Goal: Information Seeking & Learning: Learn about a topic

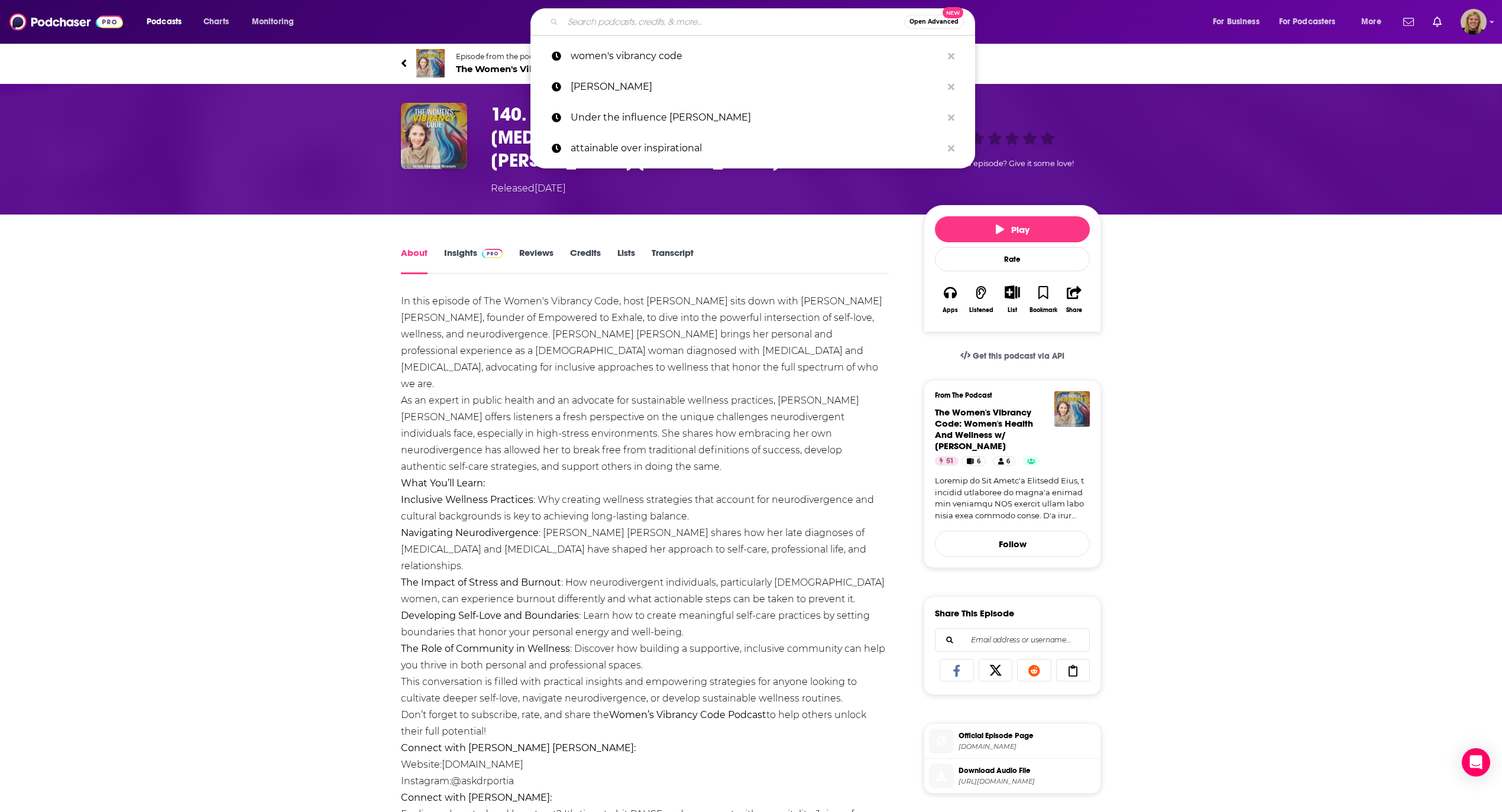
click at [656, 24] on input "Search podcasts, credits, & more..." at bounding box center [733, 21] width 341 height 19
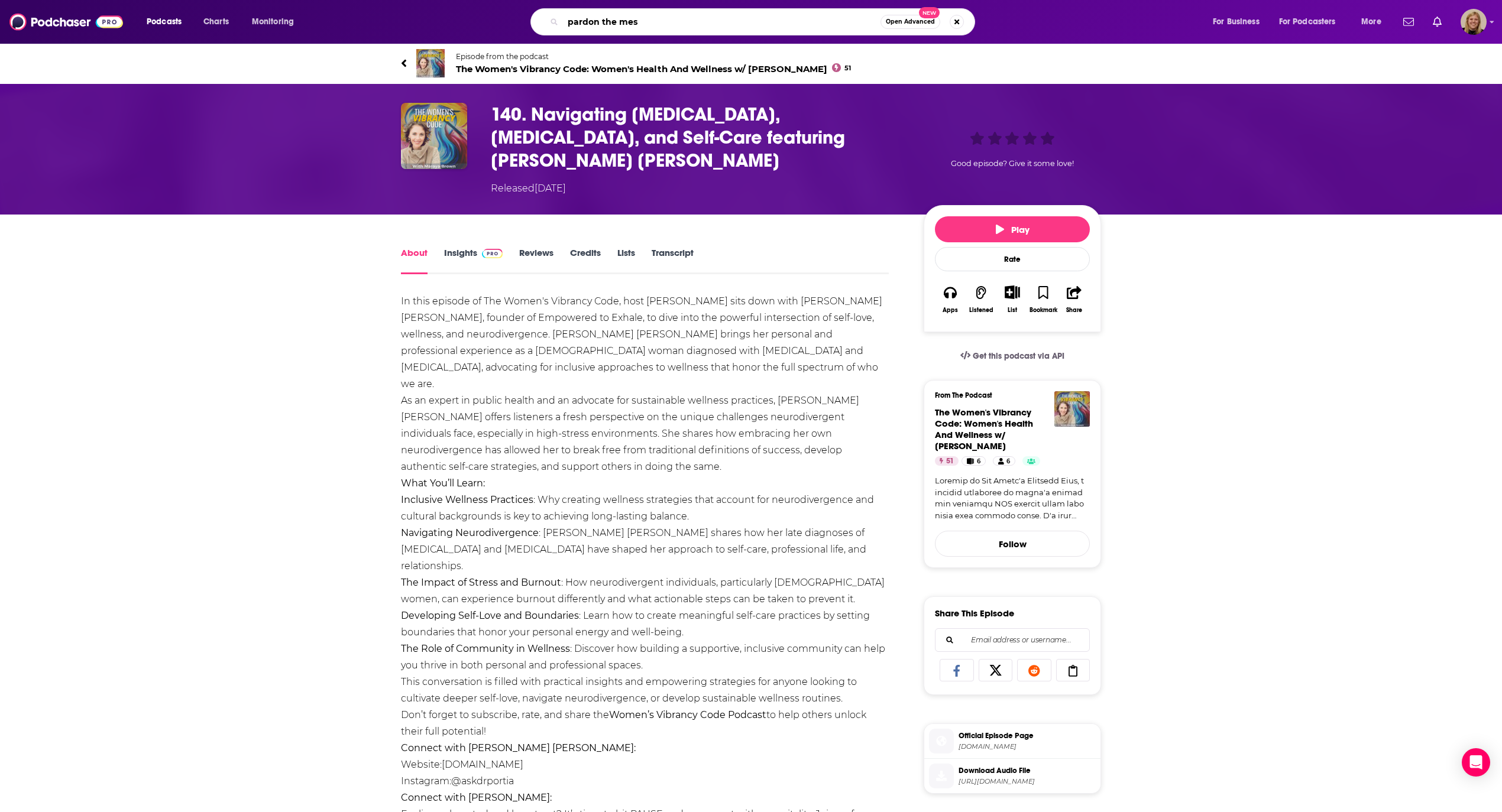
type input "pardon the mess"
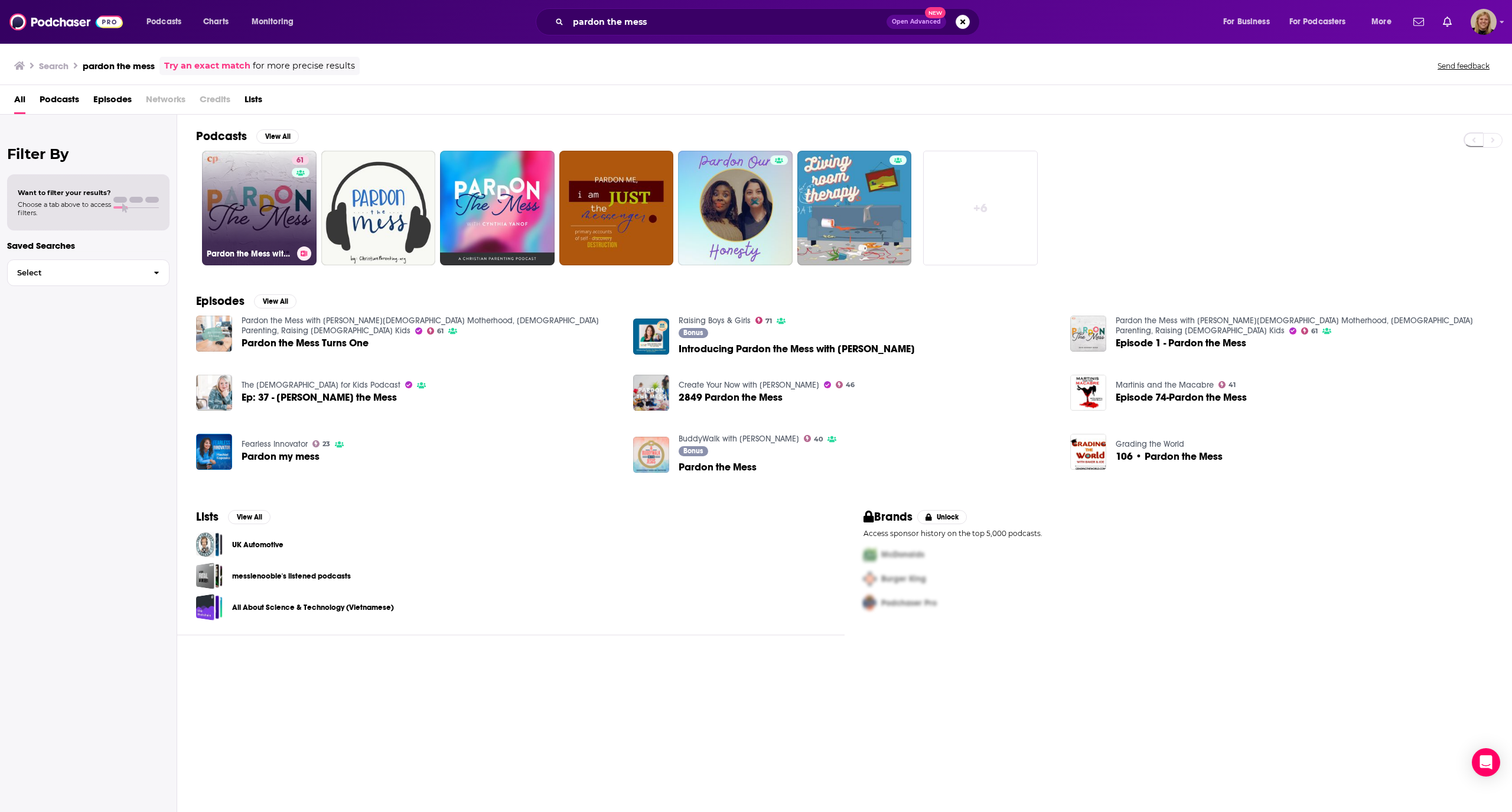
click at [270, 205] on link "61 Pardon the Mess with Courtney DeFeo - Christian Motherhood, Biblical Parenti…" at bounding box center [259, 209] width 115 height 115
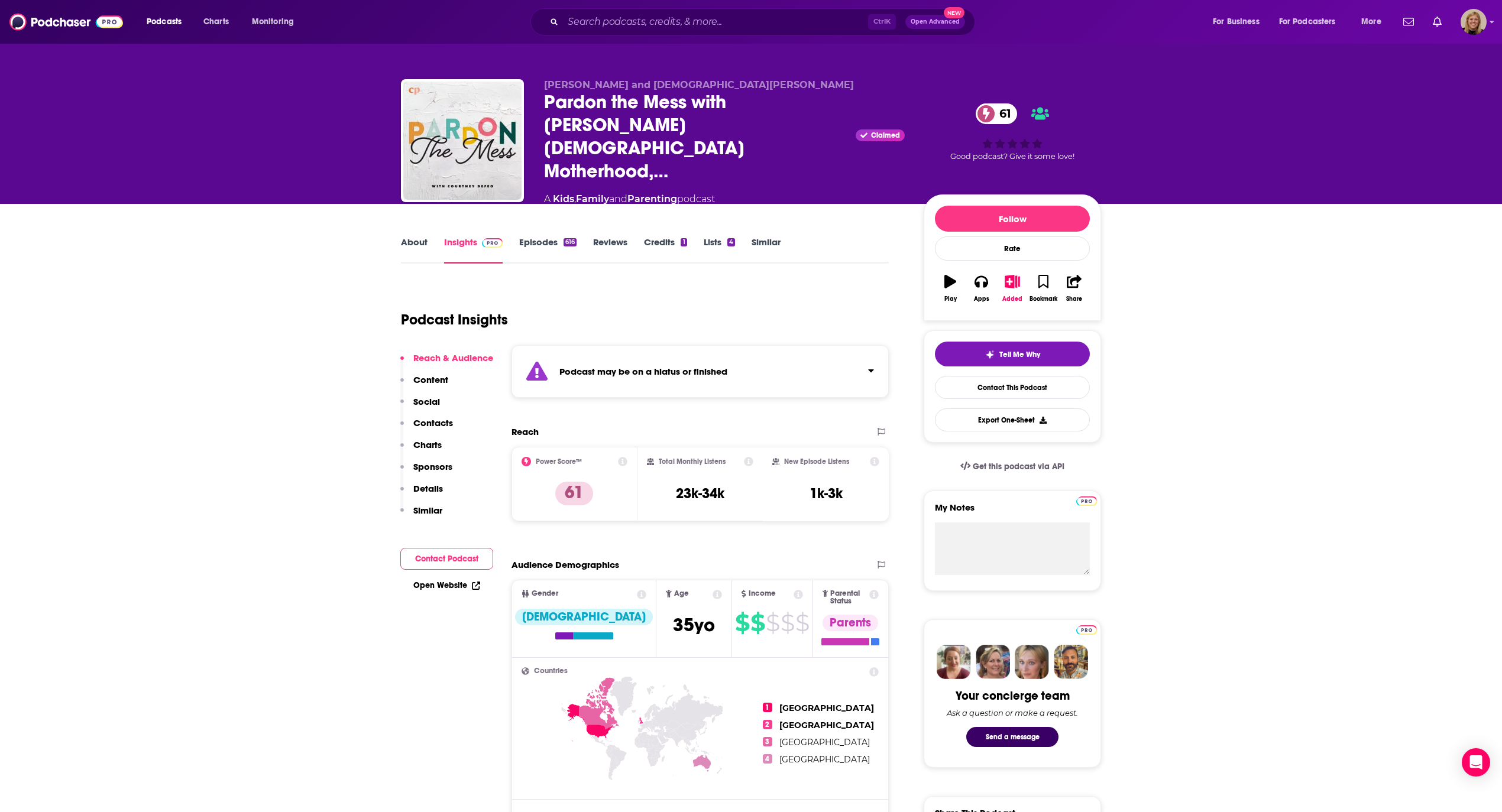
click at [691, 376] on div "Podcast may be on a hiatus or finished" at bounding box center [700, 371] width 377 height 53
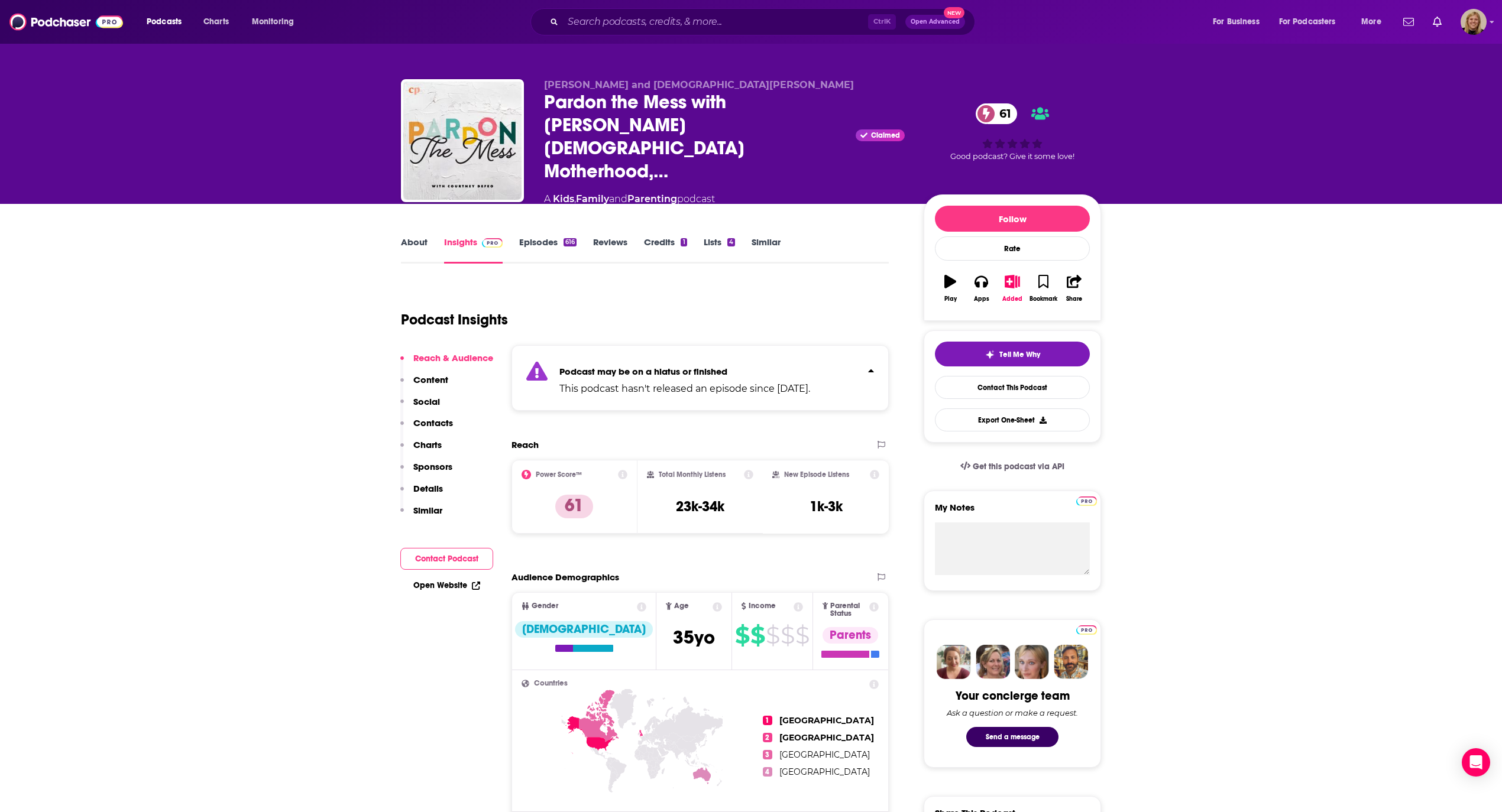
click at [436, 548] on button "Contact Podcast" at bounding box center [447, 559] width 93 height 21
click at [540, 237] on link "Episodes 616" at bounding box center [547, 251] width 58 height 27
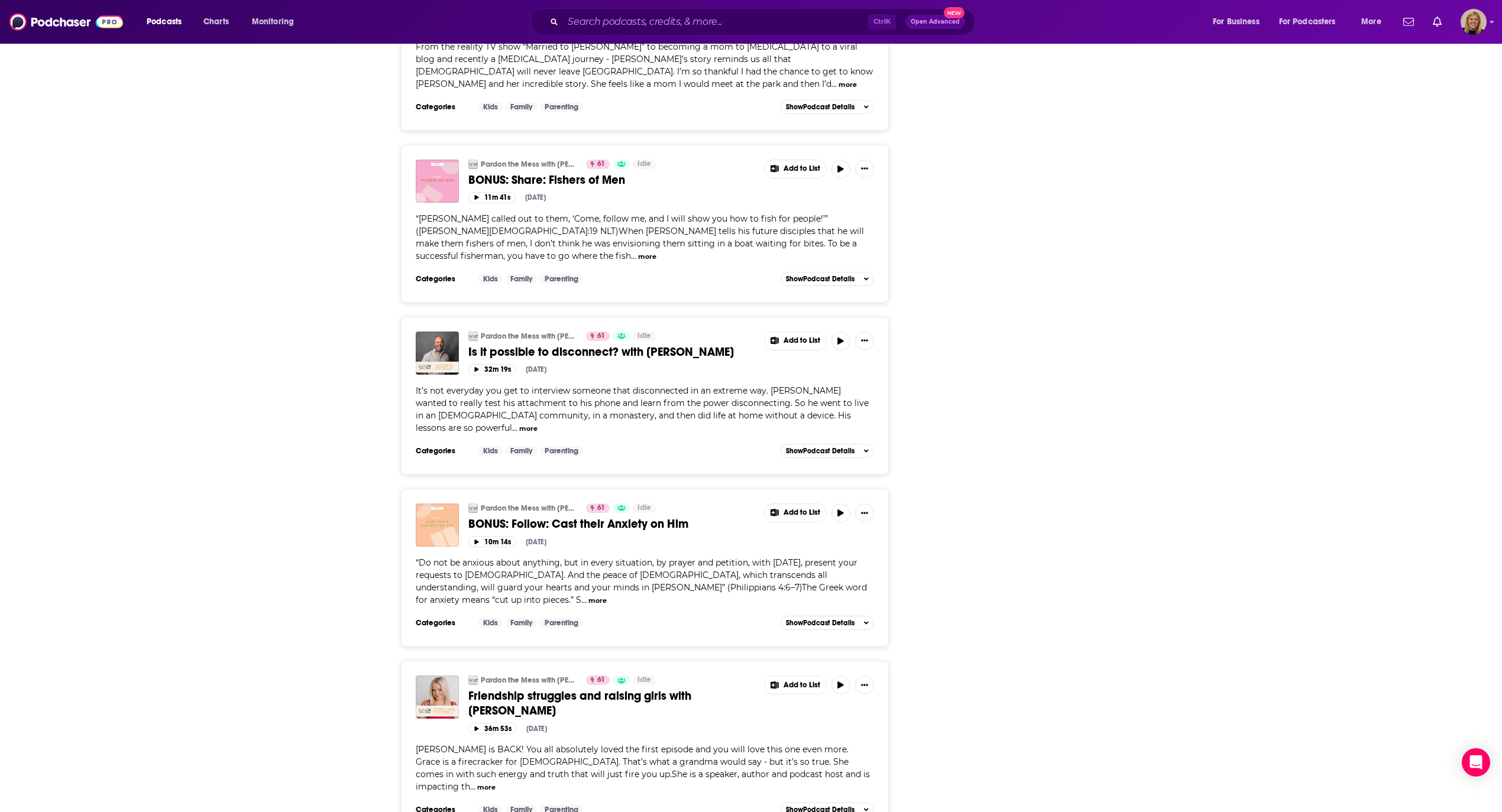
scroll to position [3753, 0]
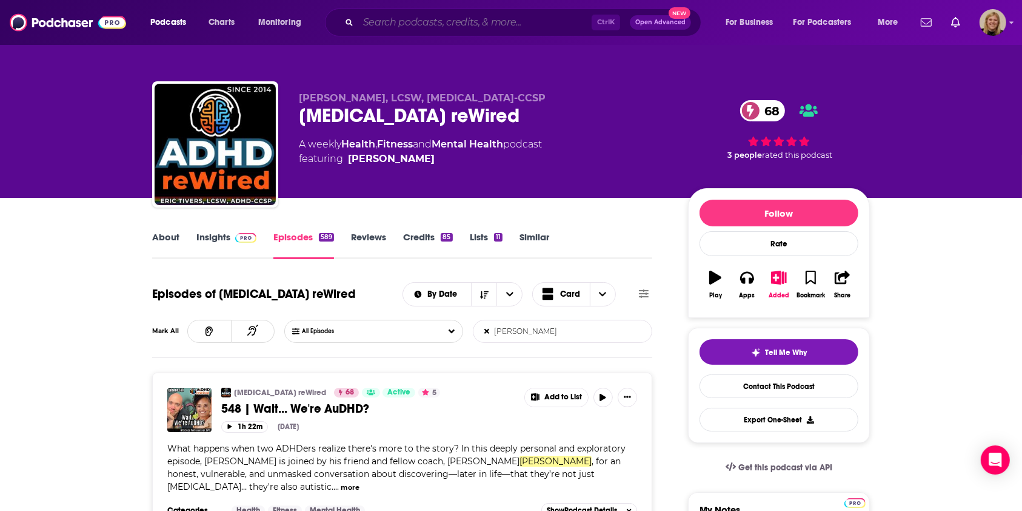
click at [367, 21] on input "Search podcasts, credits, & more..." at bounding box center [474, 22] width 233 height 19
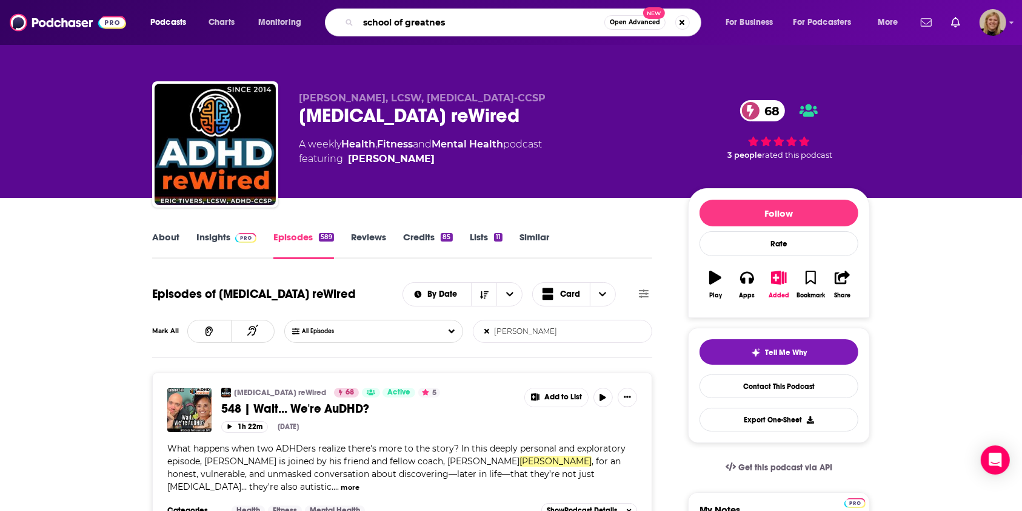
type input "school of greatness"
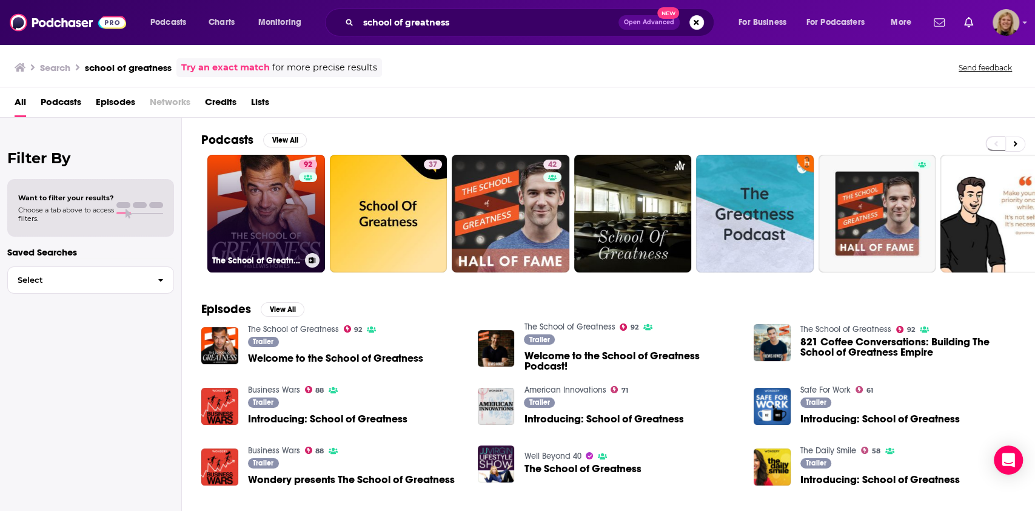
click at [273, 193] on link "92 The School of Greatness" at bounding box center [266, 214] width 118 height 118
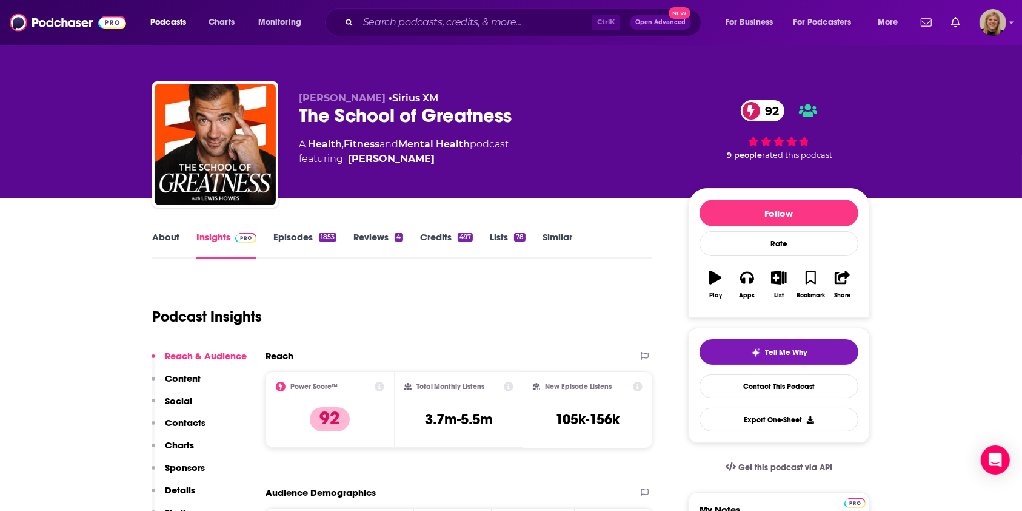
click at [169, 239] on link "About" at bounding box center [165, 245] width 27 height 28
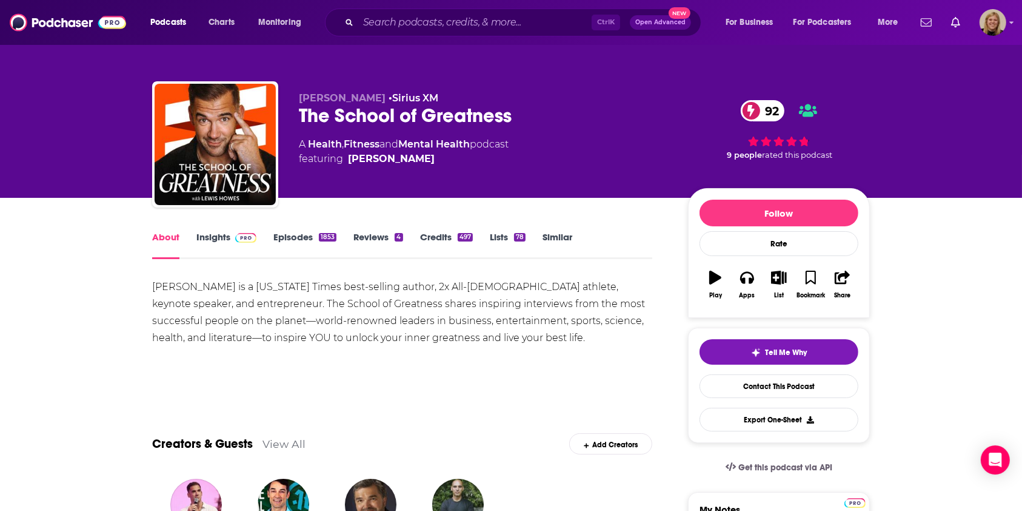
click at [207, 235] on link "Insights" at bounding box center [226, 245] width 60 height 28
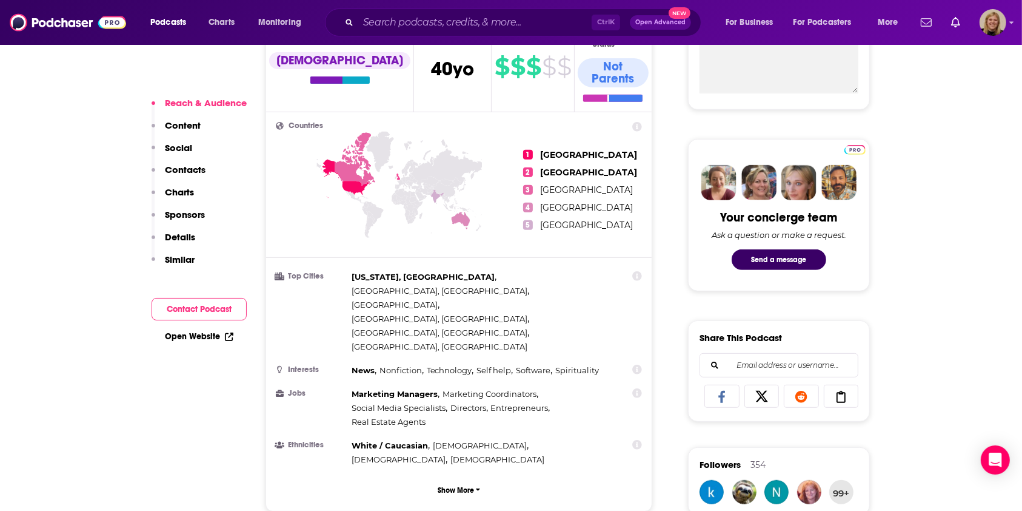
click at [201, 310] on button "Contact Podcast" at bounding box center [199, 309] width 95 height 22
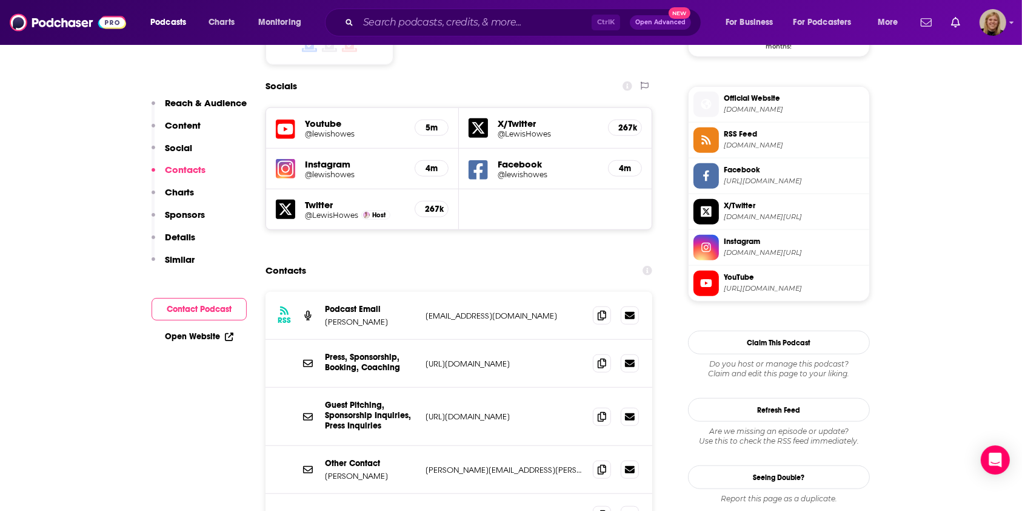
scroll to position [1066, 0]
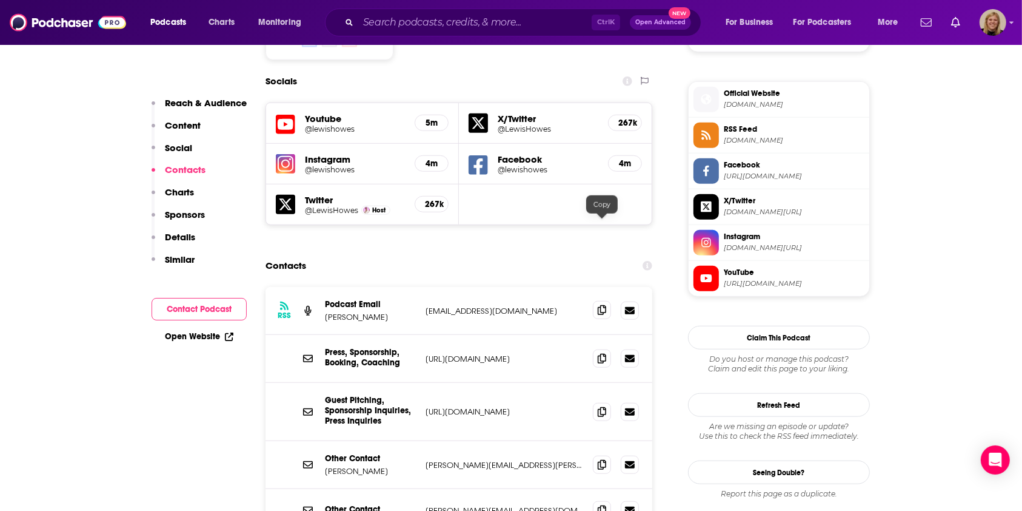
click at [603, 305] on icon at bounding box center [602, 310] width 8 height 10
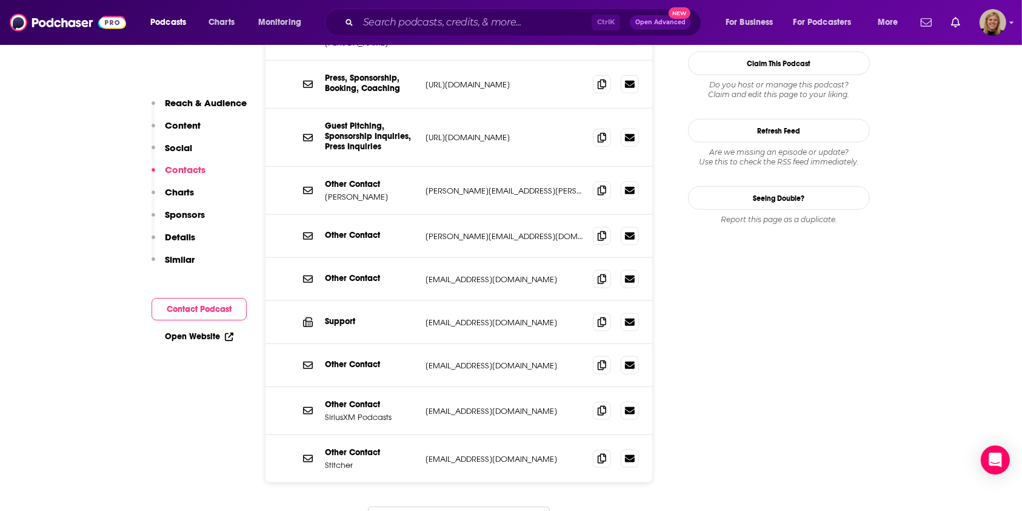
scroll to position [1389, 0]
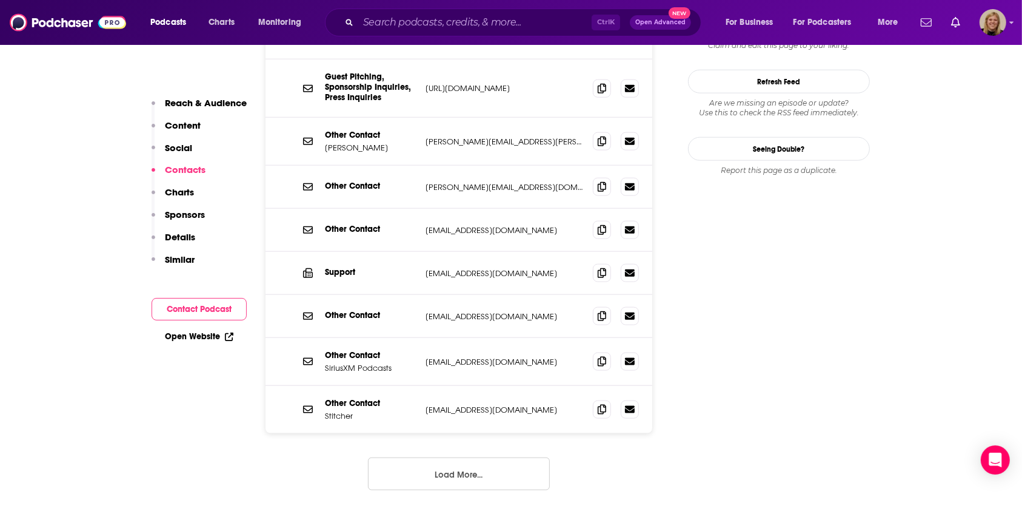
click at [485, 457] on button "Load More..." at bounding box center [459, 473] width 182 height 33
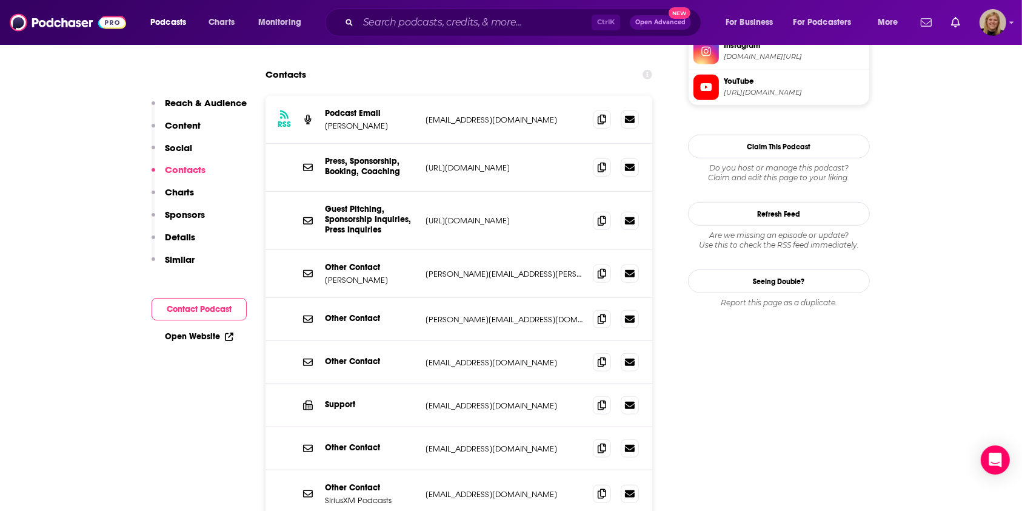
scroll to position [1309, 0]
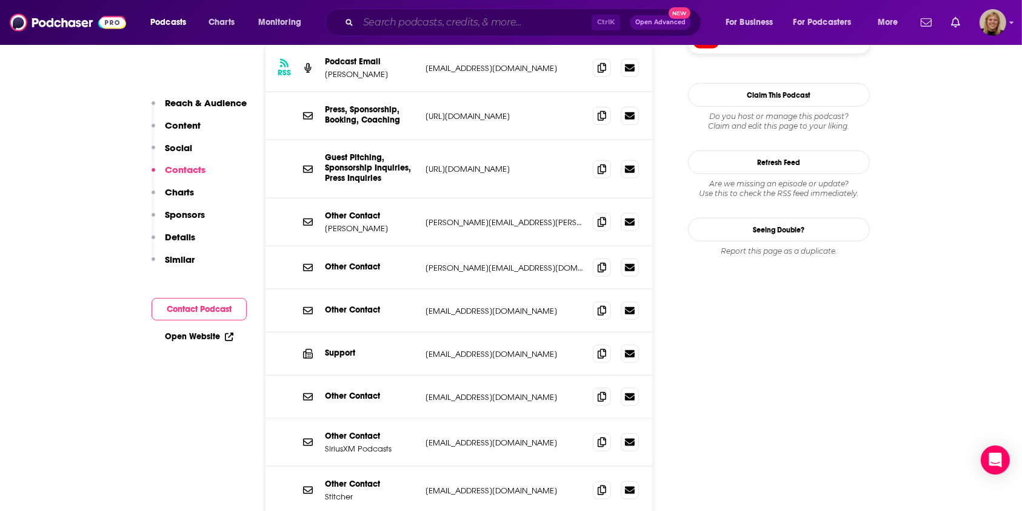
click at [412, 21] on input "Search podcasts, credits, & more..." at bounding box center [474, 22] width 233 height 19
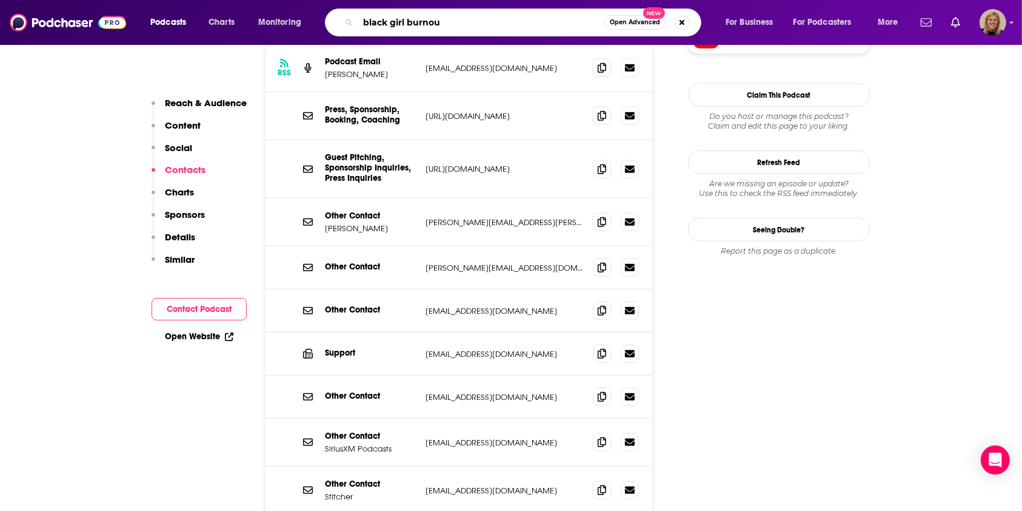
type input "black girl burnout"
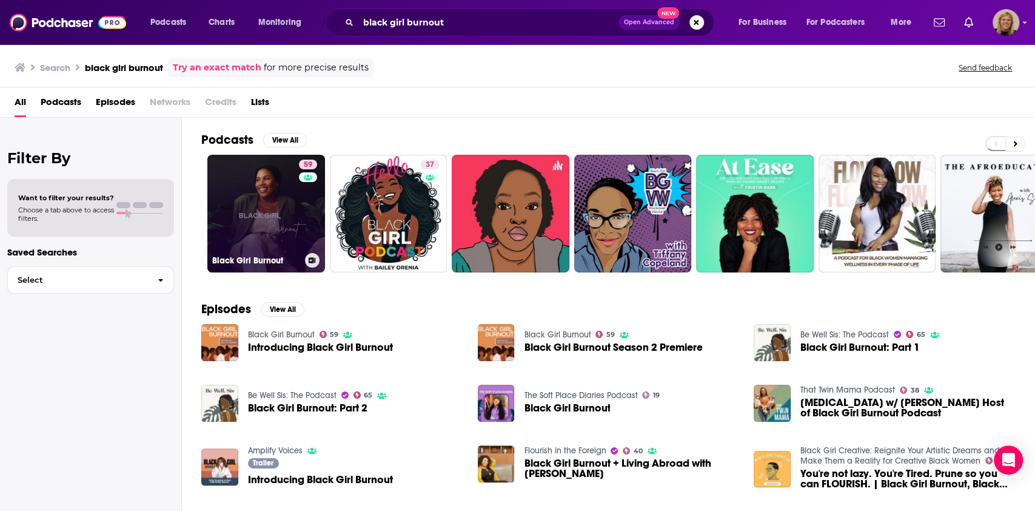
click at [249, 221] on link "59 Black Girl Burnout" at bounding box center [266, 214] width 118 height 118
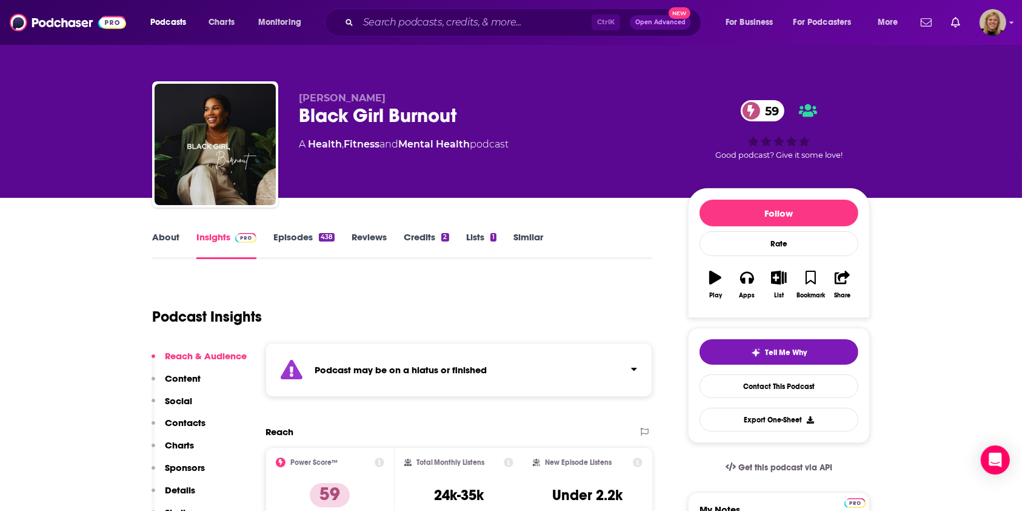
click at [432, 369] on strong "Podcast may be on a hiatus or finished" at bounding box center [401, 370] width 172 height 12
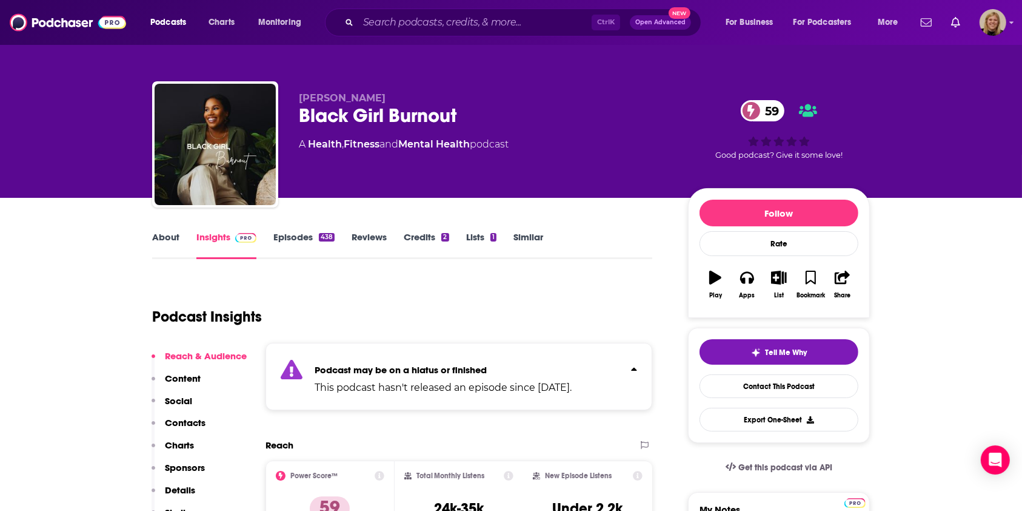
click at [166, 238] on link "About" at bounding box center [165, 245] width 27 height 28
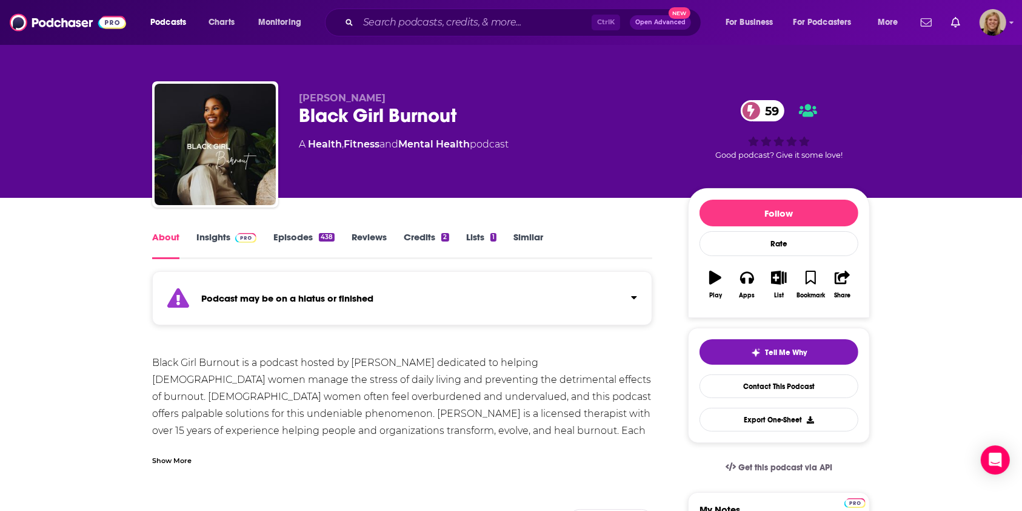
click at [298, 296] on strong "Podcast may be on a hiatus or finished" at bounding box center [287, 298] width 172 height 12
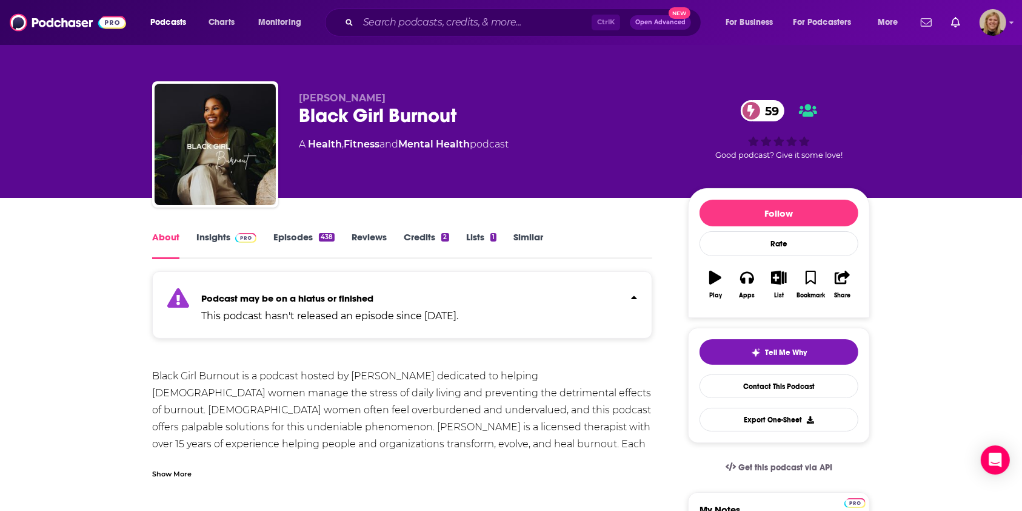
click at [214, 232] on link "Insights" at bounding box center [226, 245] width 60 height 28
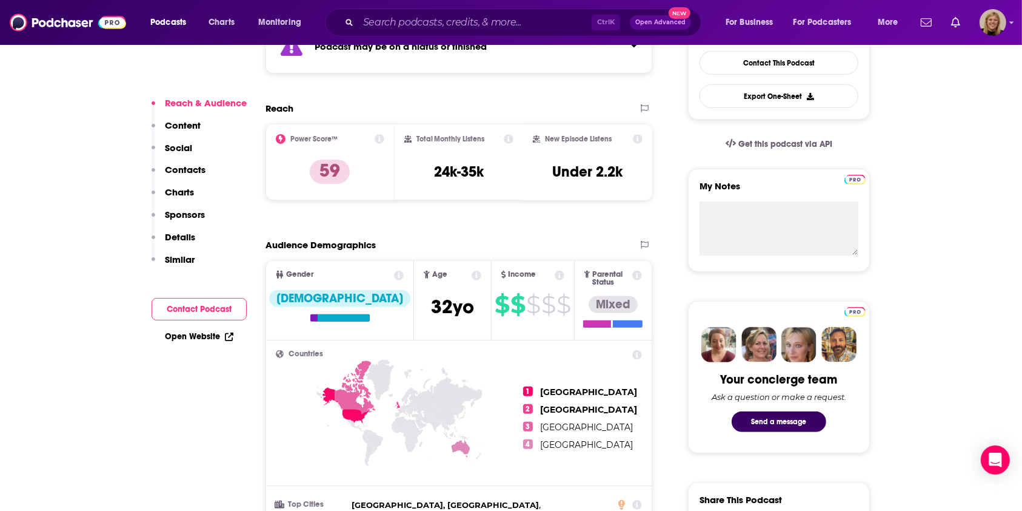
click at [201, 310] on button "Contact Podcast" at bounding box center [199, 309] width 95 height 22
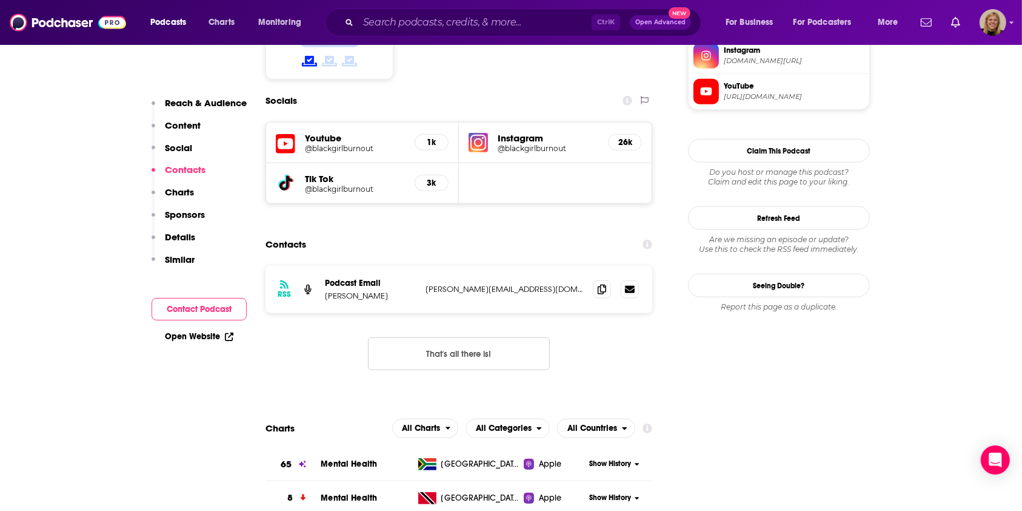
scroll to position [1101, 0]
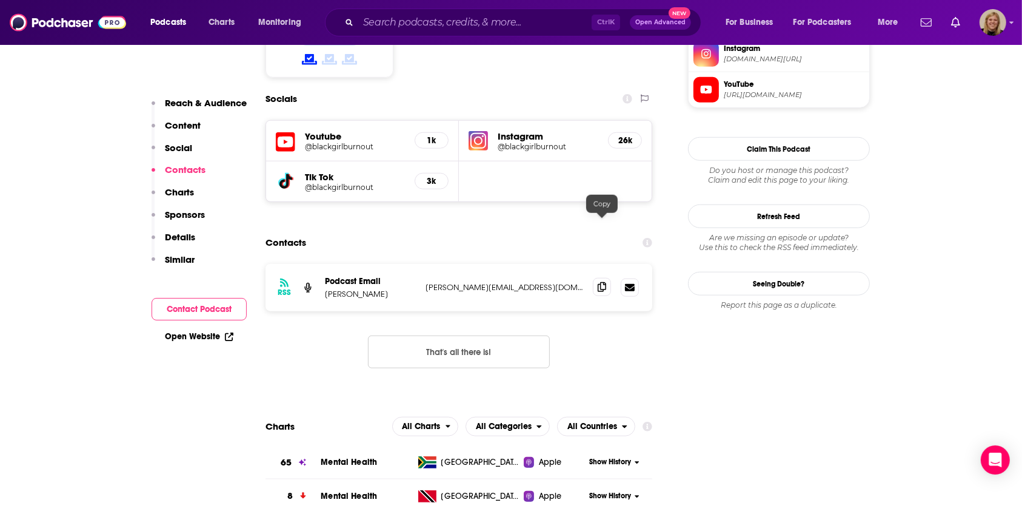
click at [600, 282] on icon at bounding box center [602, 287] width 8 height 10
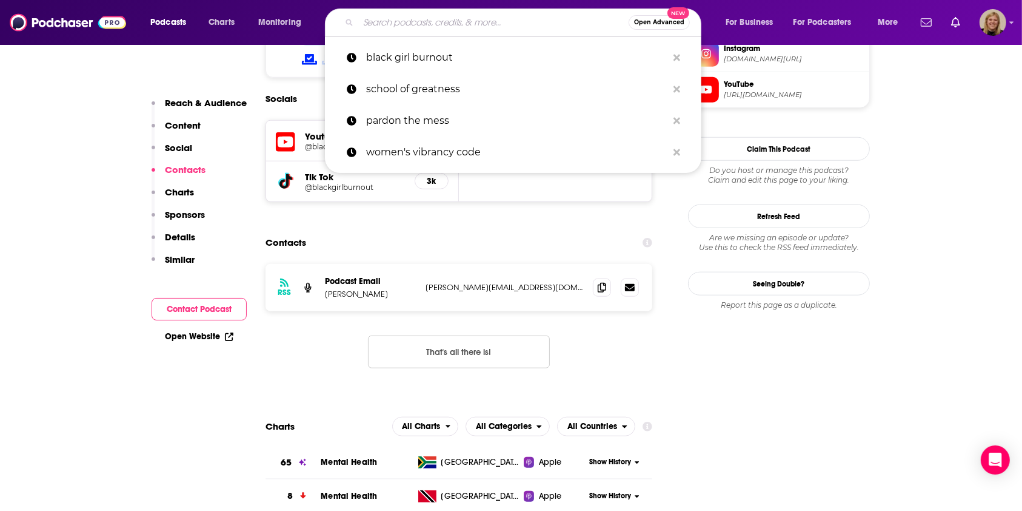
click at [496, 21] on input "Search podcasts, credits, & more..." at bounding box center [493, 22] width 270 height 19
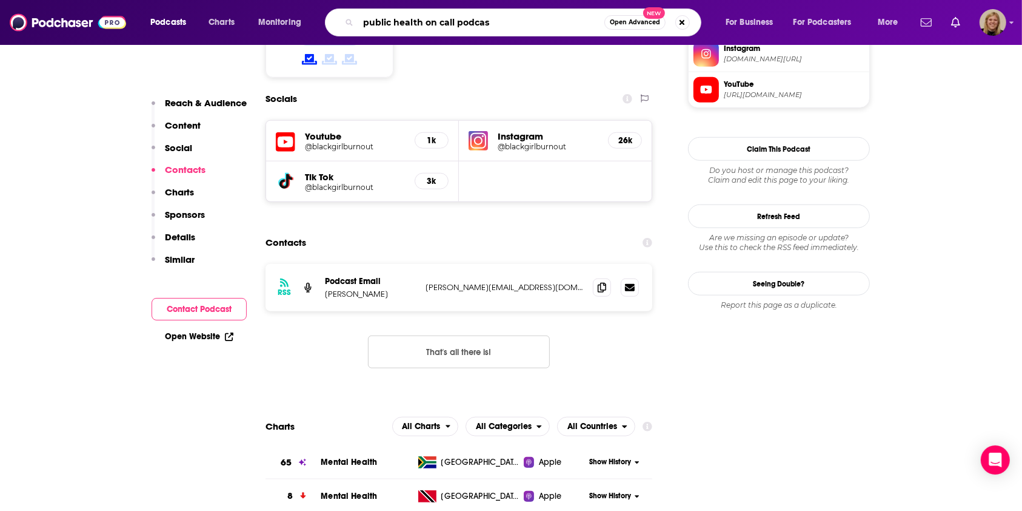
type input "public health on call podcast"
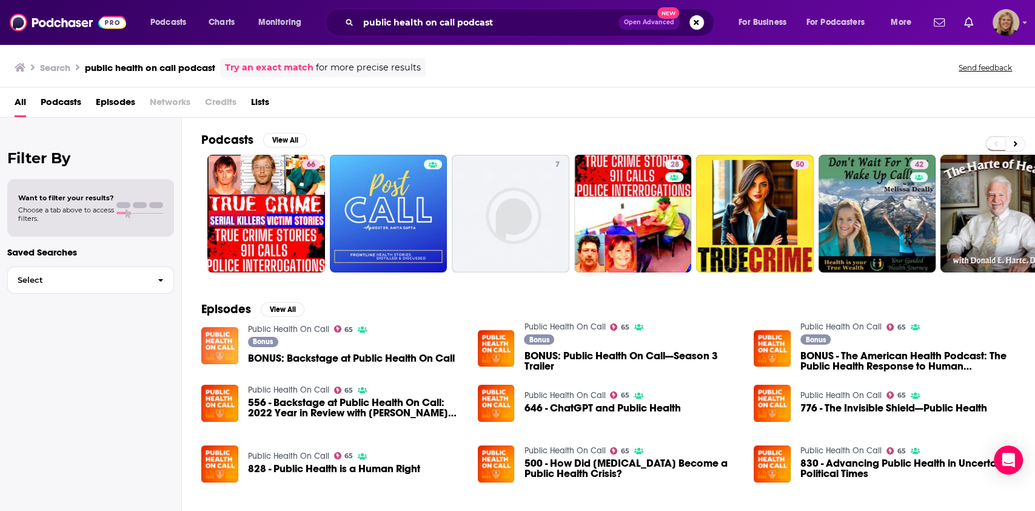
click at [220, 344] on img "BONUS: Backstage at Public Health On Call" at bounding box center [219, 345] width 37 height 37
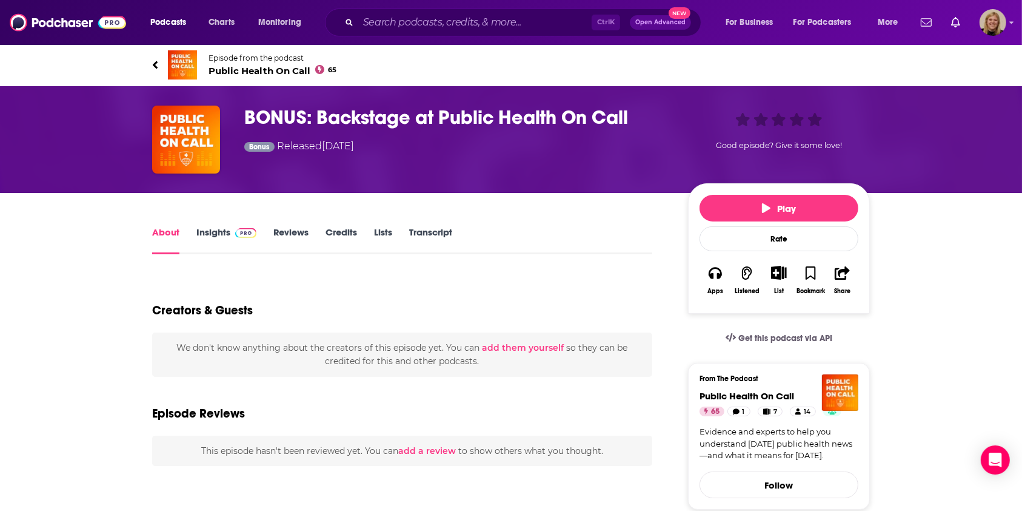
click at [270, 60] on span "Episode from the podcast" at bounding box center [273, 57] width 128 height 9
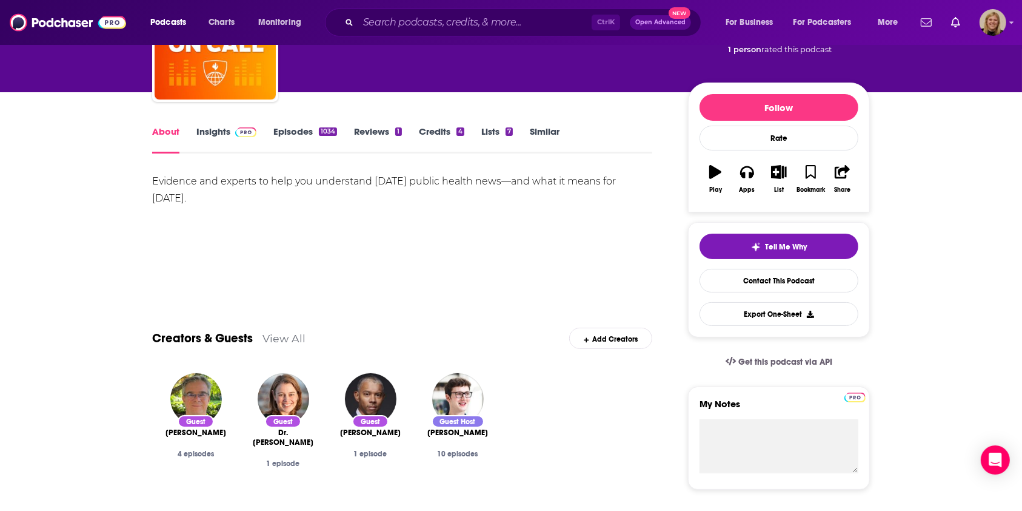
scroll to position [81, 0]
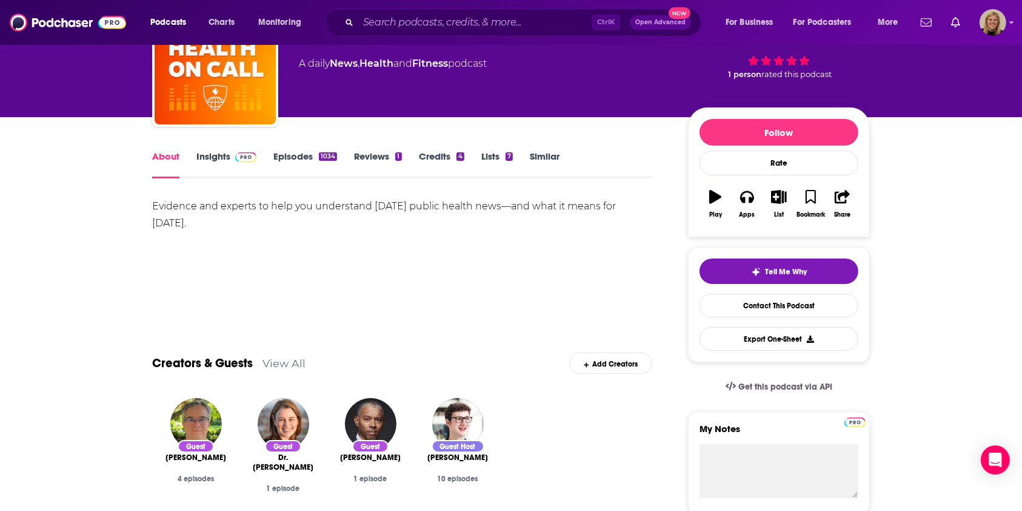
click at [209, 158] on link "Insights" at bounding box center [226, 164] width 60 height 28
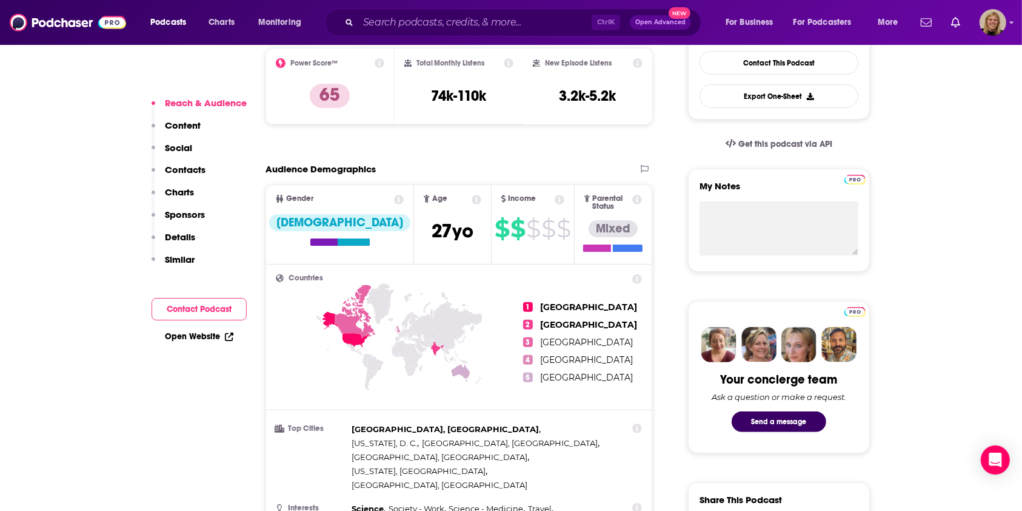
click at [202, 307] on button "Contact Podcast" at bounding box center [199, 309] width 95 height 22
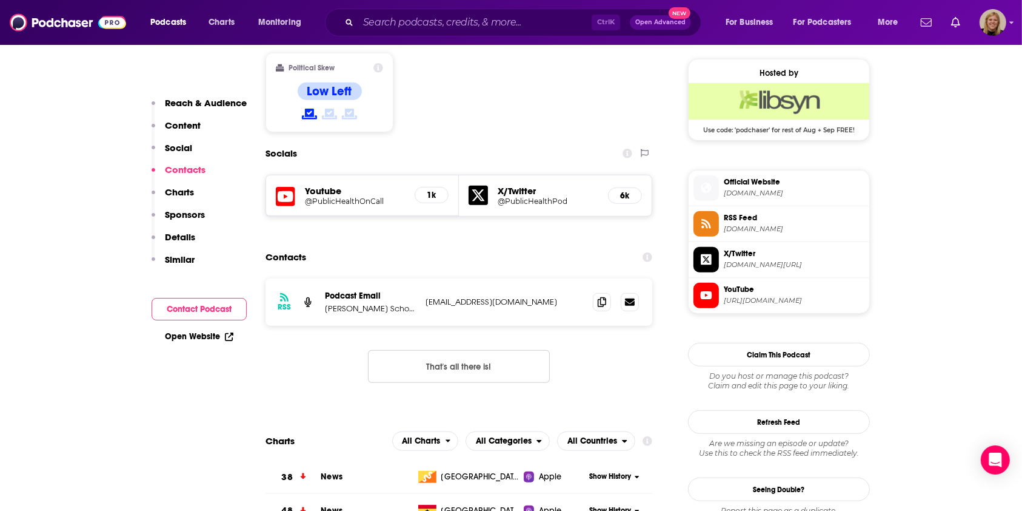
scroll to position [985, 0]
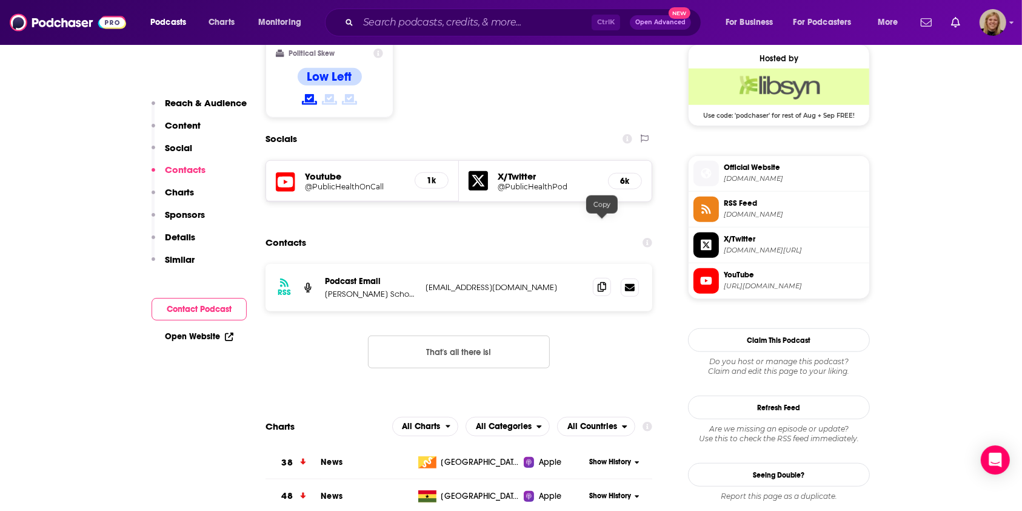
click at [602, 282] on icon at bounding box center [602, 287] width 8 height 10
click at [452, 25] on input "Search podcasts, credits, & more..." at bounding box center [474, 22] width 233 height 19
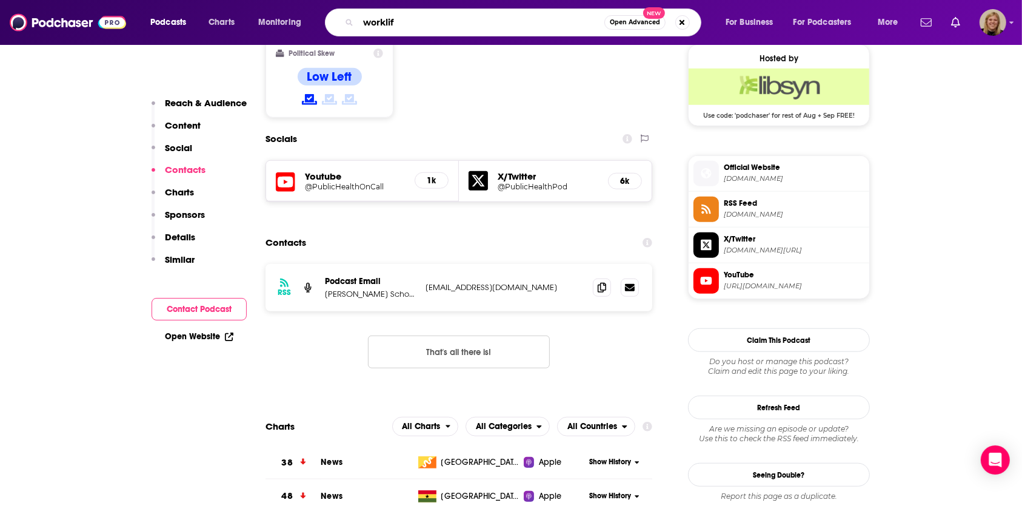
type input "worklife"
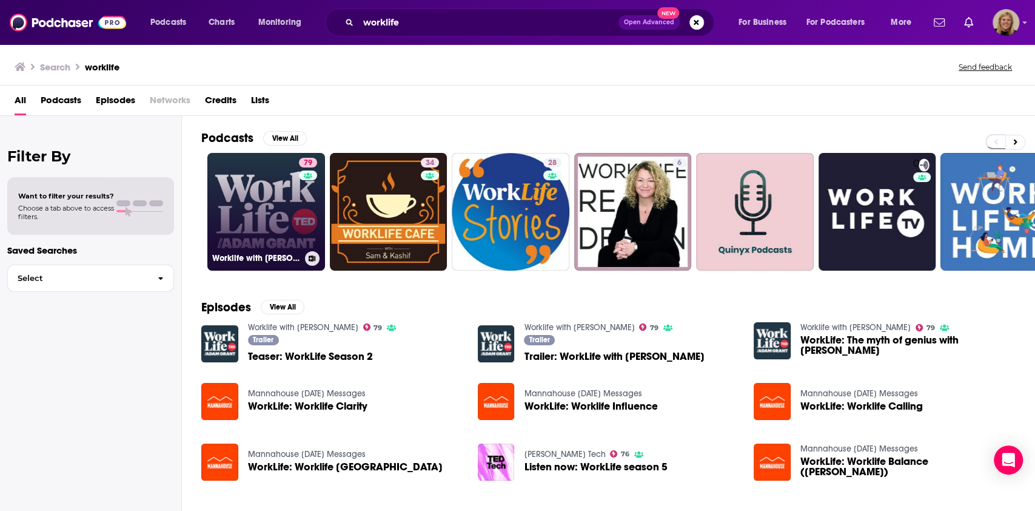
click at [243, 201] on link "79 Worklife with [PERSON_NAME]" at bounding box center [266, 212] width 118 height 118
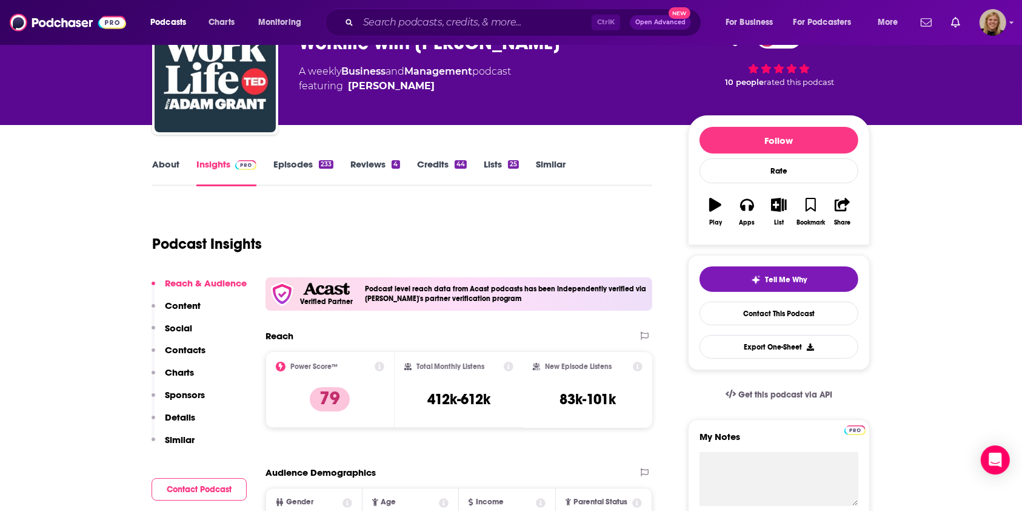
scroll to position [81, 0]
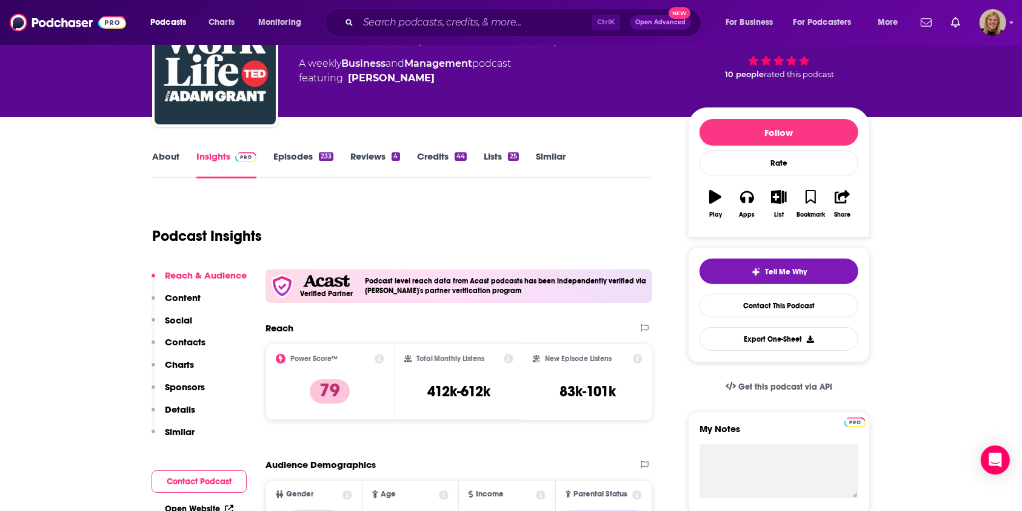
click at [160, 153] on link "About" at bounding box center [165, 164] width 27 height 28
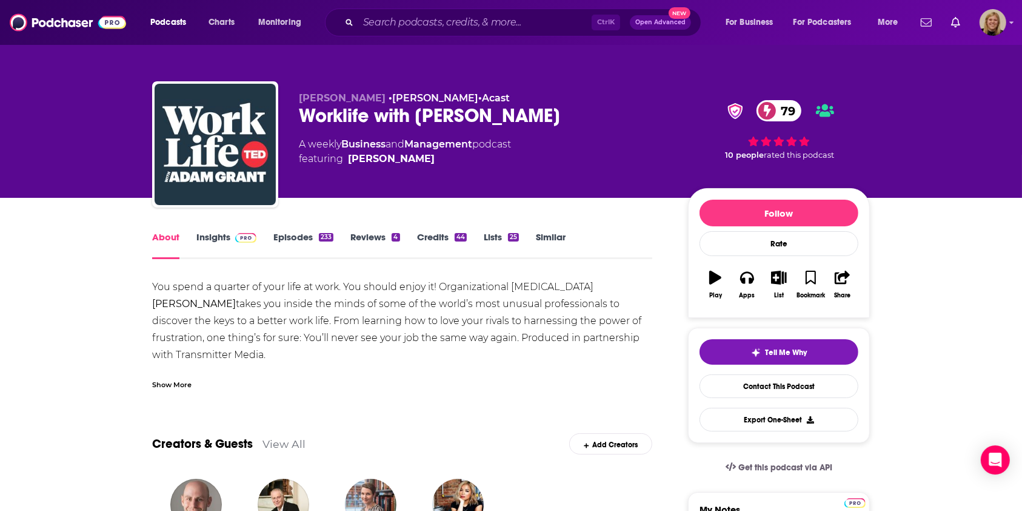
click at [175, 376] on div "Show More" at bounding box center [402, 379] width 500 height 21
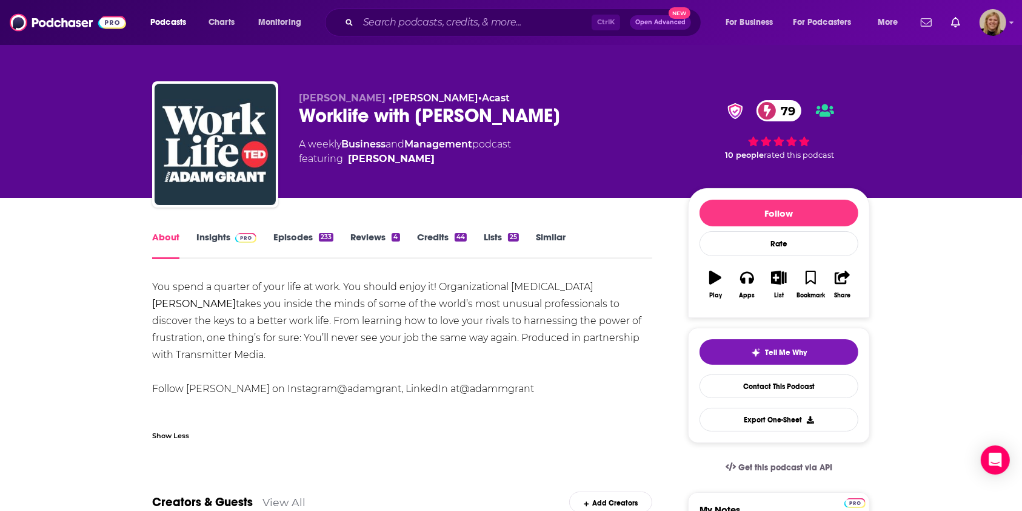
click at [207, 239] on link "Insights" at bounding box center [226, 245] width 60 height 28
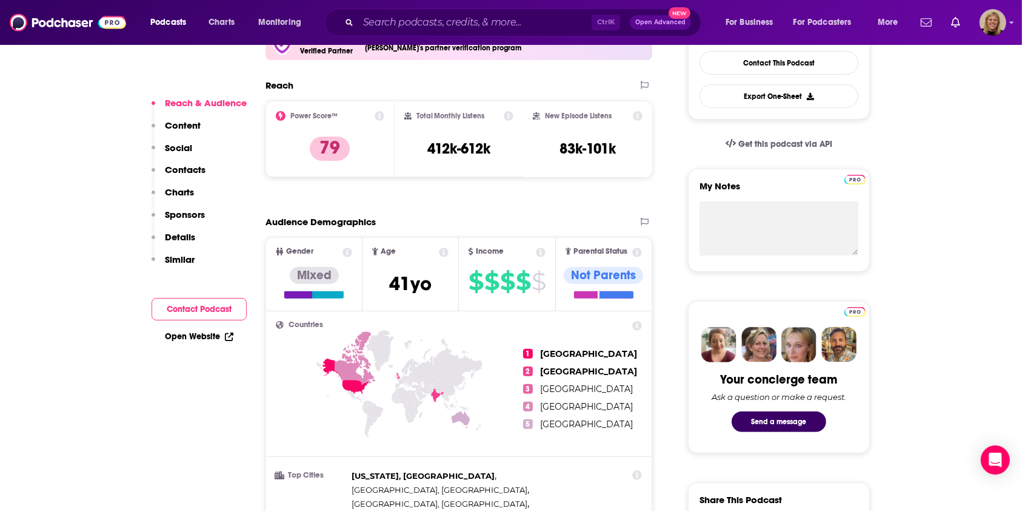
click at [213, 313] on button "Contact Podcast" at bounding box center [199, 309] width 95 height 22
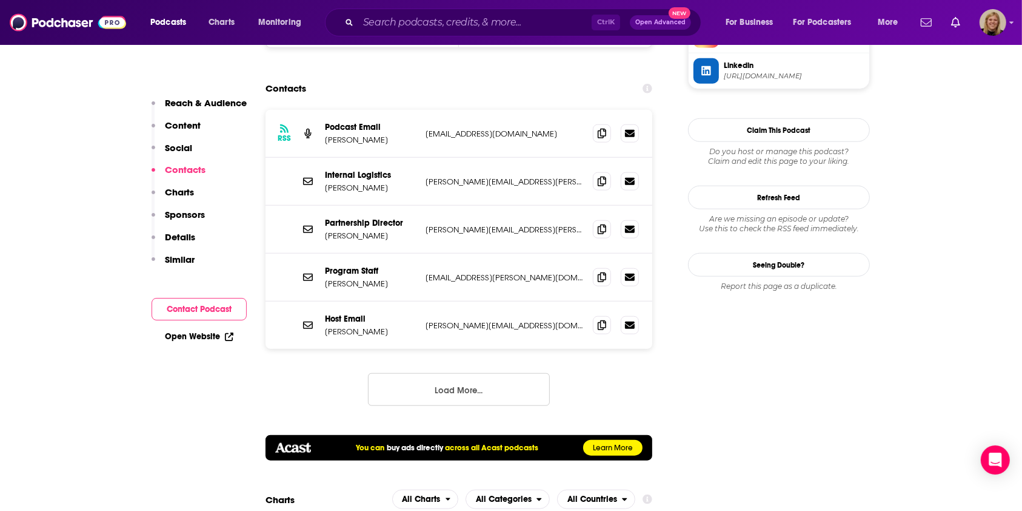
scroll to position [1266, 0]
click at [478, 373] on button "Load More..." at bounding box center [459, 389] width 182 height 33
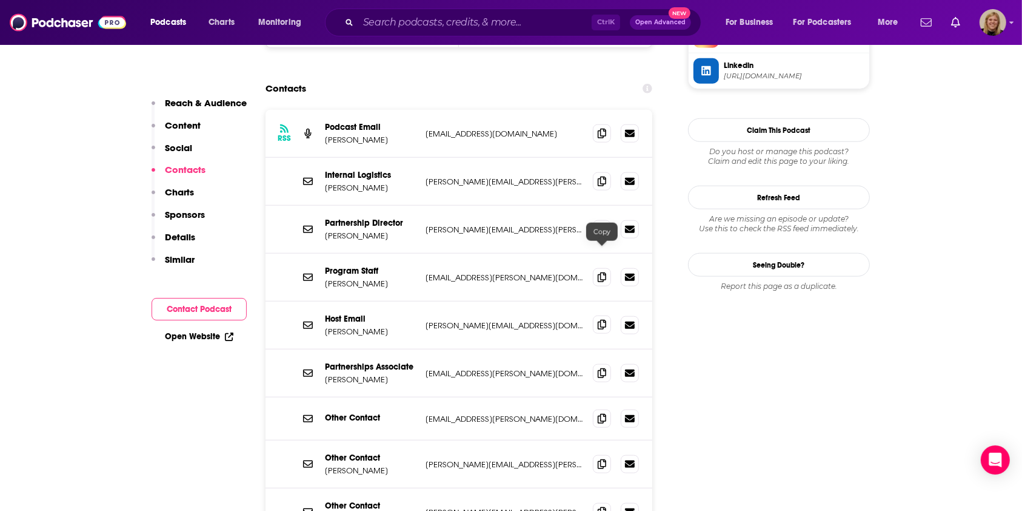
click at [598, 320] on icon at bounding box center [602, 325] width 8 height 10
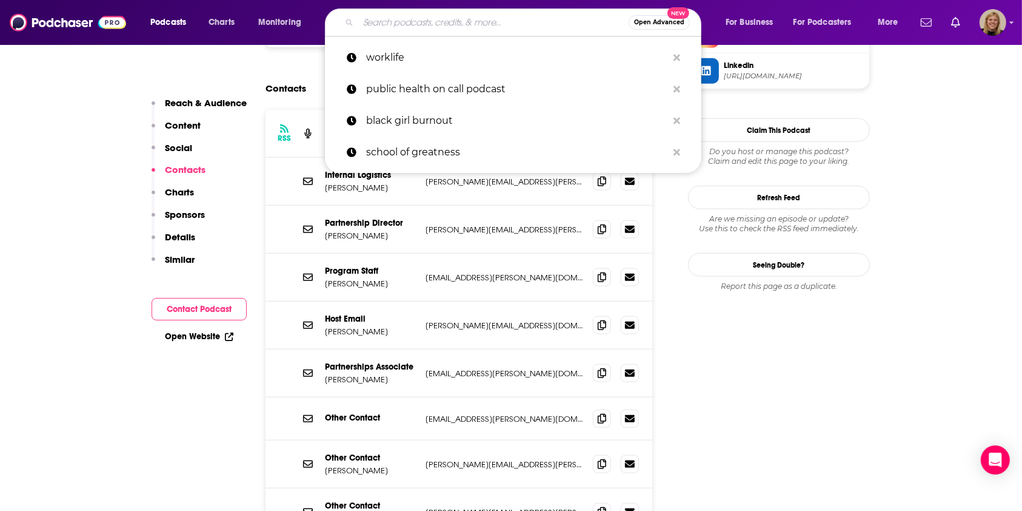
click at [390, 16] on input "Search podcasts, credits, & more..." at bounding box center [493, 22] width 270 height 19
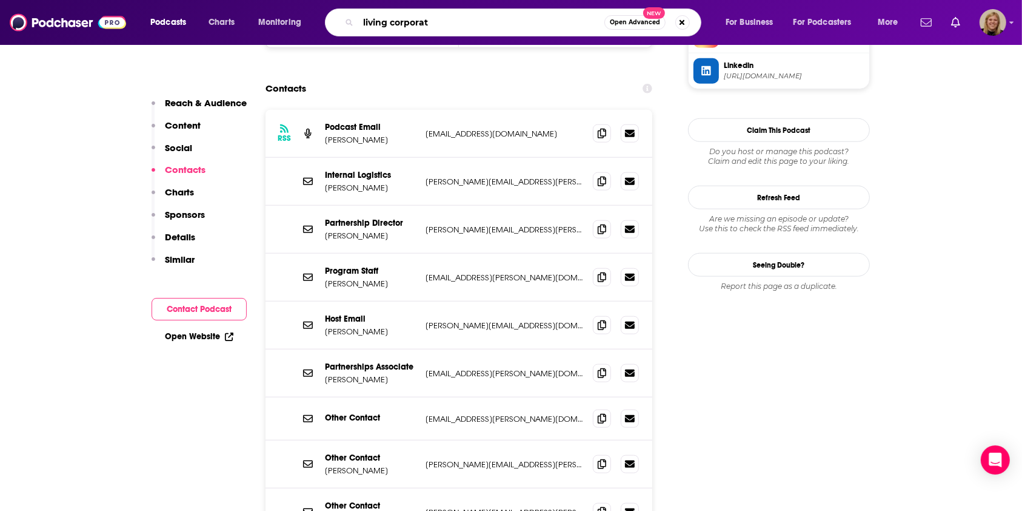
type input "living corporate"
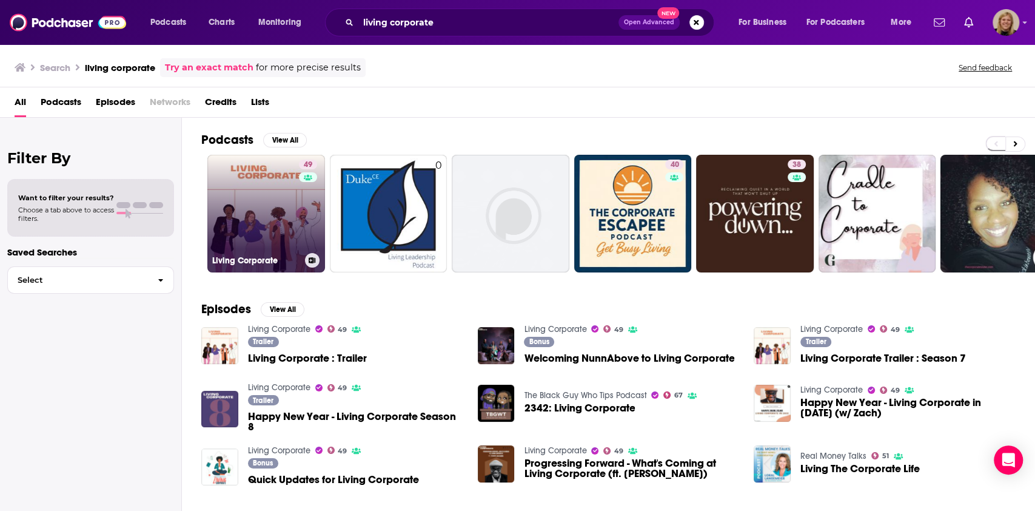
click at [273, 201] on link "49 Living Corporate" at bounding box center [266, 214] width 118 height 118
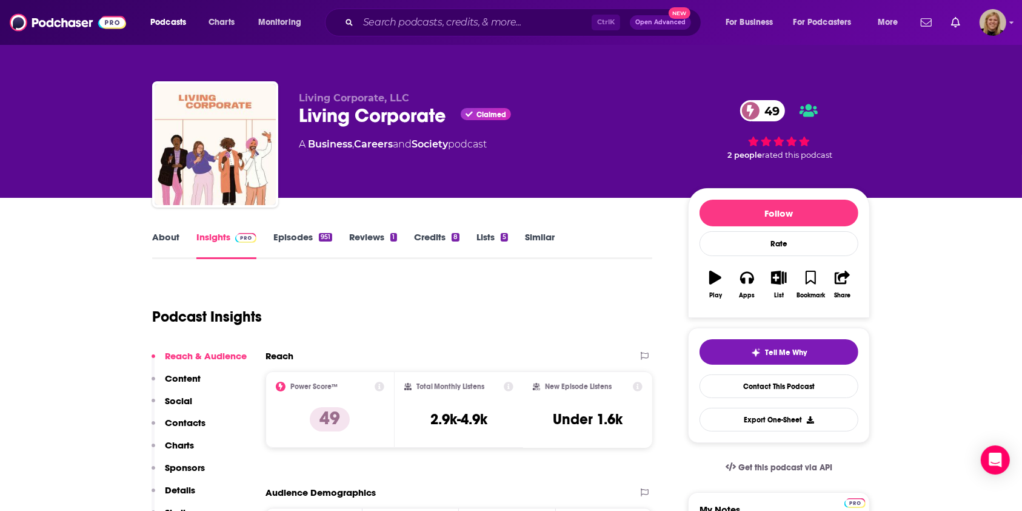
click at [163, 238] on link "About" at bounding box center [165, 245] width 27 height 28
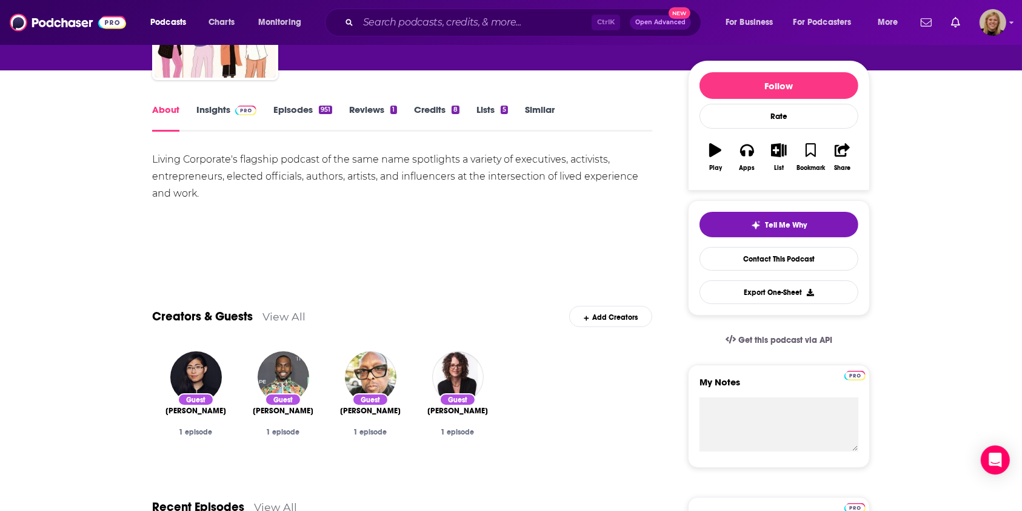
scroll to position [81, 0]
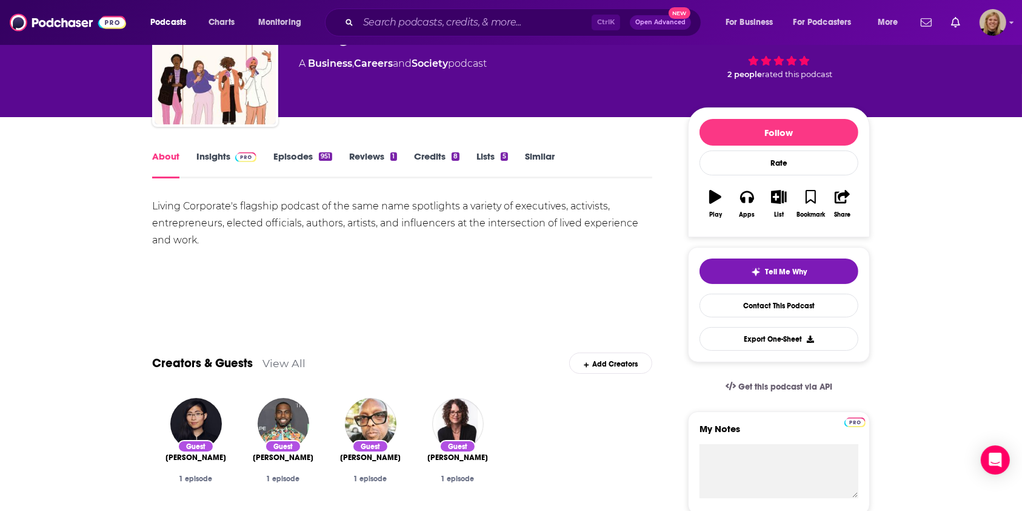
click at [213, 152] on link "Insights" at bounding box center [226, 164] width 60 height 28
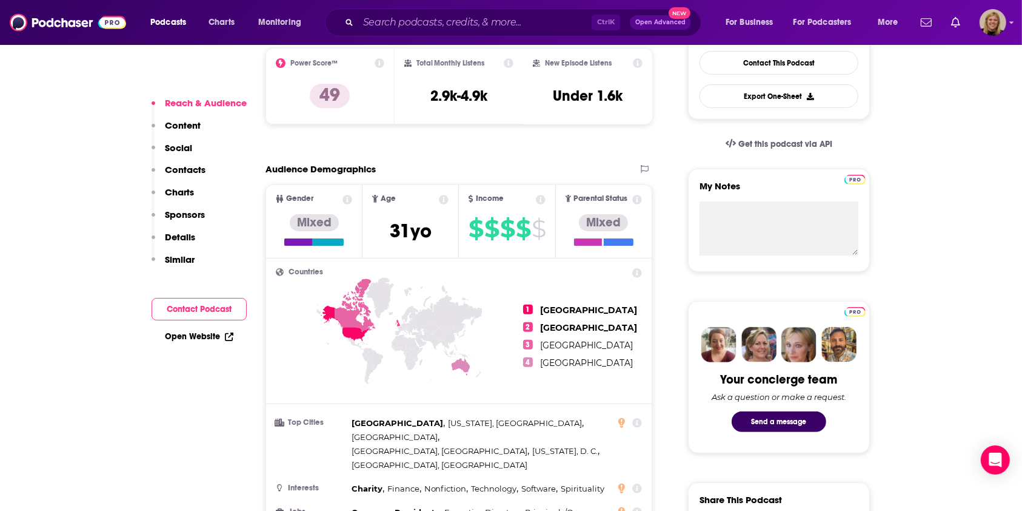
click at [224, 314] on button "Contact Podcast" at bounding box center [199, 309] width 95 height 22
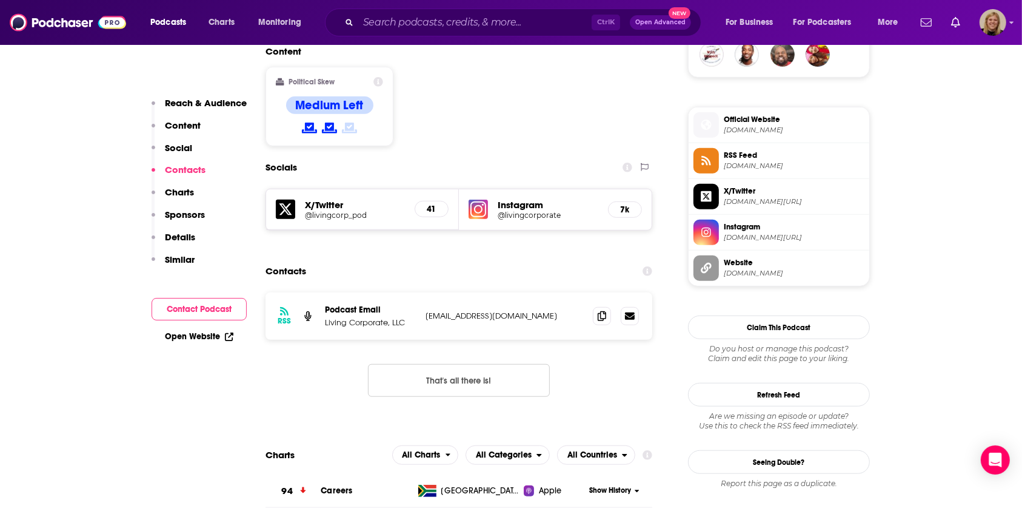
scroll to position [970, 0]
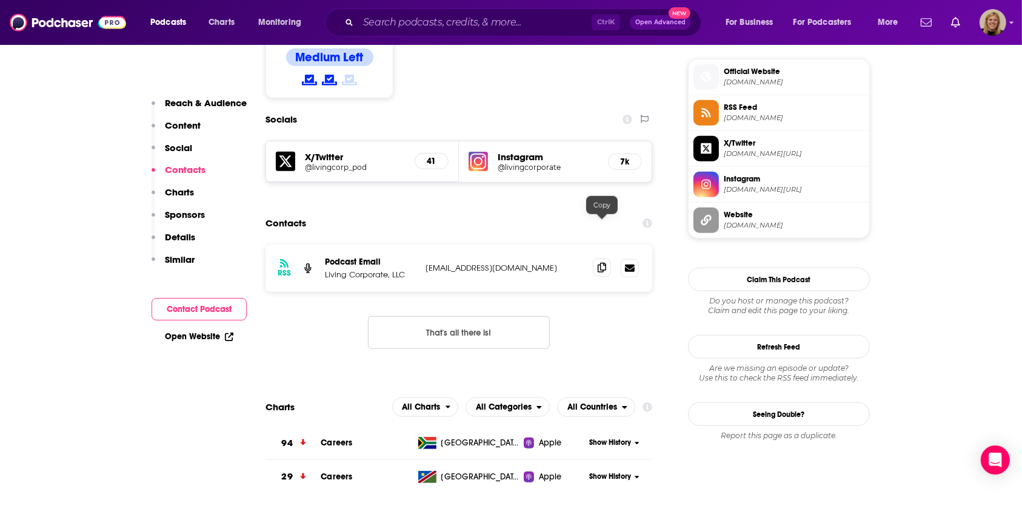
click at [605, 263] on icon at bounding box center [602, 268] width 8 height 10
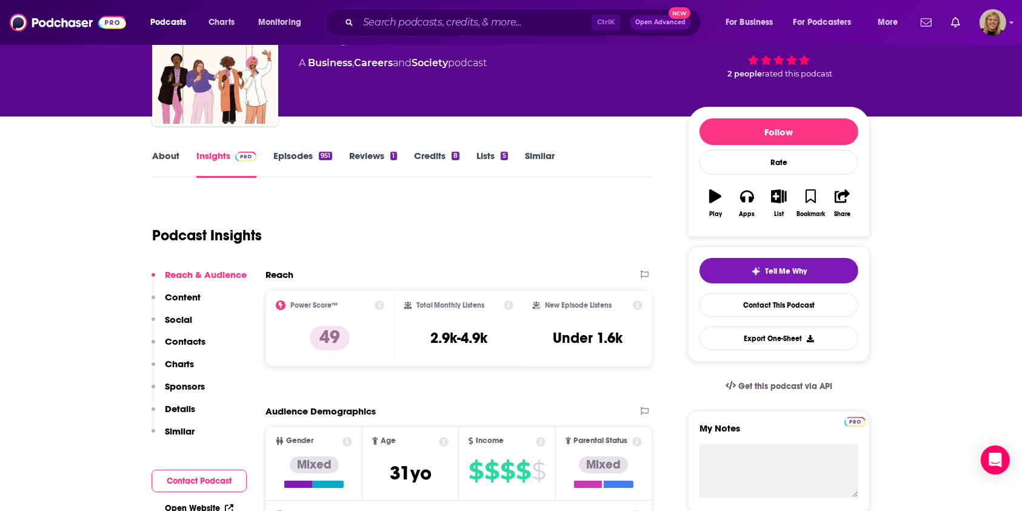
scroll to position [0, 0]
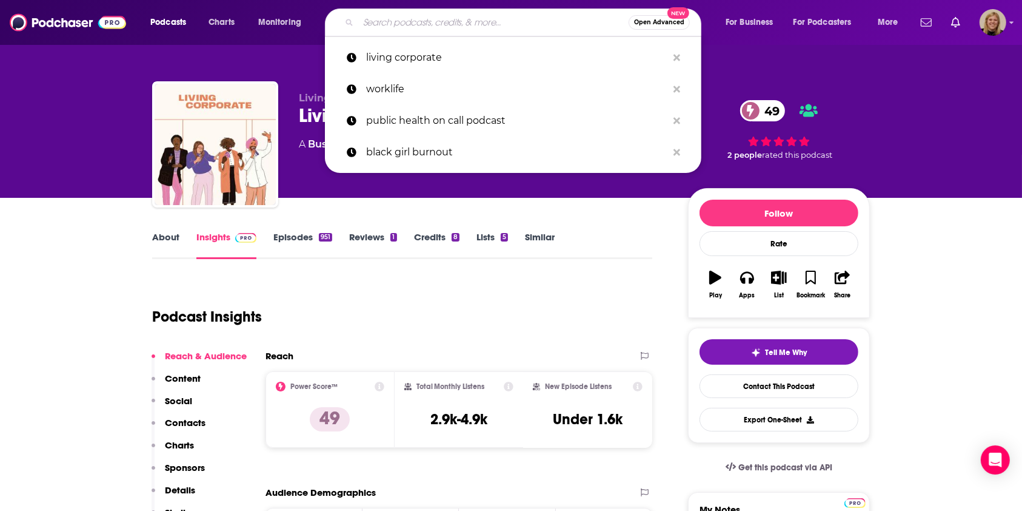
click at [435, 24] on input "Search podcasts, credits, & more..." at bounding box center [493, 22] width 270 height 19
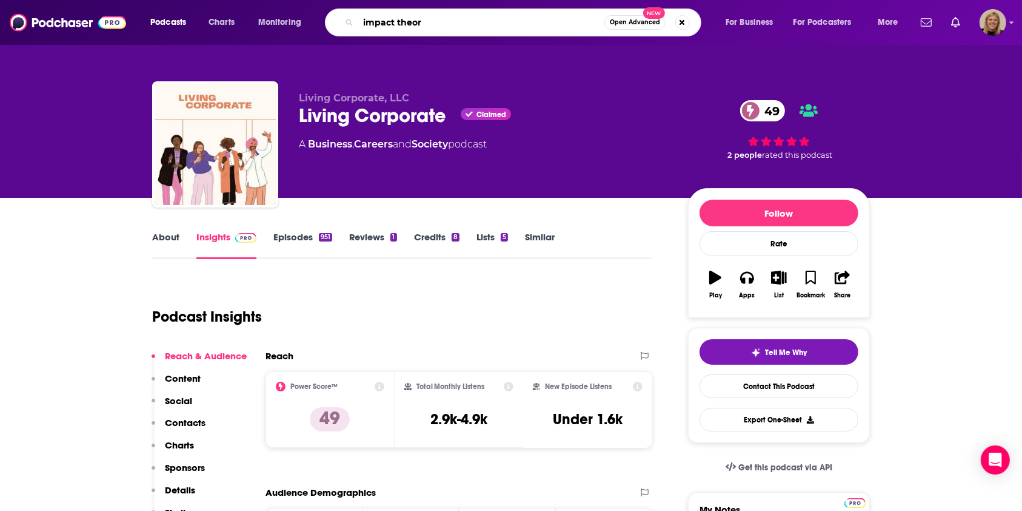
type input "impact theory"
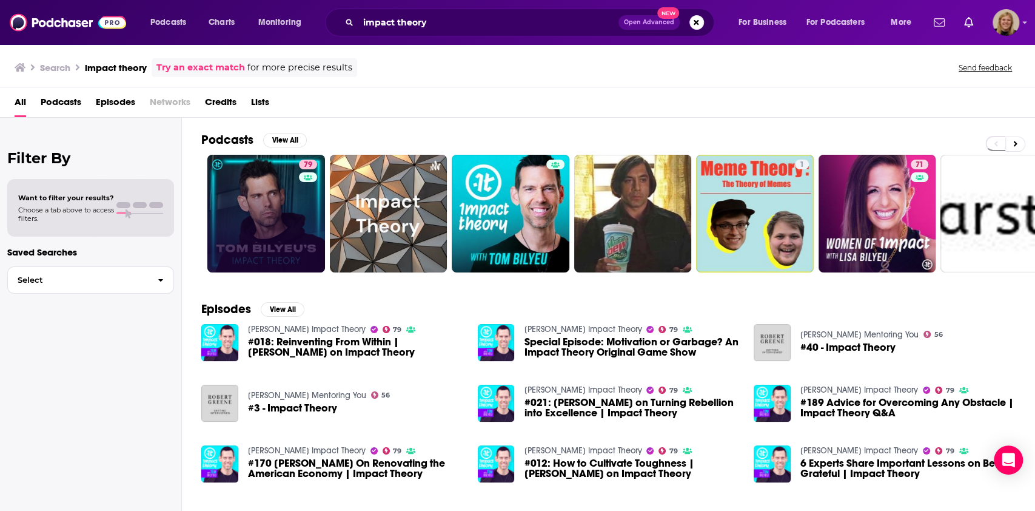
click at [276, 198] on link "79" at bounding box center [266, 214] width 118 height 118
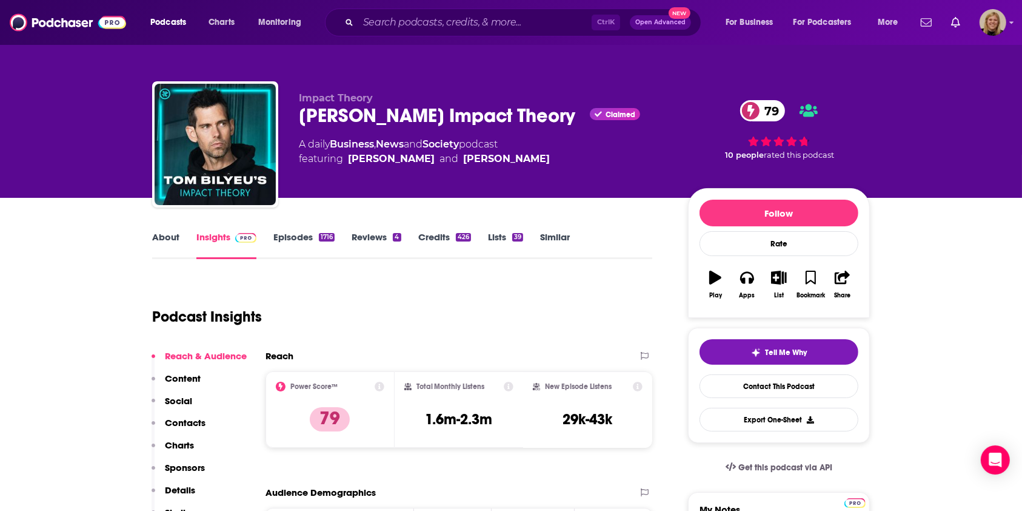
click at [168, 241] on link "About" at bounding box center [165, 245] width 27 height 28
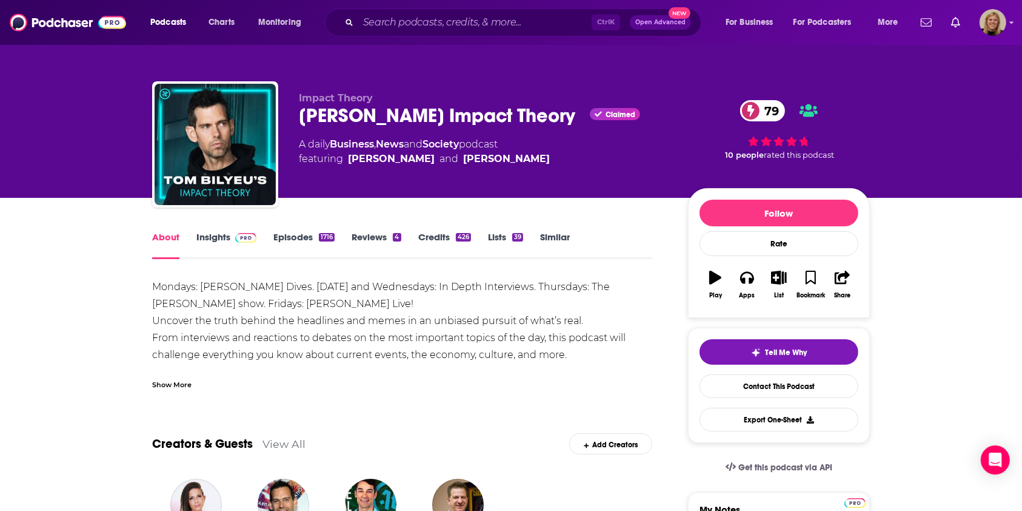
click at [178, 386] on div "Show More" at bounding box center [171, 384] width 39 height 12
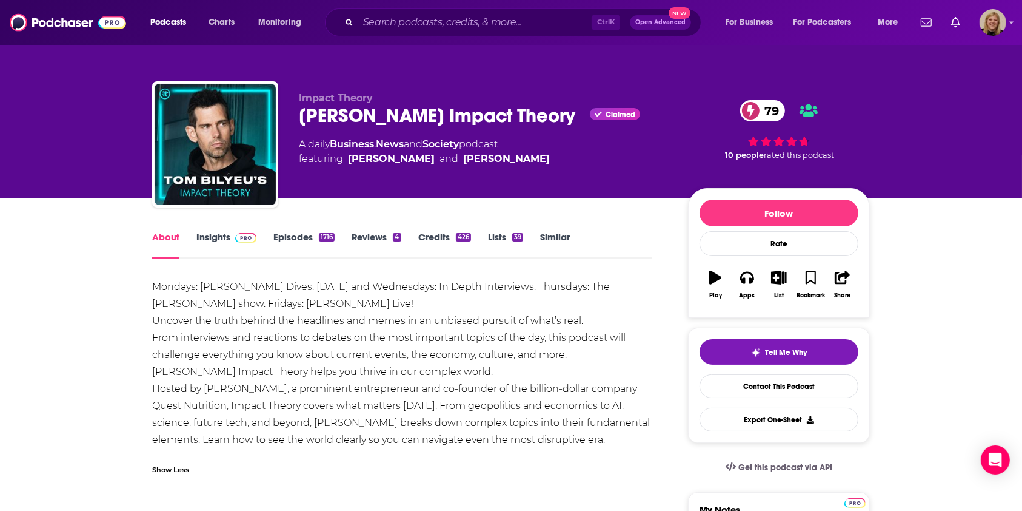
click at [503, 321] on div "Mondays: [PERSON_NAME] Dives. [DATE] and Wednesdays: In Depth Interviews. Thurs…" at bounding box center [402, 363] width 500 height 170
click at [762, 352] on div "Tell Me Why" at bounding box center [779, 352] width 56 height 10
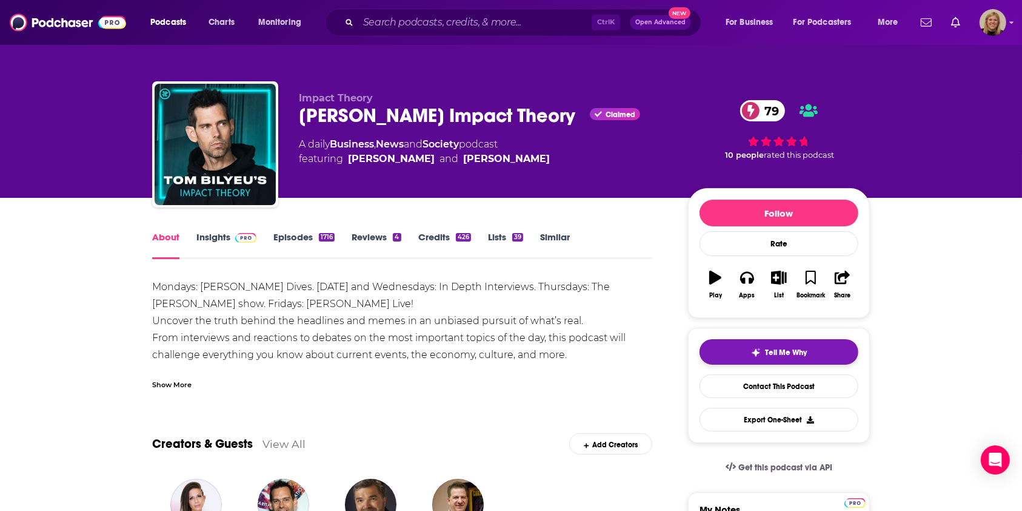
click at [781, 349] on span "Tell Me Why" at bounding box center [787, 352] width 42 height 10
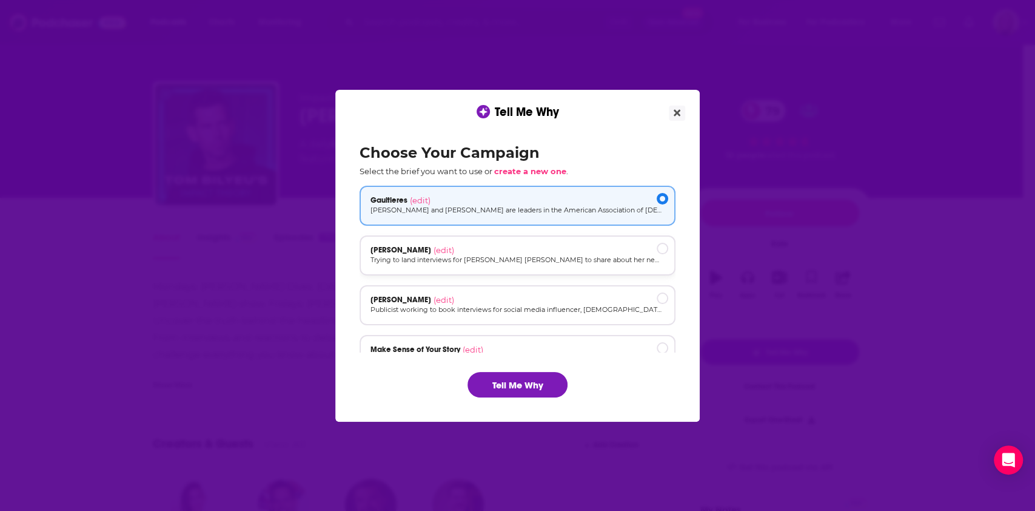
click at [458, 255] on p "Trying to land interviews for Dr. Portia Jackson Preston to share about her new…" at bounding box center [518, 260] width 294 height 10
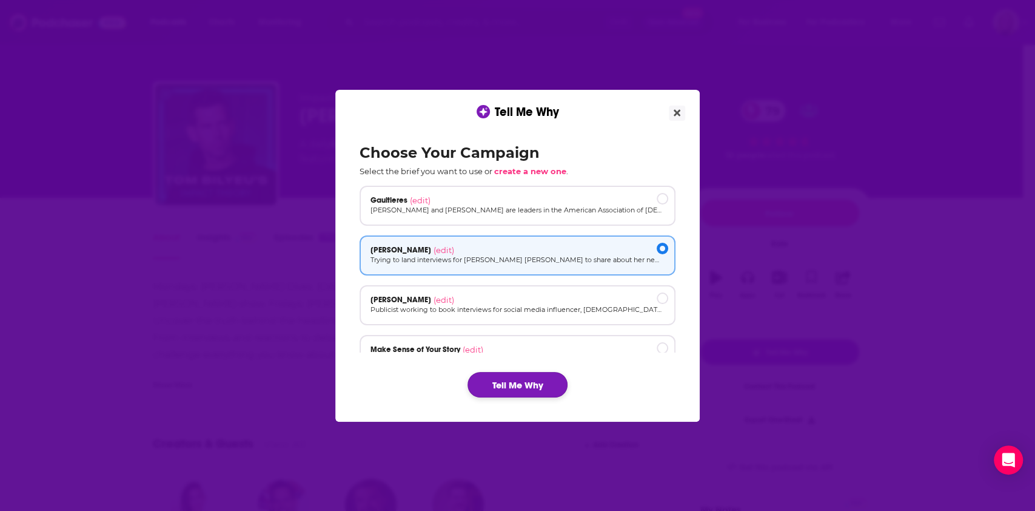
click at [500, 385] on button "Tell Me Why" at bounding box center [518, 384] width 100 height 25
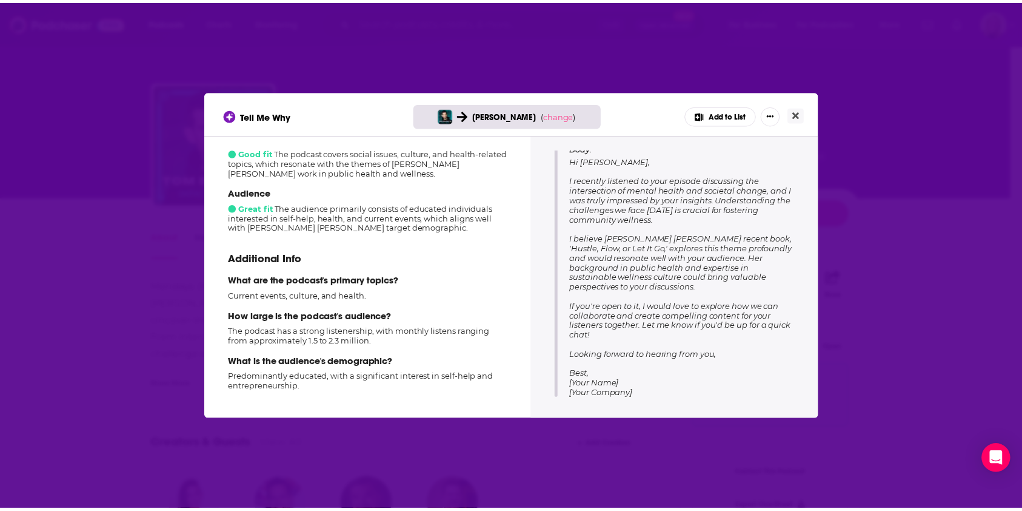
scroll to position [179, 0]
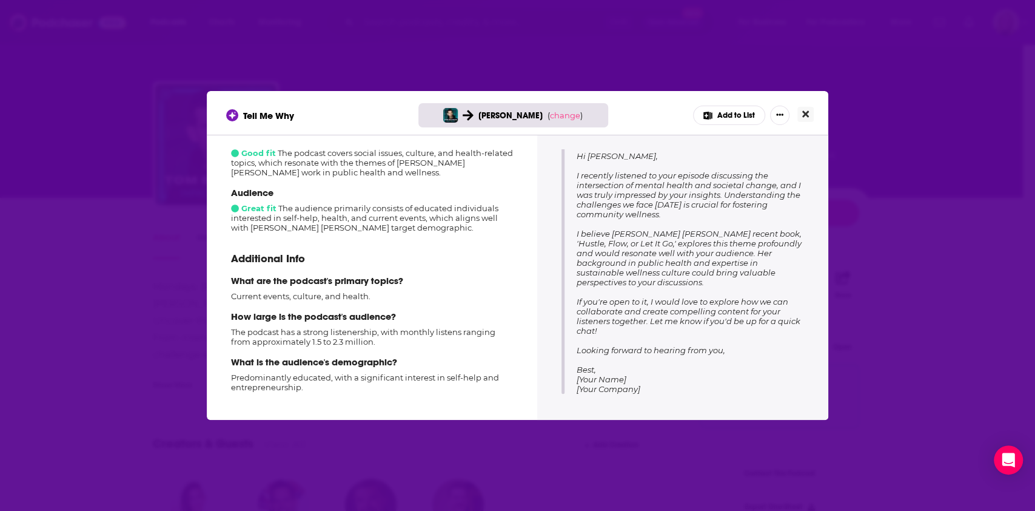
click at [805, 114] on icon "Close" at bounding box center [805, 114] width 7 height 7
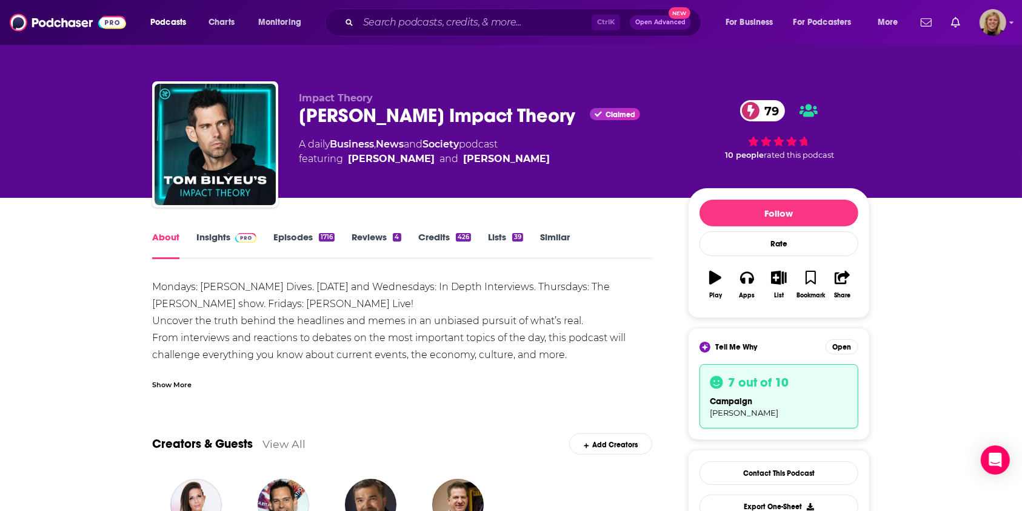
click at [213, 241] on link "Insights" at bounding box center [226, 245] width 60 height 28
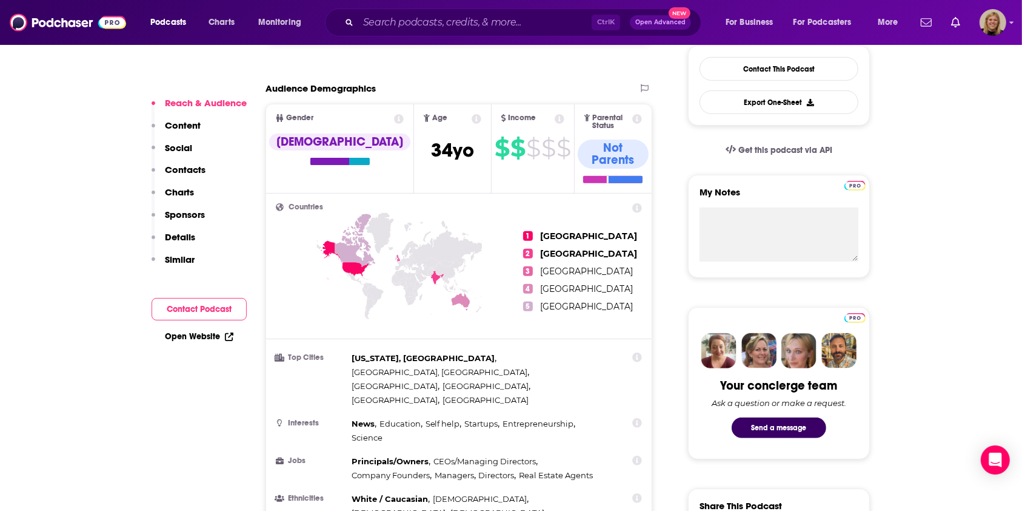
click at [221, 305] on button "Contact Podcast" at bounding box center [199, 309] width 95 height 22
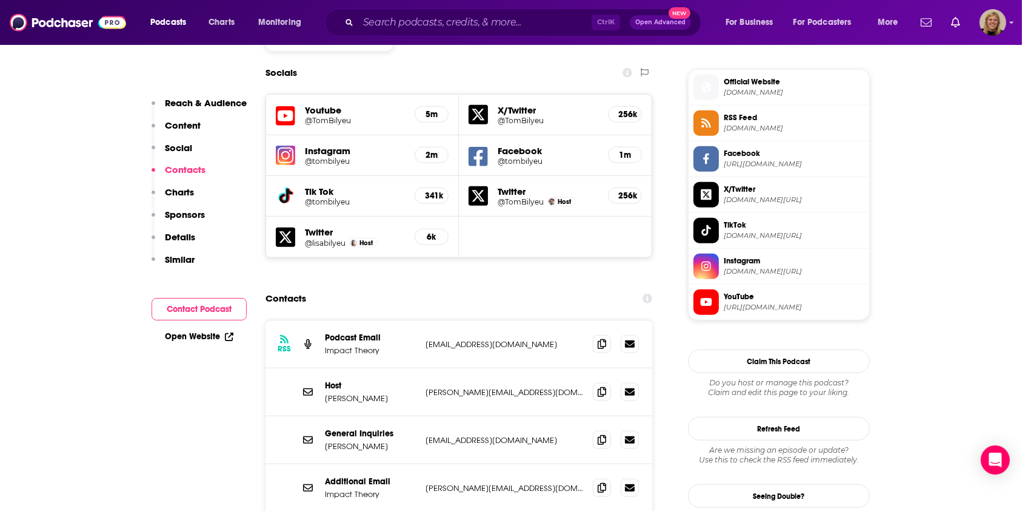
scroll to position [1107, 0]
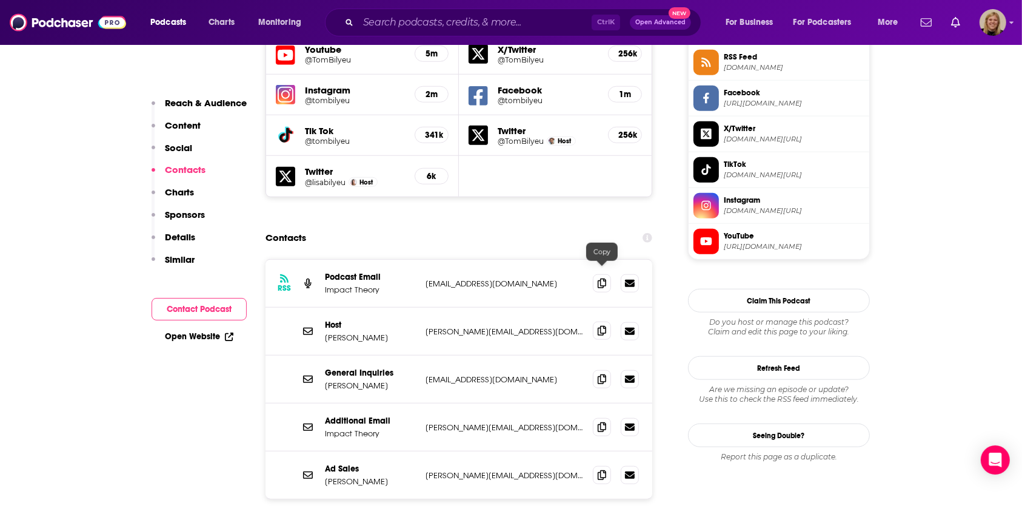
click at [603, 326] on icon at bounding box center [602, 331] width 8 height 10
drag, startPoint x: 437, startPoint y: 27, endPoint x: 445, endPoint y: 19, distance: 10.7
click at [437, 26] on input "Search podcasts, credits, & more..." at bounding box center [474, 22] width 233 height 19
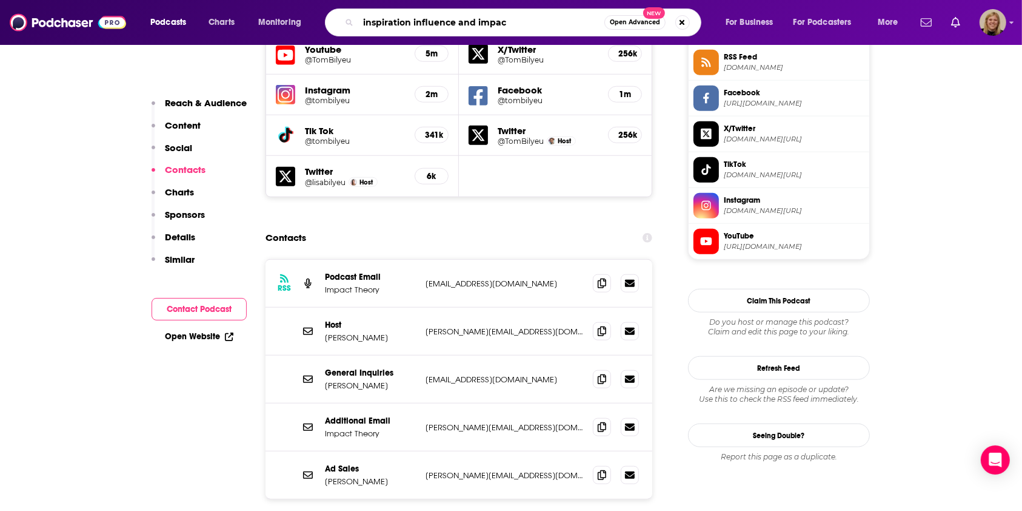
type input "inspiration influence and impact"
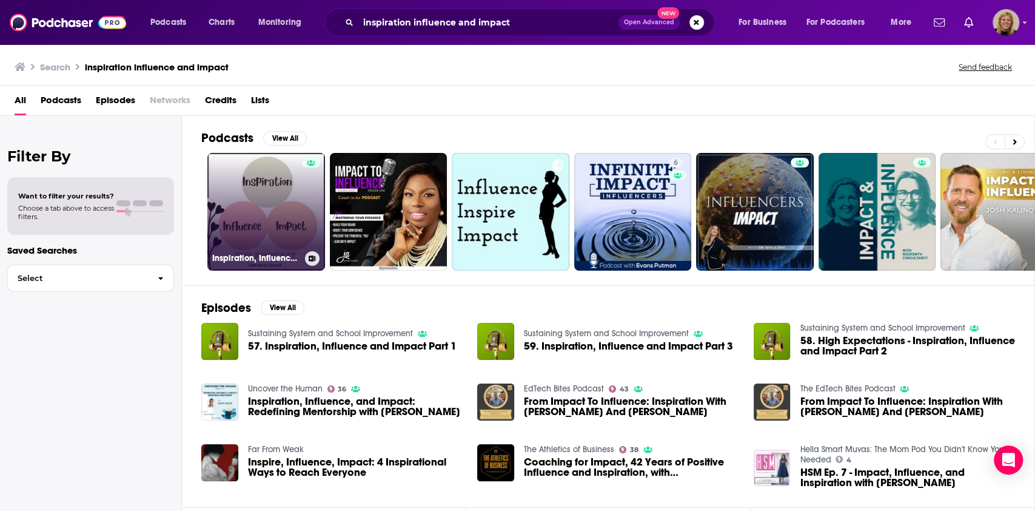
click at [230, 216] on link "Inspiration, Influence and Impact" at bounding box center [266, 212] width 118 height 118
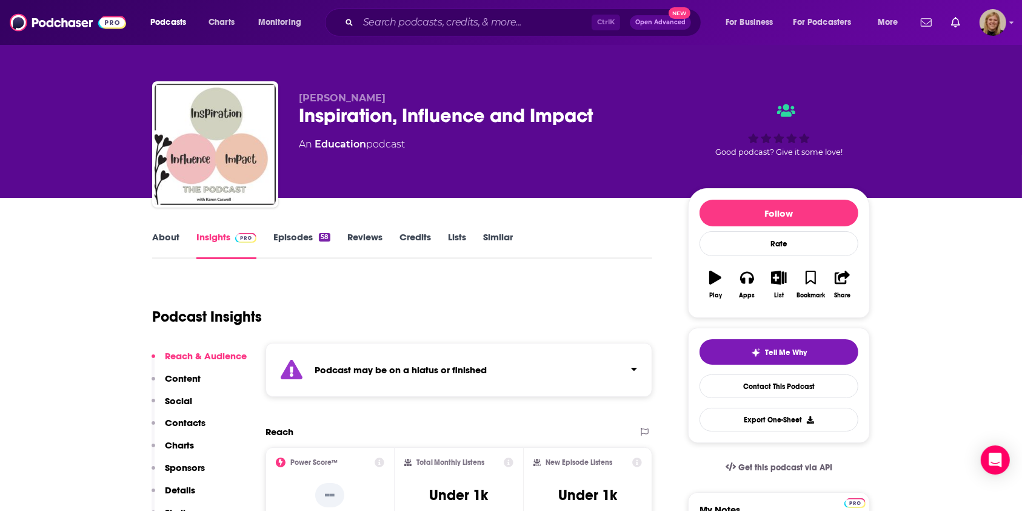
click at [161, 234] on link "About" at bounding box center [165, 245] width 27 height 28
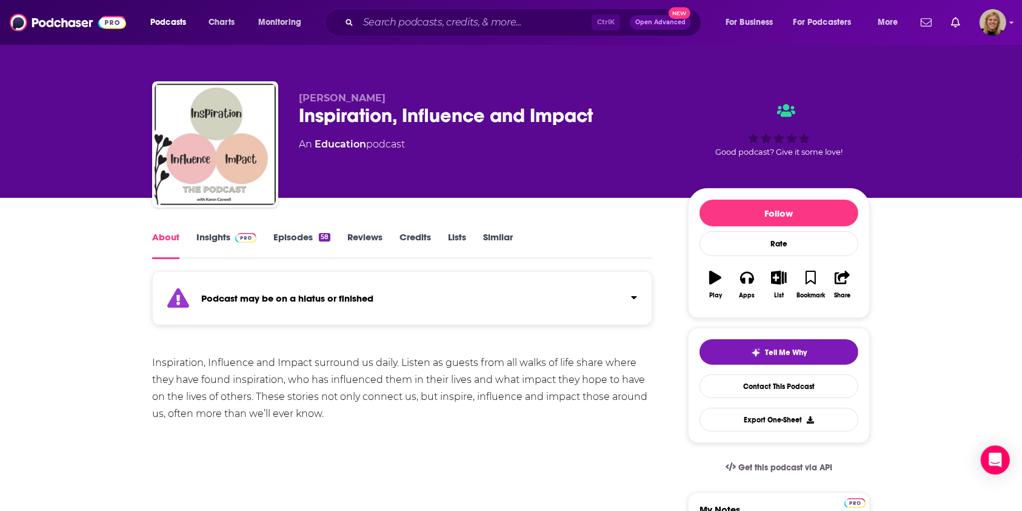
click at [221, 237] on link "Insights" at bounding box center [226, 245] width 60 height 28
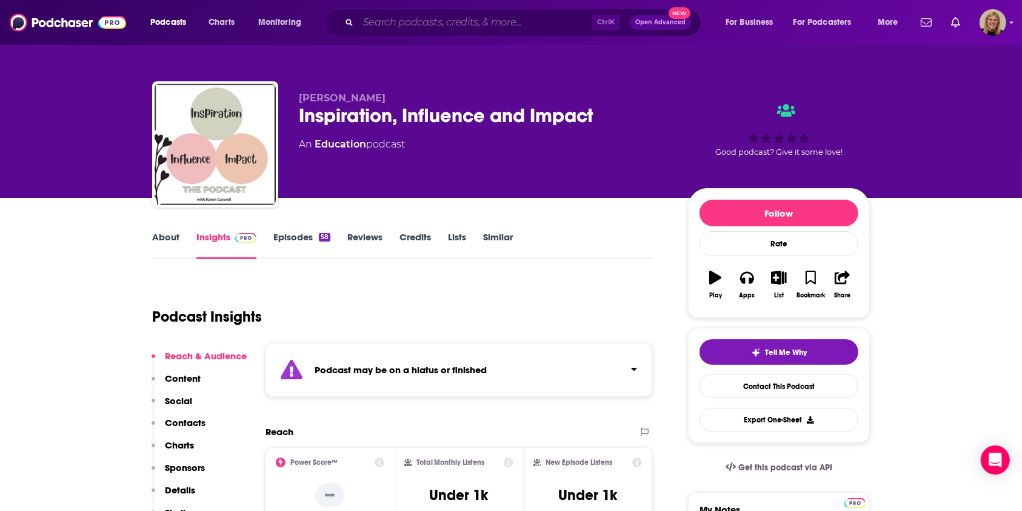
click at [411, 16] on input "Search podcasts, credits, & more..." at bounding box center [474, 22] width 233 height 19
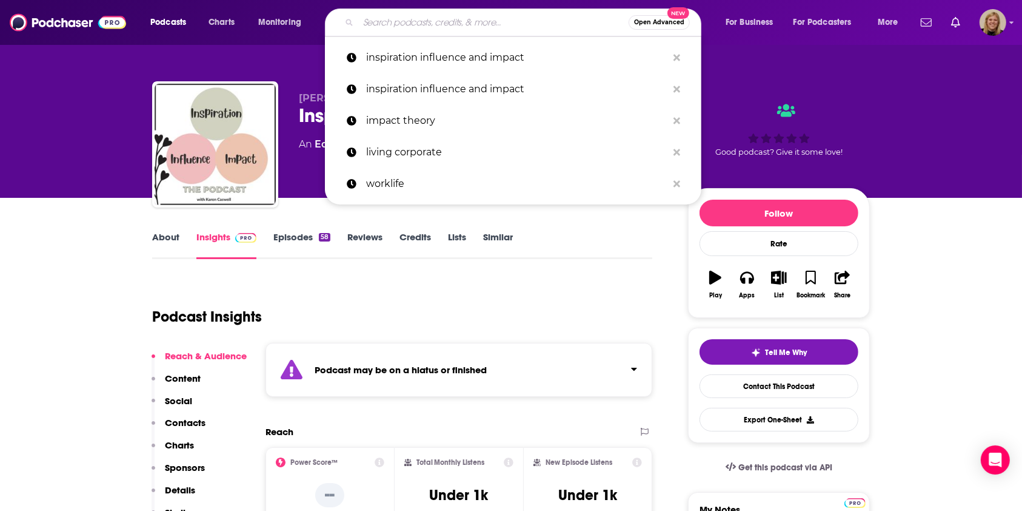
paste input "Making 2/3 of Your Dreams Come True (with Josh Johnson)"
type input "Making 2/3 of Your Dreams Come True (with Josh Johnson)"
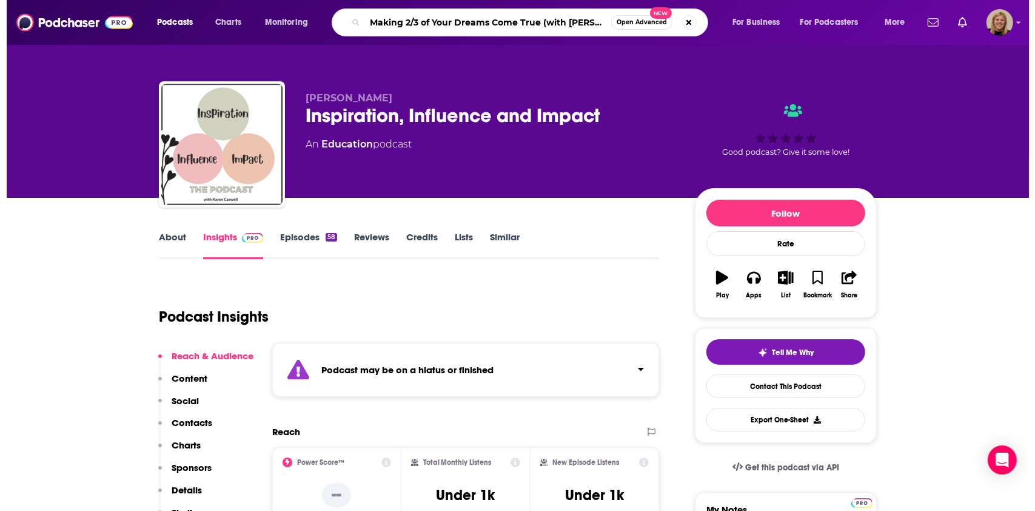
scroll to position [0, 27]
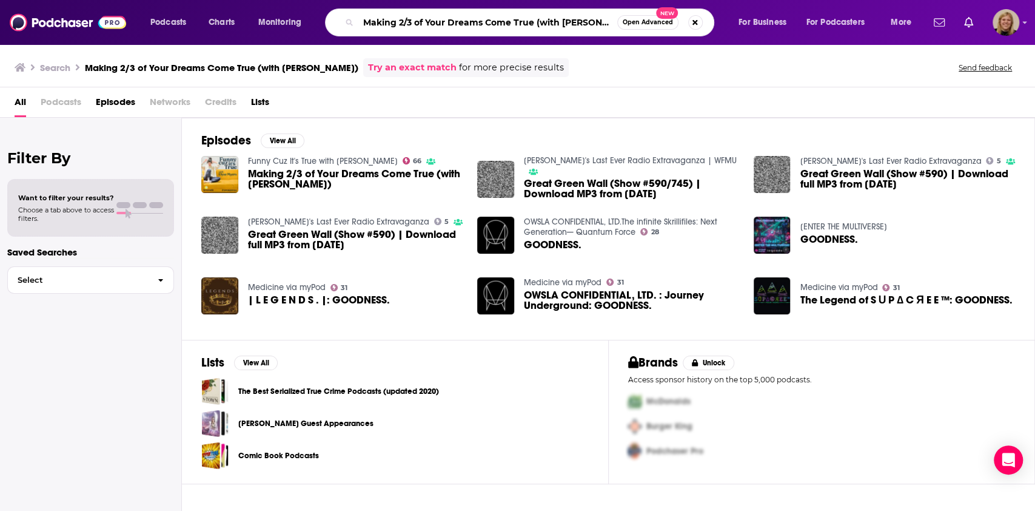
click at [529, 17] on input "Making 2/3 of Your Dreams Come True (with Josh Johnson)" at bounding box center [487, 22] width 259 height 19
drag, startPoint x: 535, startPoint y: 26, endPoint x: 732, endPoint y: 33, distance: 197.2
click at [732, 33] on div "Podcasts Charts Monitoring Making 2/3 of Your Dreams Come True (with Josh Johns…" at bounding box center [532, 22] width 781 height 28
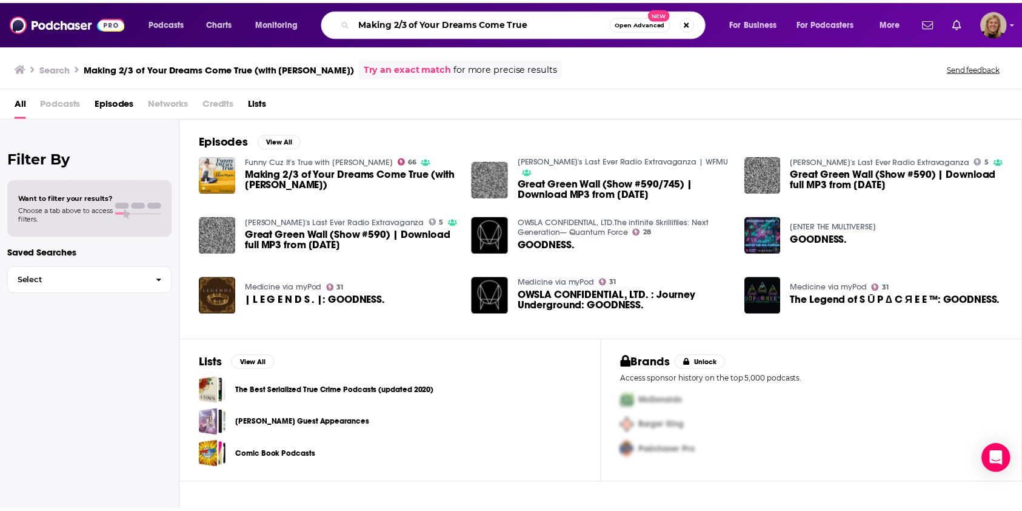
scroll to position [0, 0]
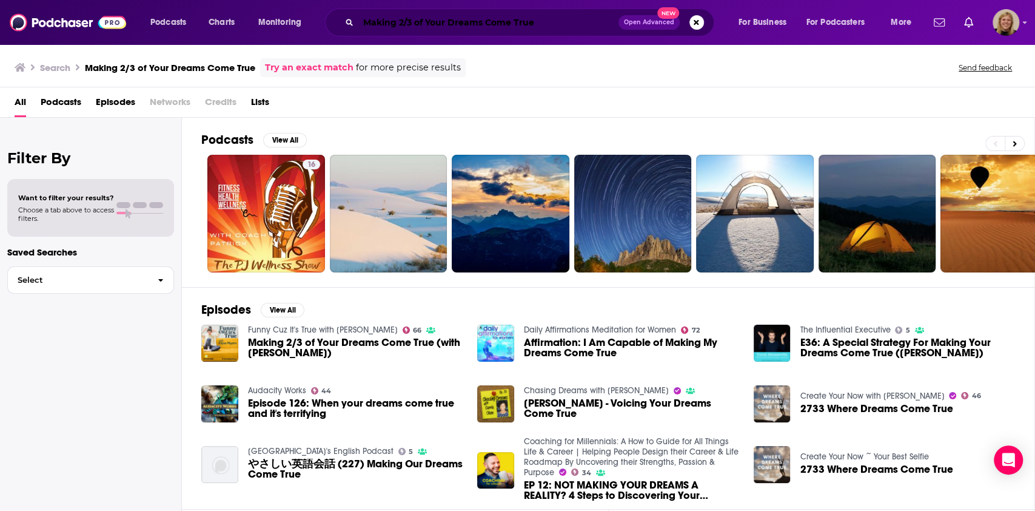
click at [451, 21] on input "Making 2/3 of Your Dreams Come True" at bounding box center [488, 22] width 260 height 19
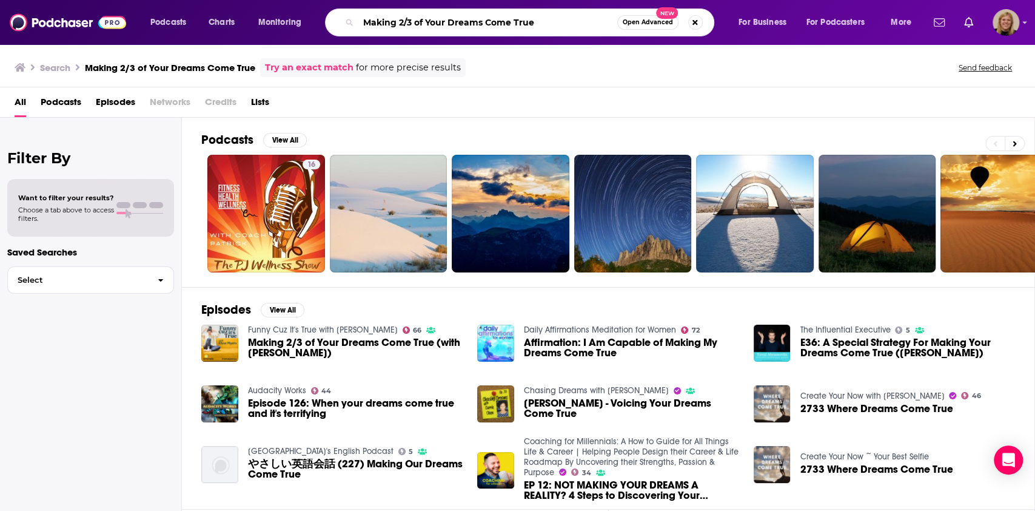
click at [451, 21] on input "Making 2/3 of Your Dreams Come True" at bounding box center [487, 22] width 259 height 19
type input "josh johnson"
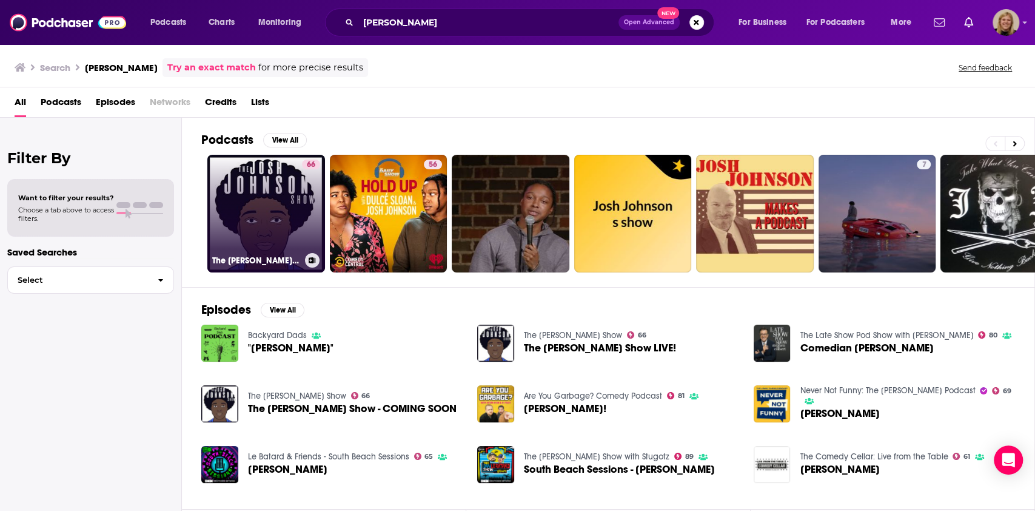
click at [237, 206] on link "66 The Josh Johnson Show" at bounding box center [266, 214] width 118 height 118
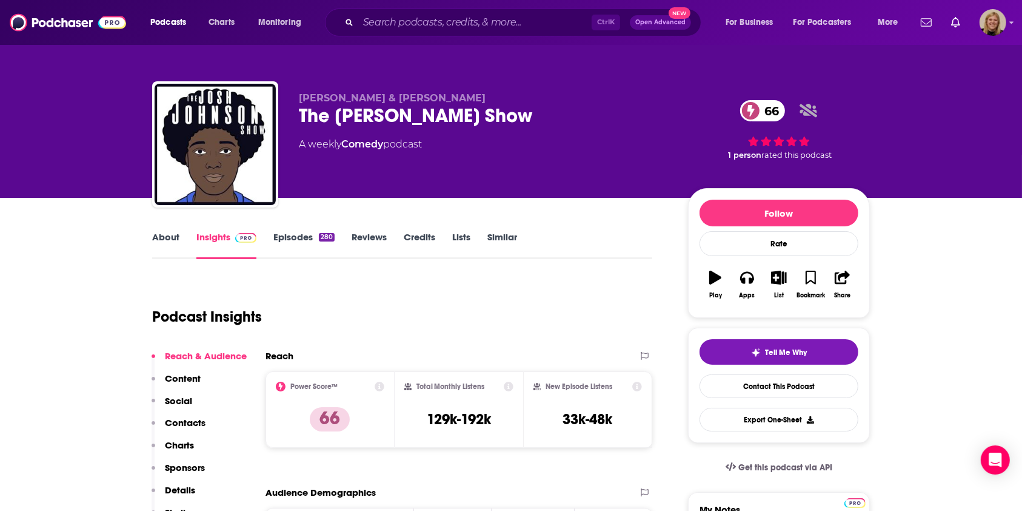
click at [165, 240] on link "About" at bounding box center [165, 245] width 27 height 28
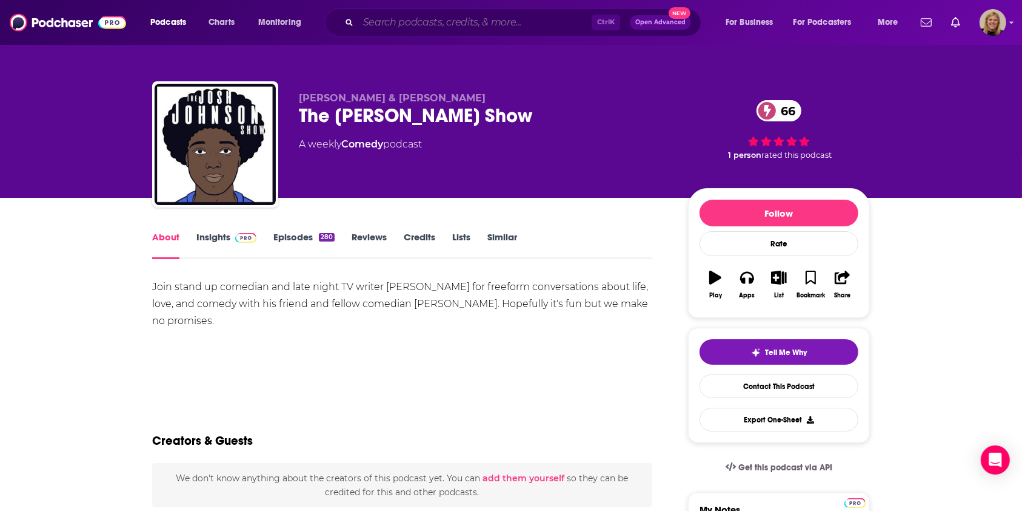
click at [464, 22] on input "Search podcasts, credits, & more..." at bounding box center [474, 22] width 233 height 19
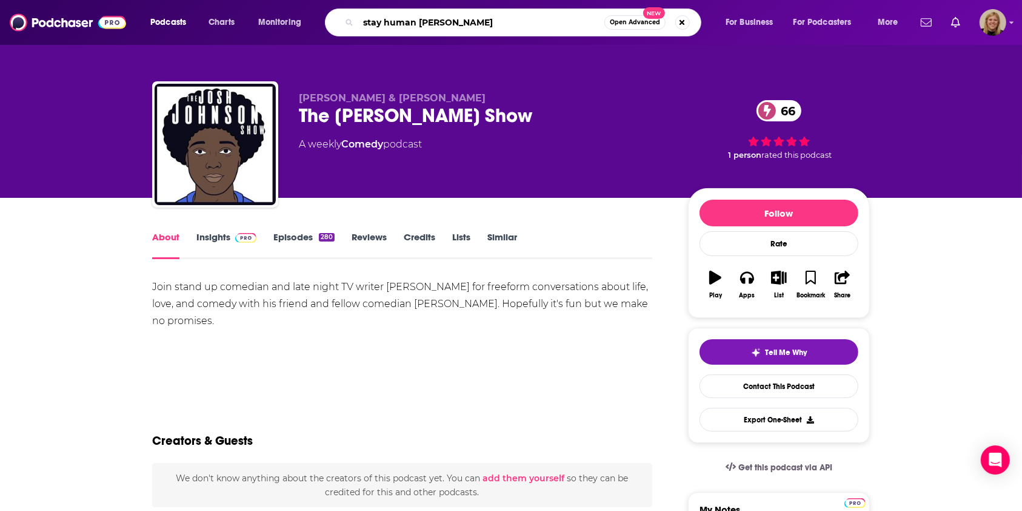
type input "stay human michael franti"
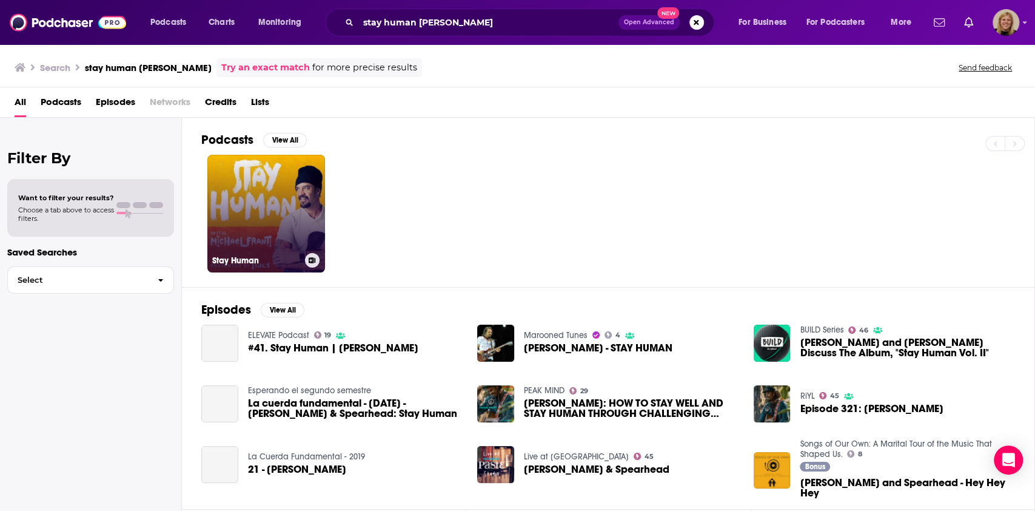
click at [269, 193] on link "Stay Human" at bounding box center [266, 214] width 118 height 118
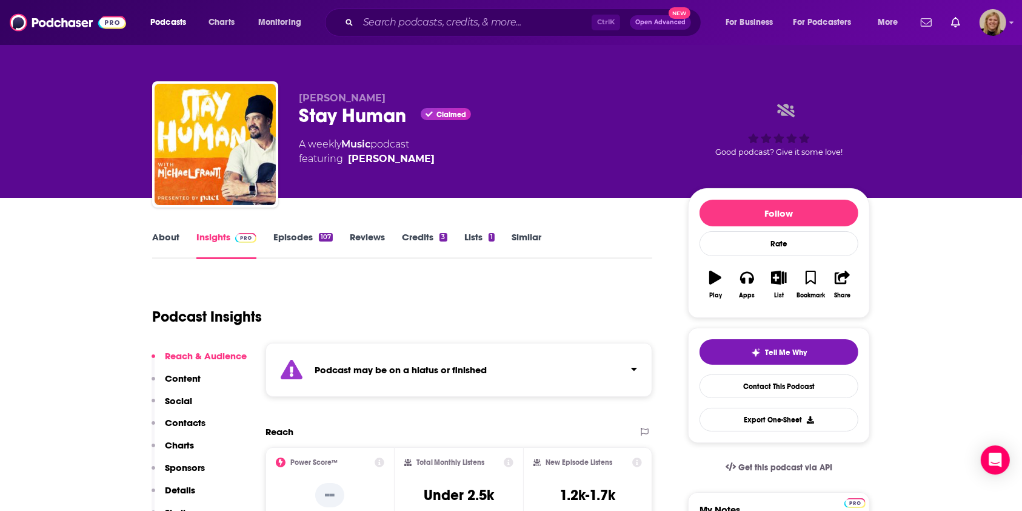
click at [156, 240] on link "About" at bounding box center [165, 245] width 27 height 28
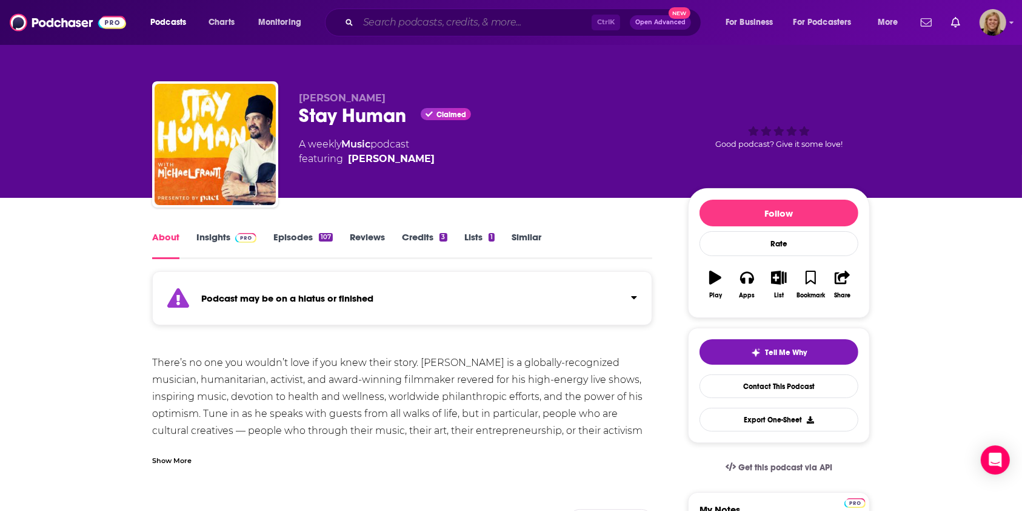
click at [479, 25] on input "Search podcasts, credits, & more..." at bounding box center [474, 22] width 233 height 19
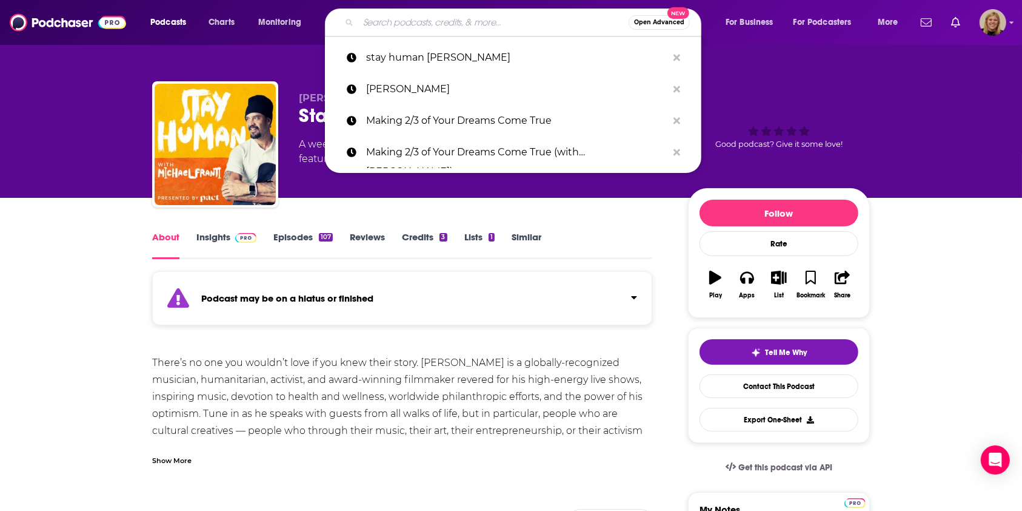
paste input "Code Switch by NPR"
type input "Code Switch by NPR"
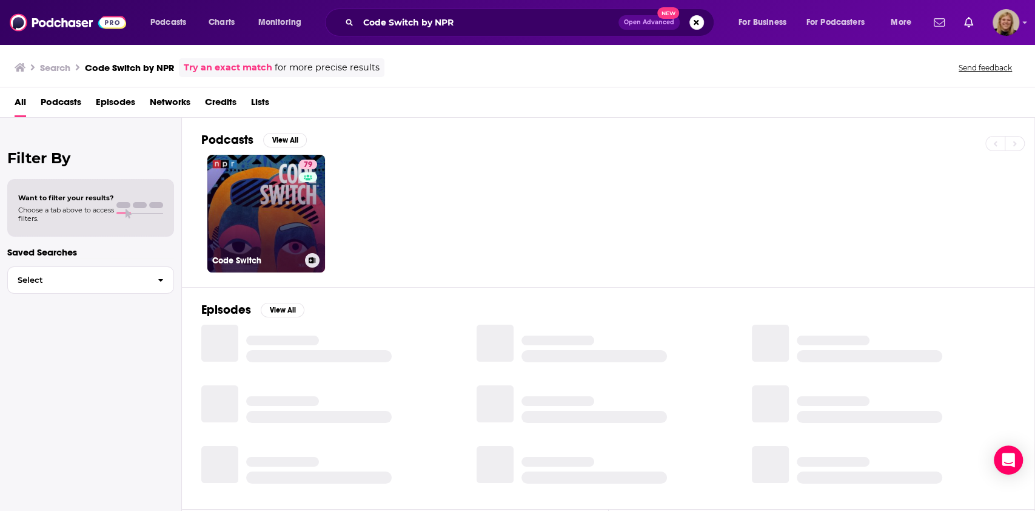
click at [260, 201] on link "79 Code Switch" at bounding box center [266, 214] width 118 height 118
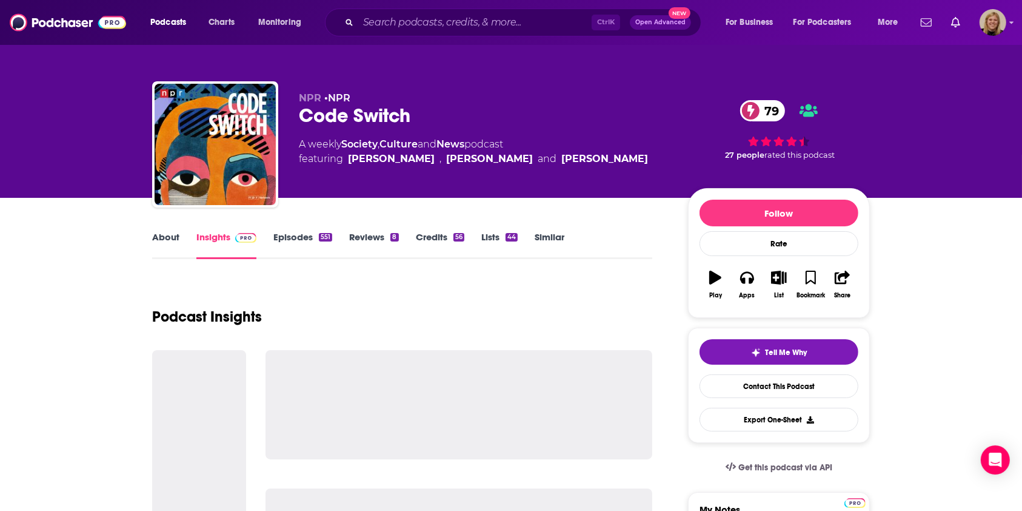
click at [178, 233] on link "About" at bounding box center [165, 245] width 27 height 28
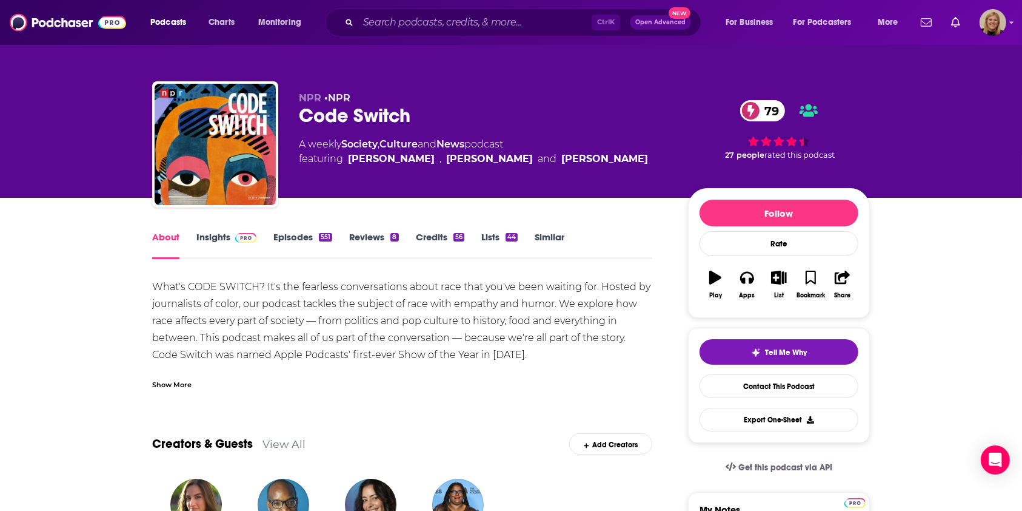
click at [178, 387] on div "Show More" at bounding box center [171, 384] width 39 height 12
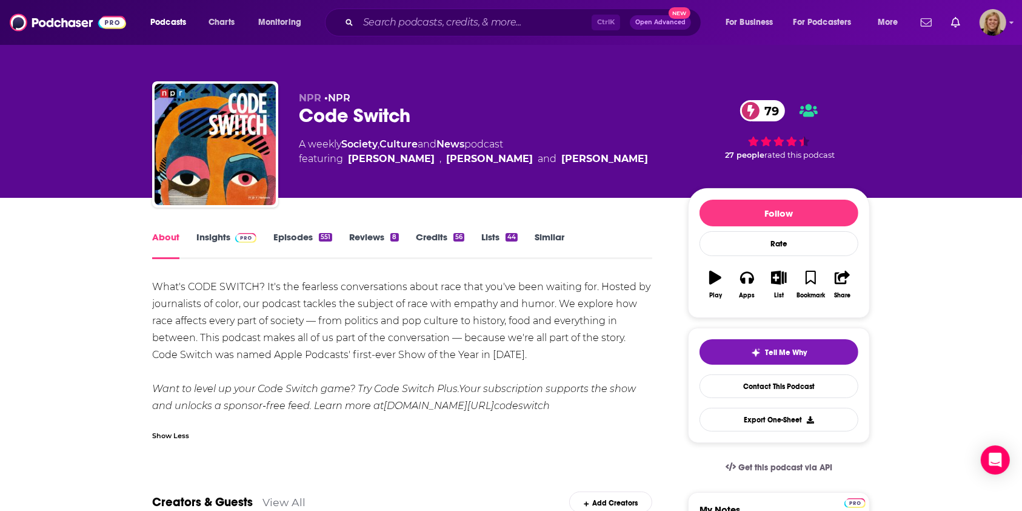
click at [210, 240] on link "Insights" at bounding box center [226, 245] width 60 height 28
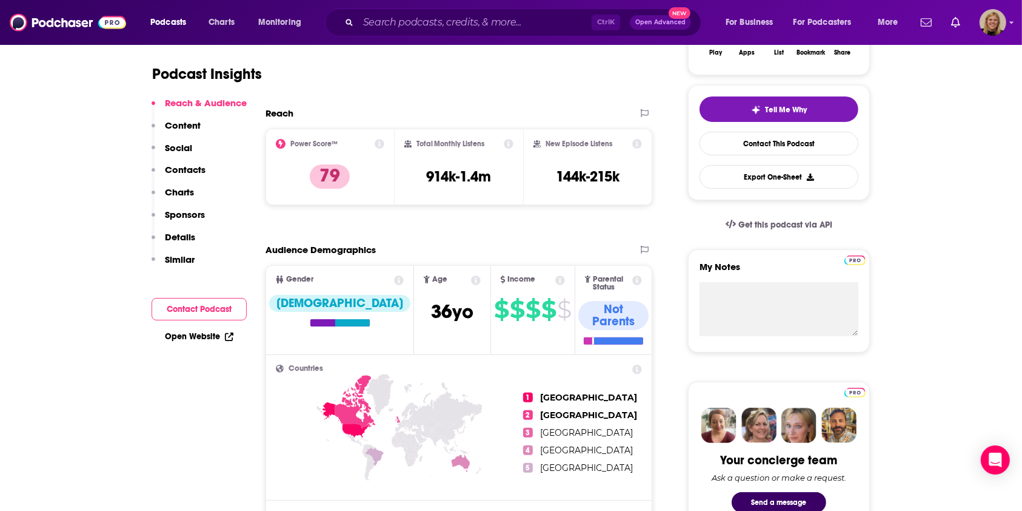
click at [225, 308] on button "Contact Podcast" at bounding box center [199, 309] width 95 height 22
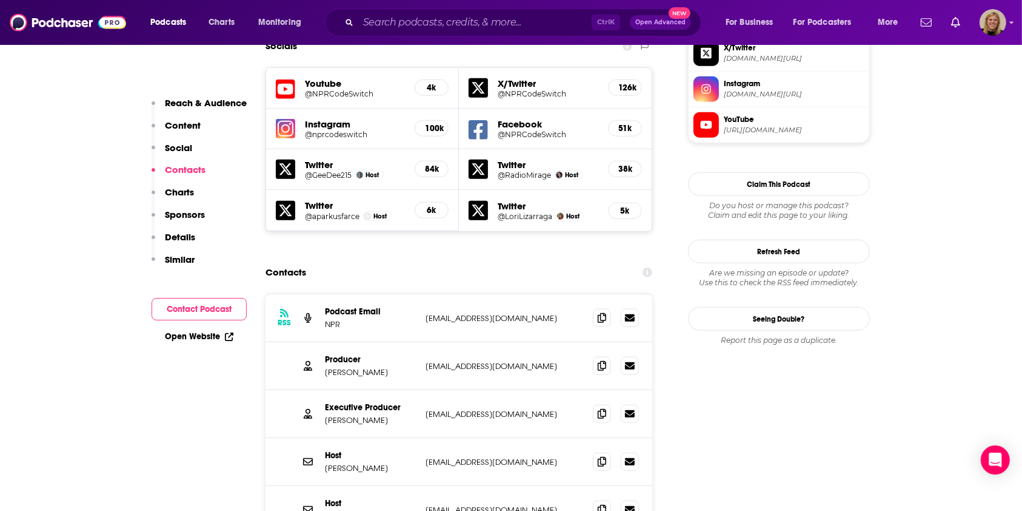
scroll to position [1109, 0]
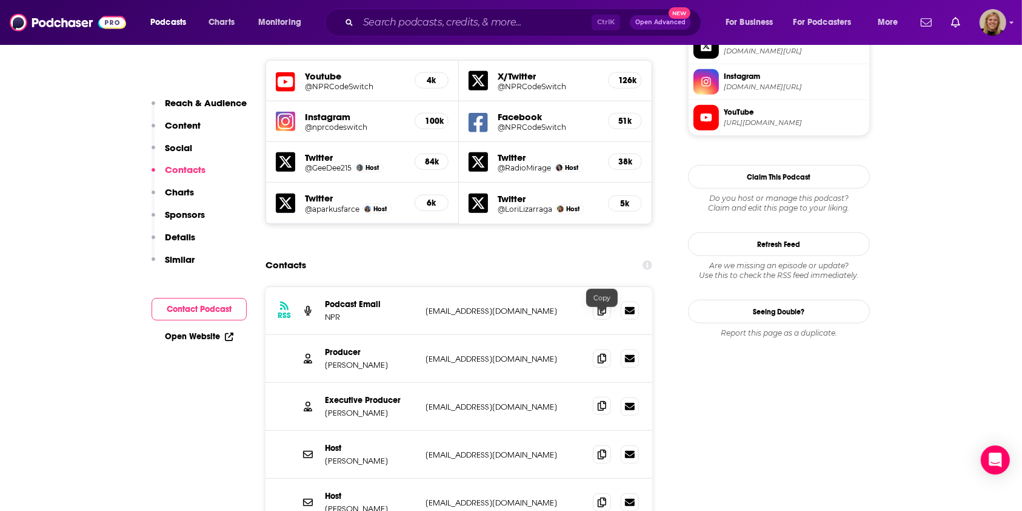
click at [598, 401] on icon at bounding box center [602, 406] width 8 height 10
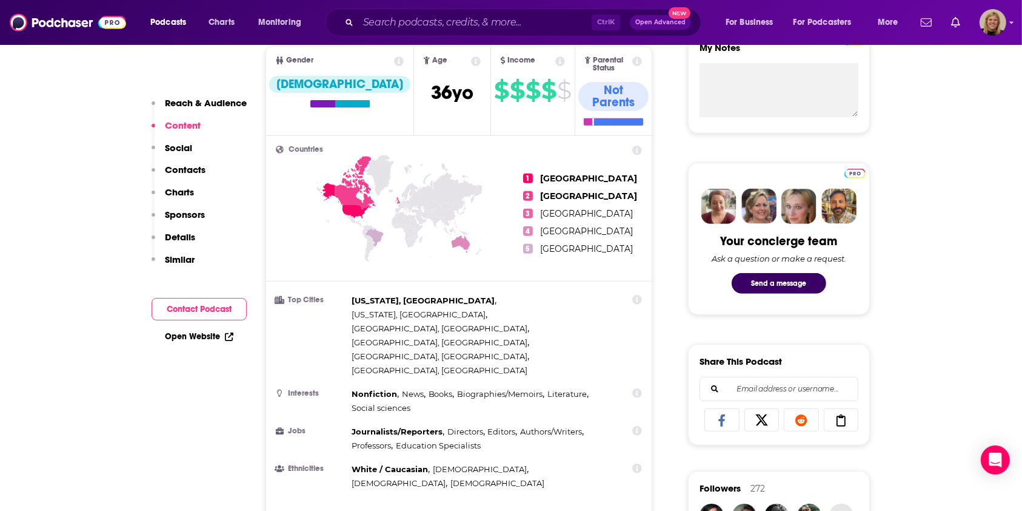
scroll to position [0, 0]
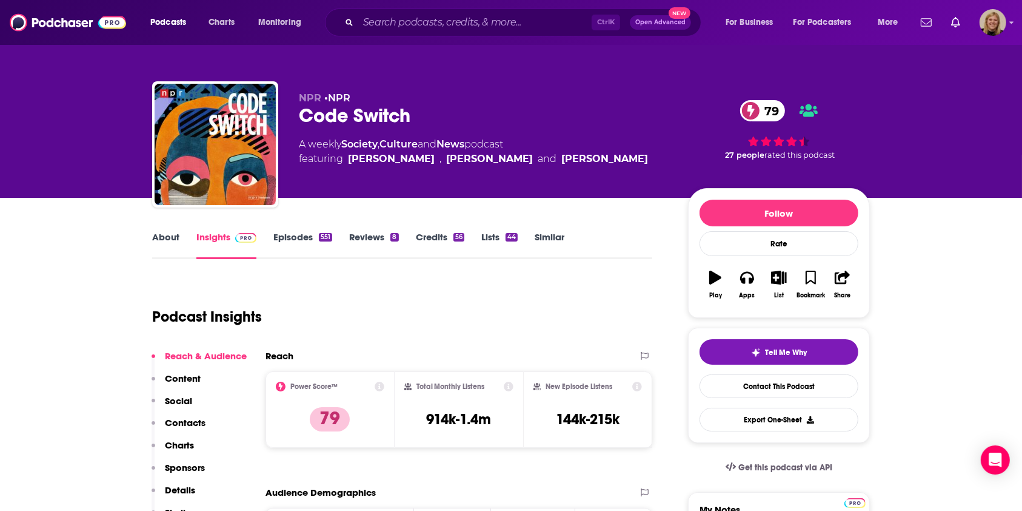
click at [168, 238] on link "About" at bounding box center [165, 245] width 27 height 28
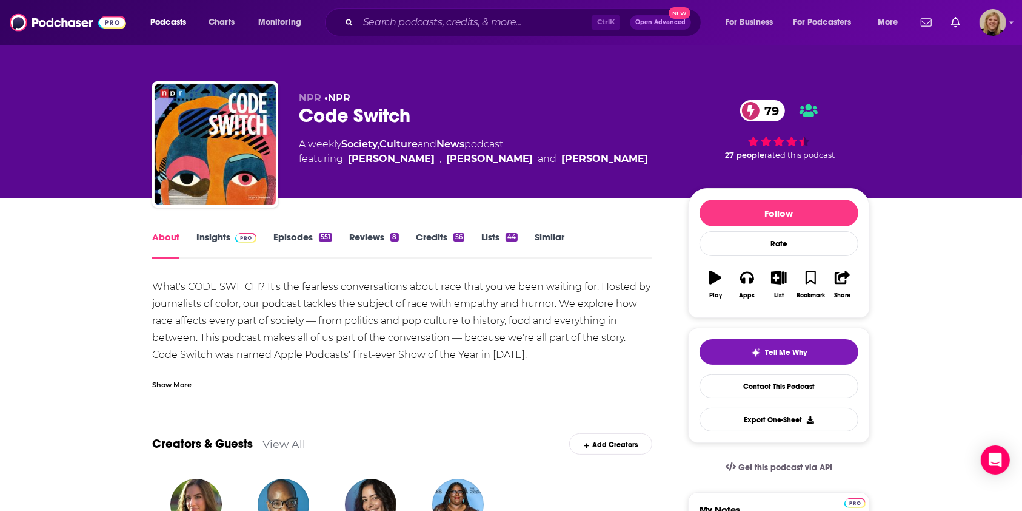
click at [165, 380] on div "Show More" at bounding box center [171, 384] width 39 height 12
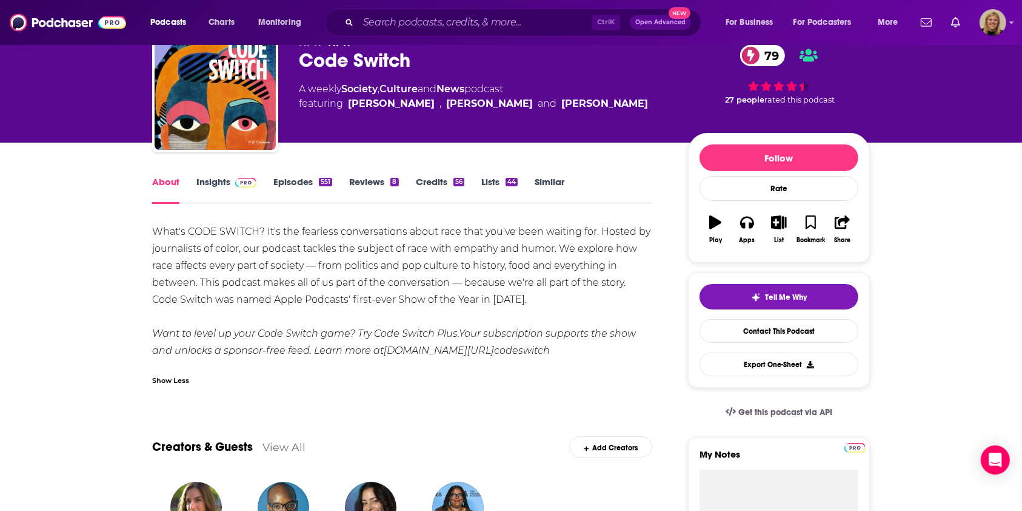
scroll to position [81, 0]
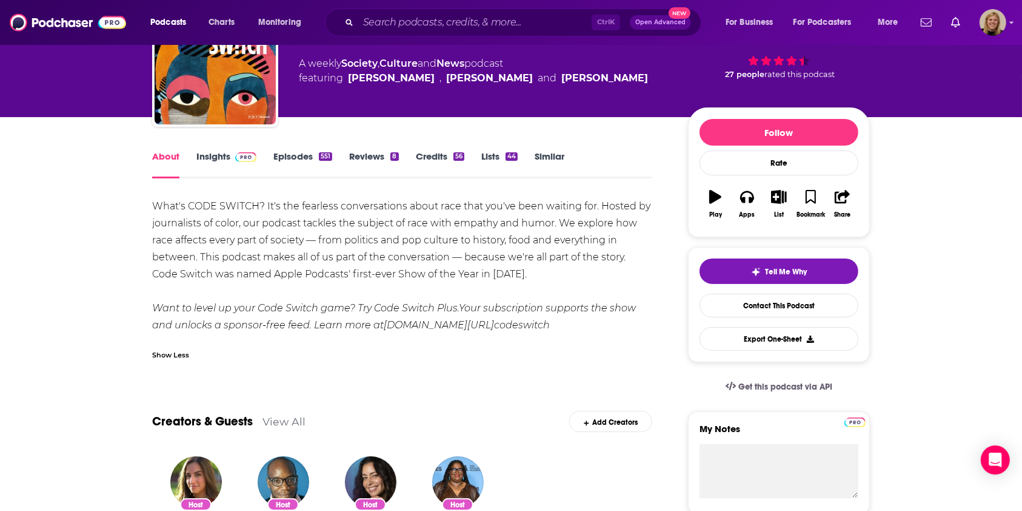
click at [209, 152] on link "Insights" at bounding box center [226, 164] width 60 height 28
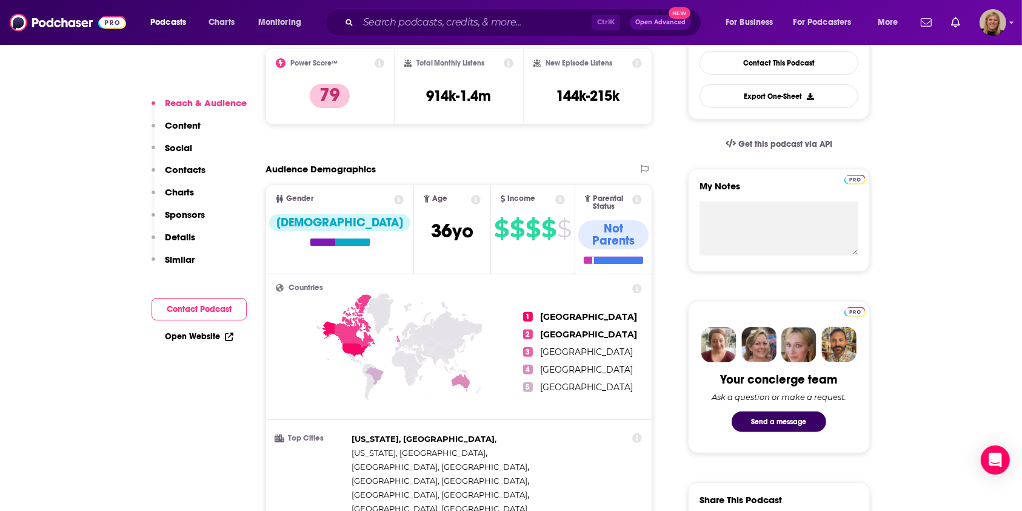
click at [188, 309] on button "Contact Podcast" at bounding box center [199, 309] width 95 height 22
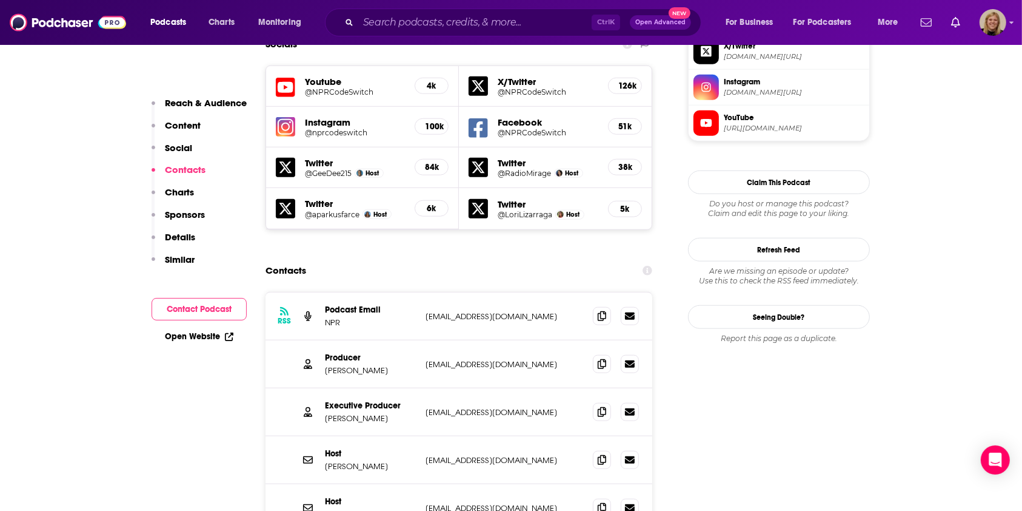
scroll to position [1109, 0]
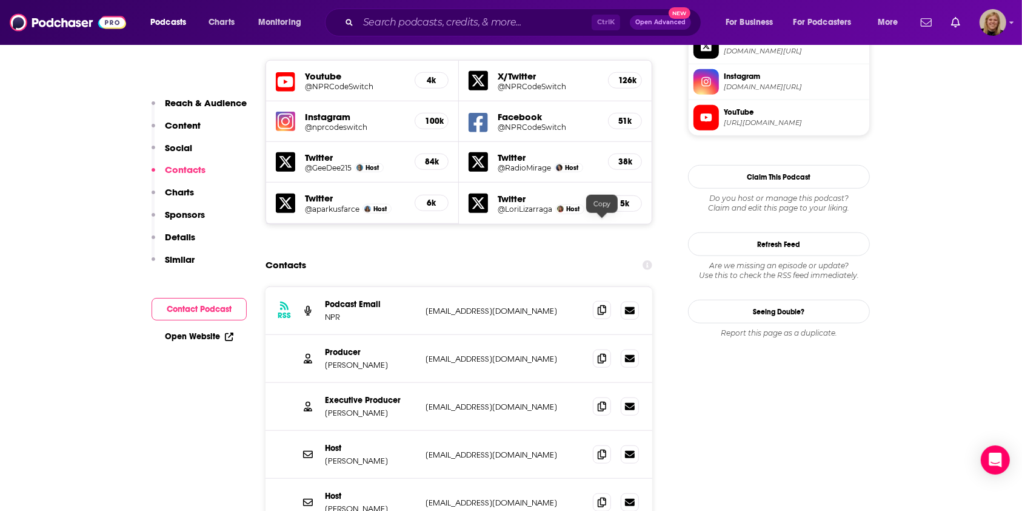
click at [601, 305] on icon at bounding box center [602, 310] width 8 height 10
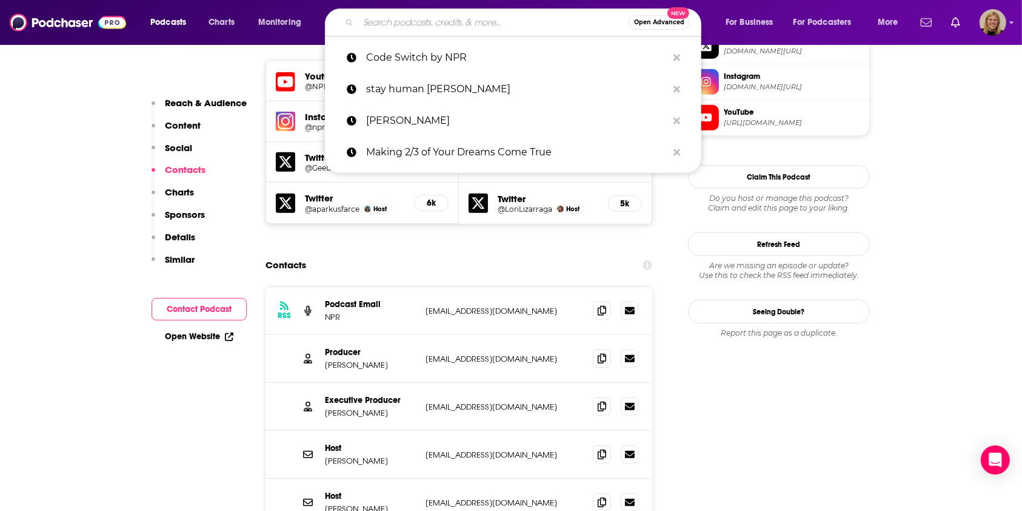
click at [406, 26] on input "Search podcasts, credits, & more..." at bounding box center [493, 22] width 270 height 19
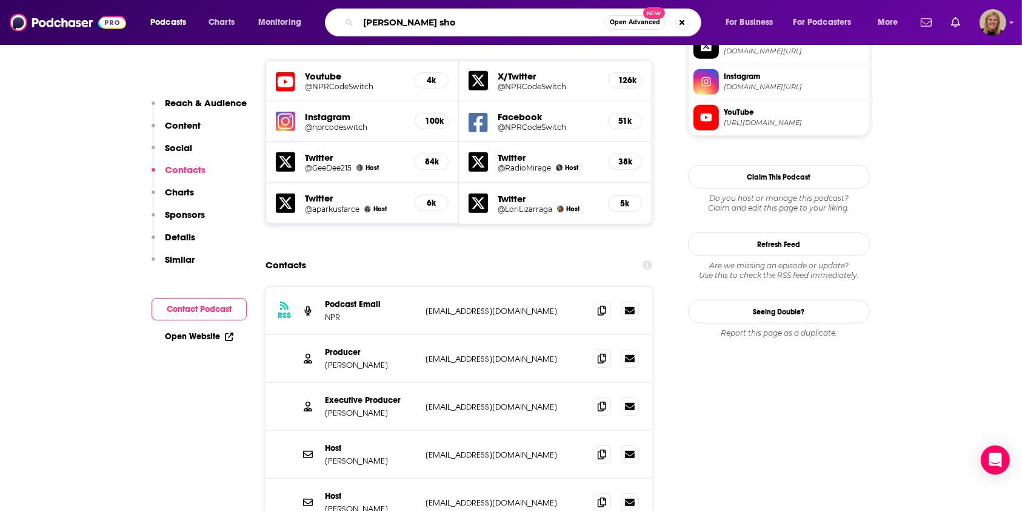
type input "tim ferriss show"
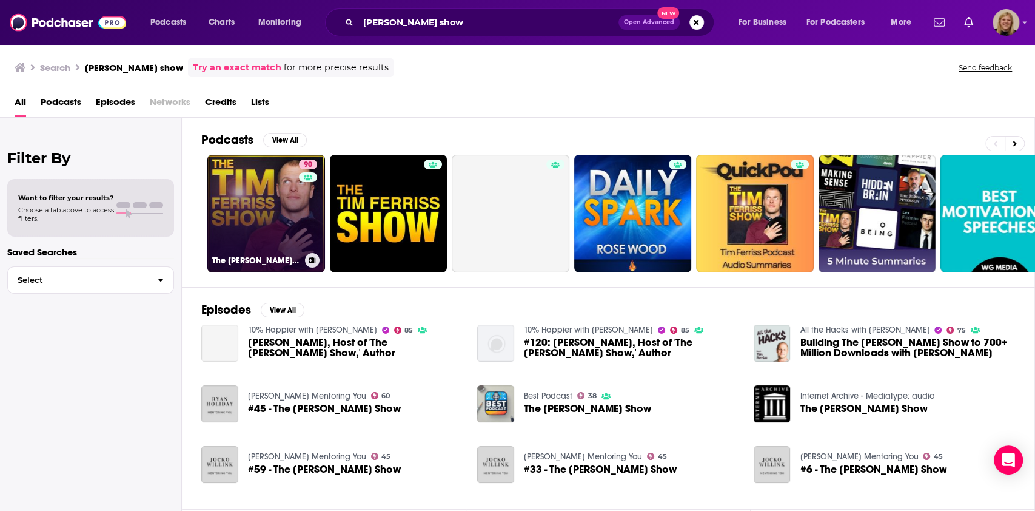
click at [258, 211] on link "90 The Tim Ferriss Show" at bounding box center [266, 214] width 118 height 118
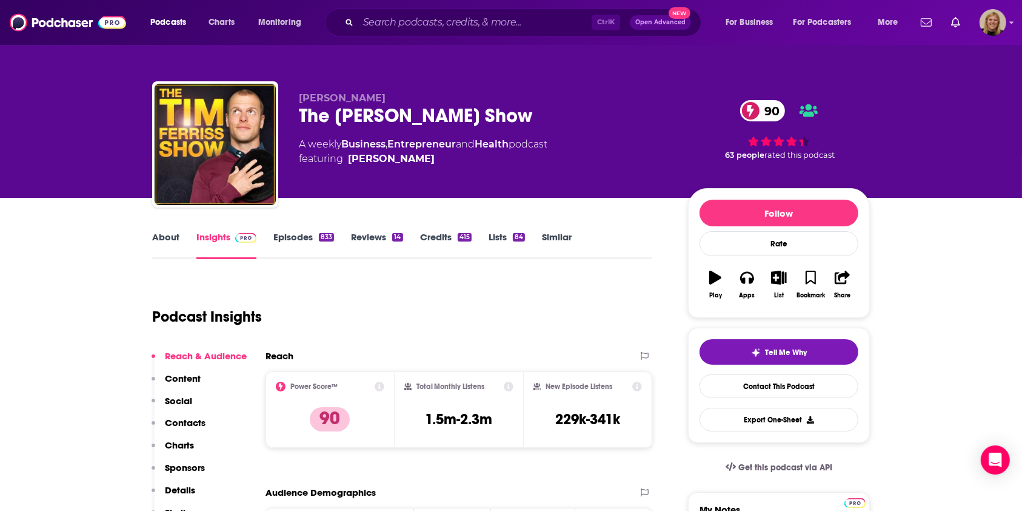
click at [160, 235] on link "About" at bounding box center [165, 245] width 27 height 28
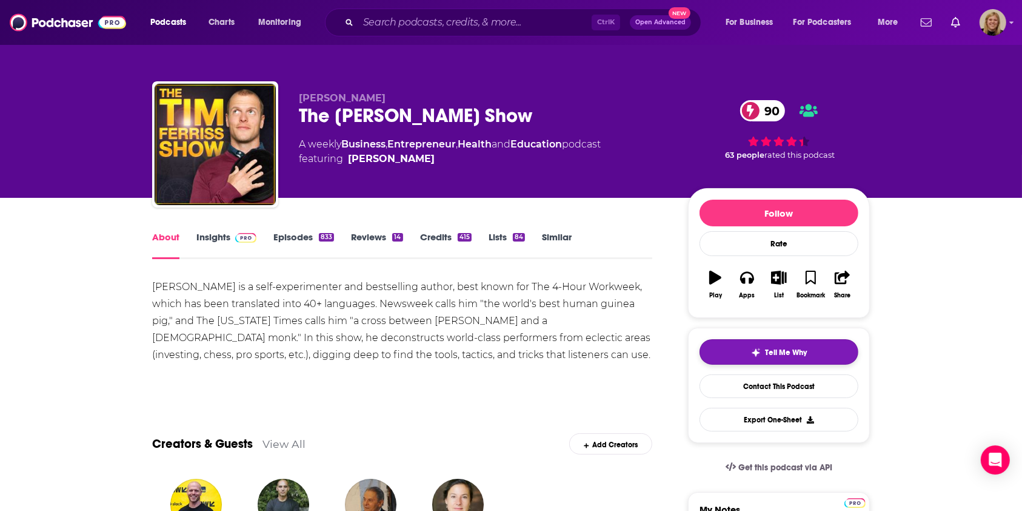
click at [791, 357] on button "Tell Me Why" at bounding box center [779, 351] width 159 height 25
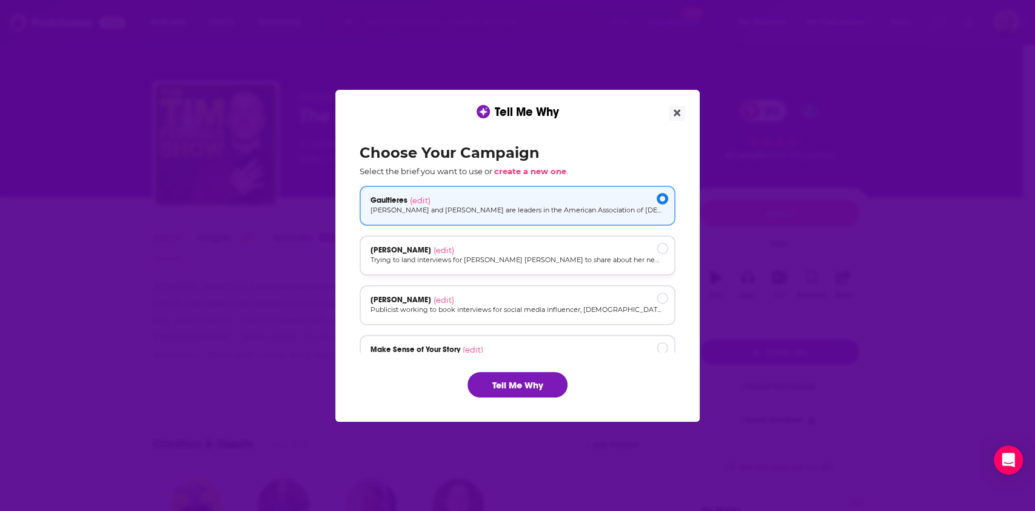
click at [458, 252] on div "Portia preston (edit)" at bounding box center [518, 250] width 294 height 10
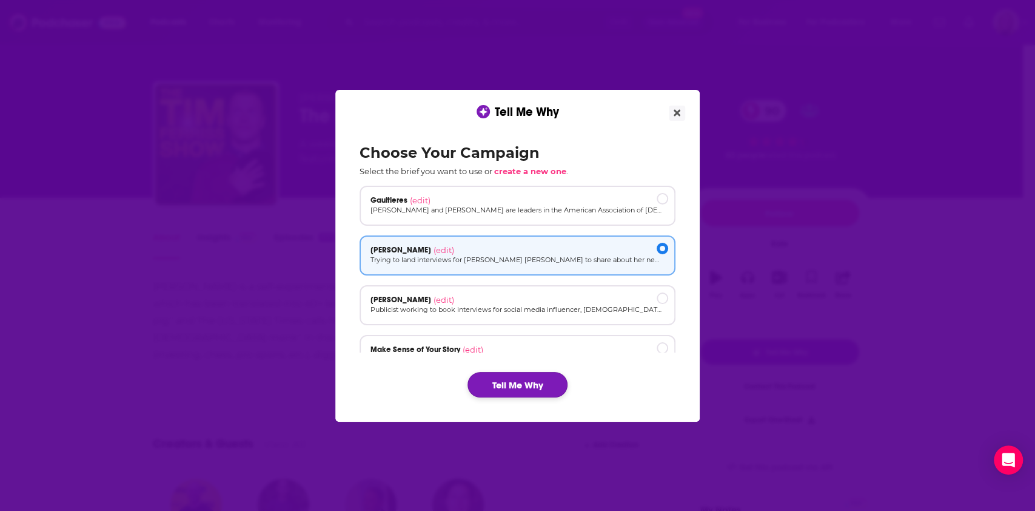
click at [474, 379] on button "Tell Me Why" at bounding box center [518, 384] width 100 height 25
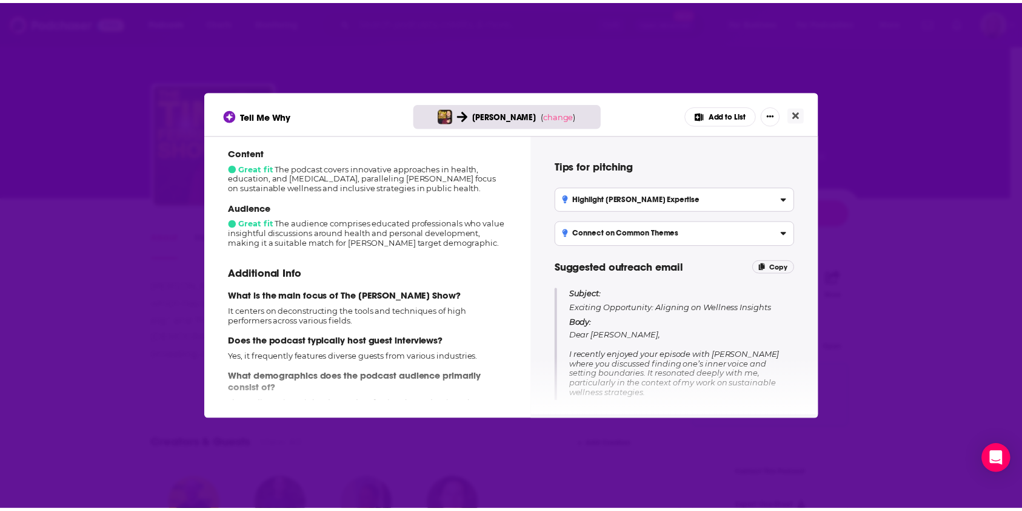
scroll to position [230, 0]
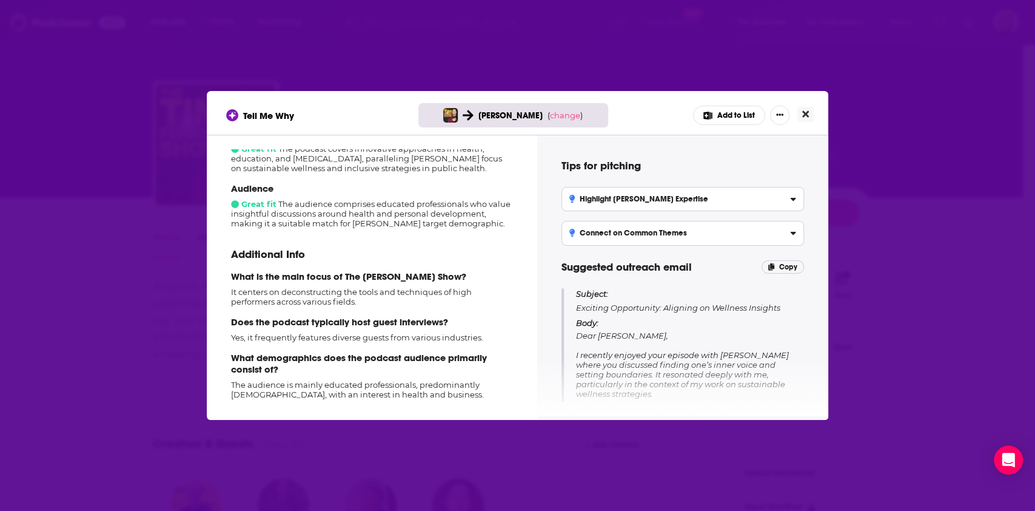
click at [805, 116] on icon "Close" at bounding box center [805, 114] width 7 height 10
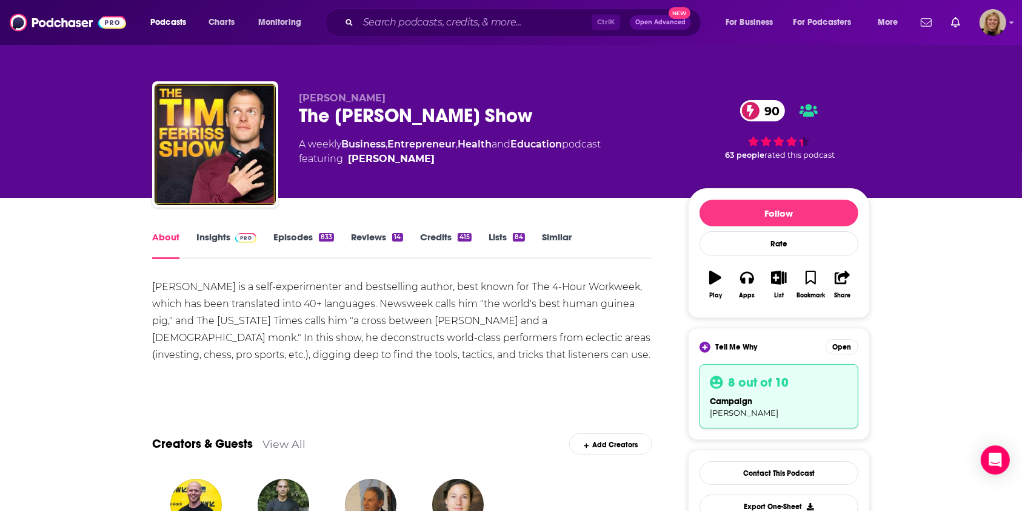
click at [297, 239] on link "Episodes 833" at bounding box center [303, 245] width 61 height 28
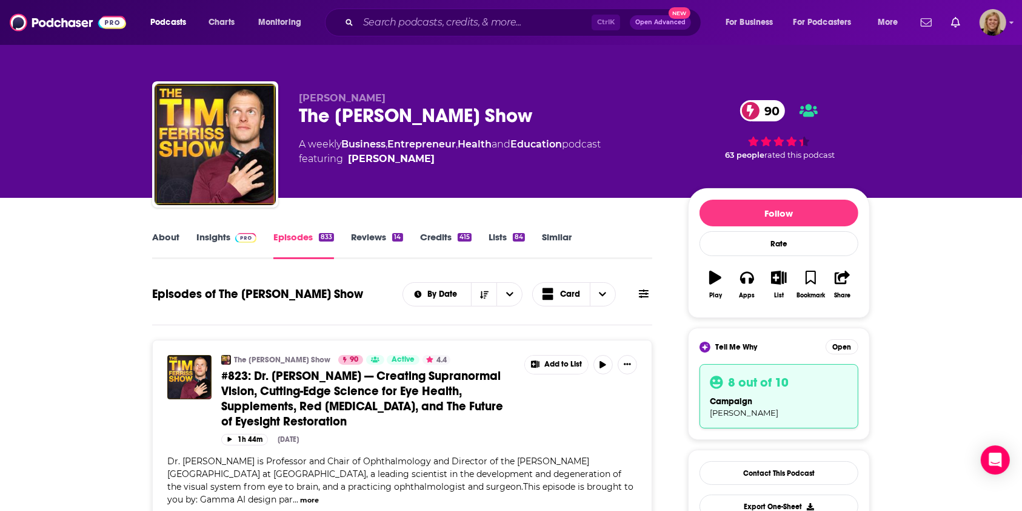
click at [228, 235] on link "Insights" at bounding box center [226, 245] width 60 height 28
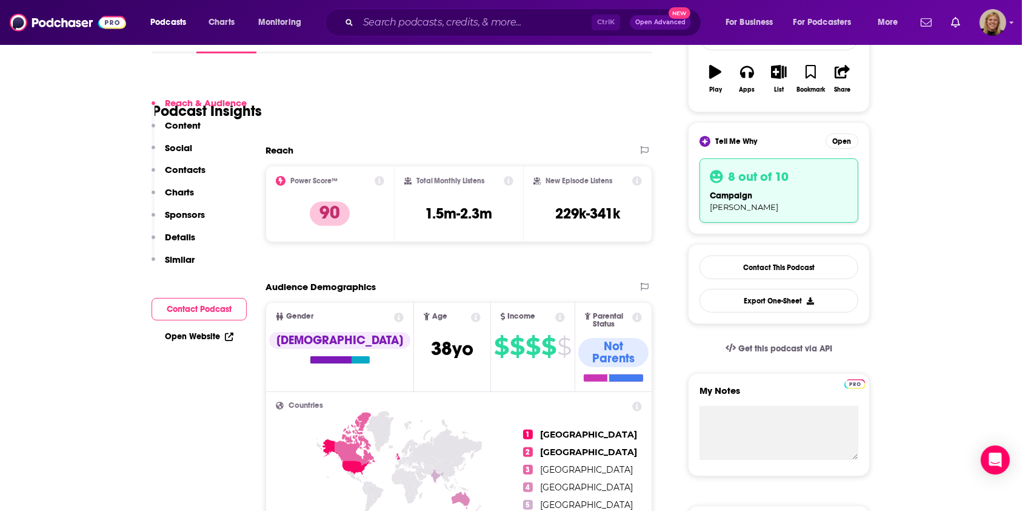
scroll to position [243, 0]
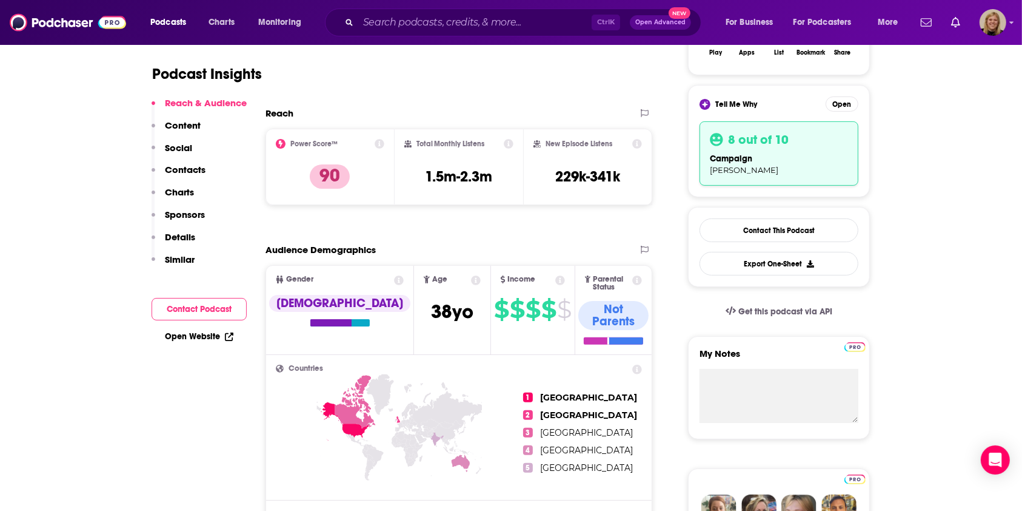
click at [215, 311] on button "Contact Podcast" at bounding box center [199, 309] width 95 height 22
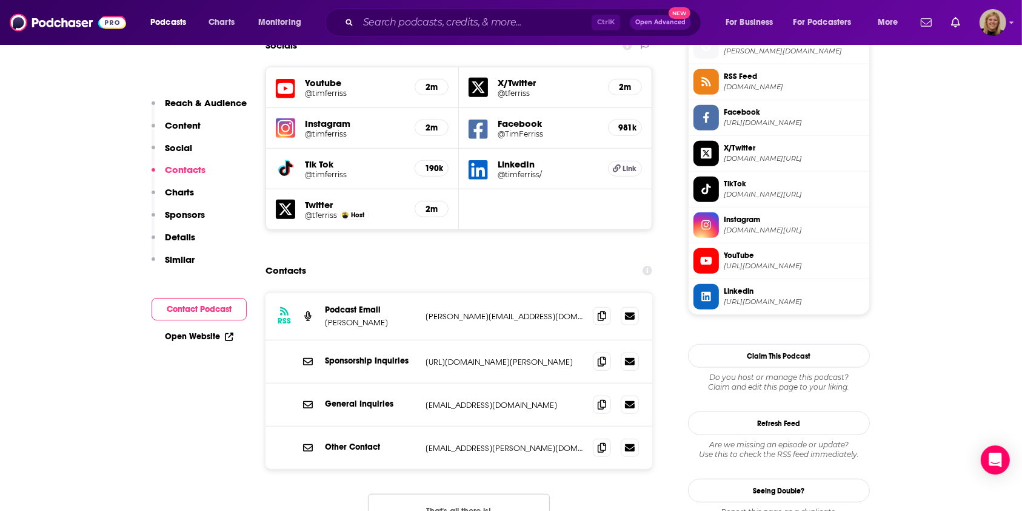
scroll to position [1092, 0]
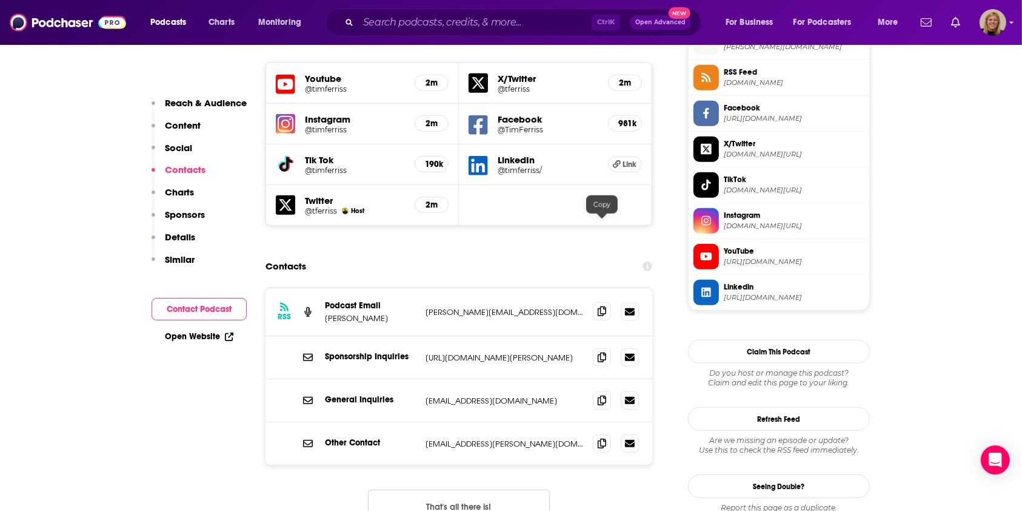
click at [602, 306] on icon at bounding box center [602, 311] width 8 height 10
click at [433, 29] on input "Search podcasts, credits, & more..." at bounding box center [474, 22] width 233 height 19
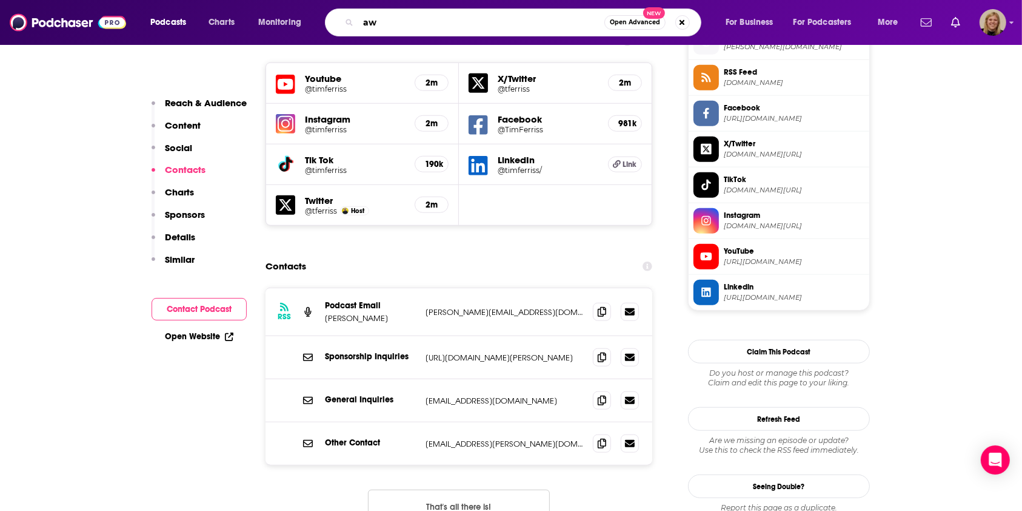
type input "a"
type input "wealthy way"
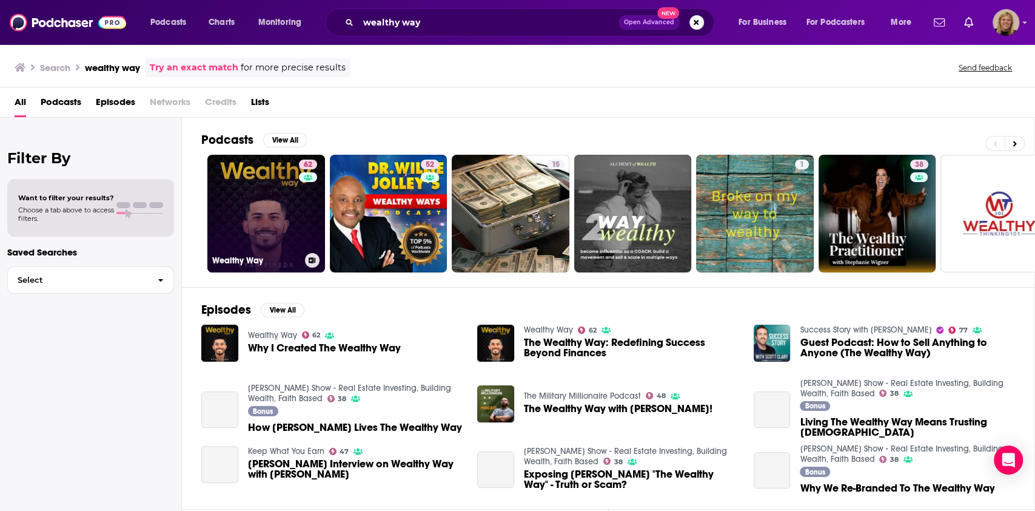
click at [303, 196] on div "62" at bounding box center [309, 205] width 21 height 93
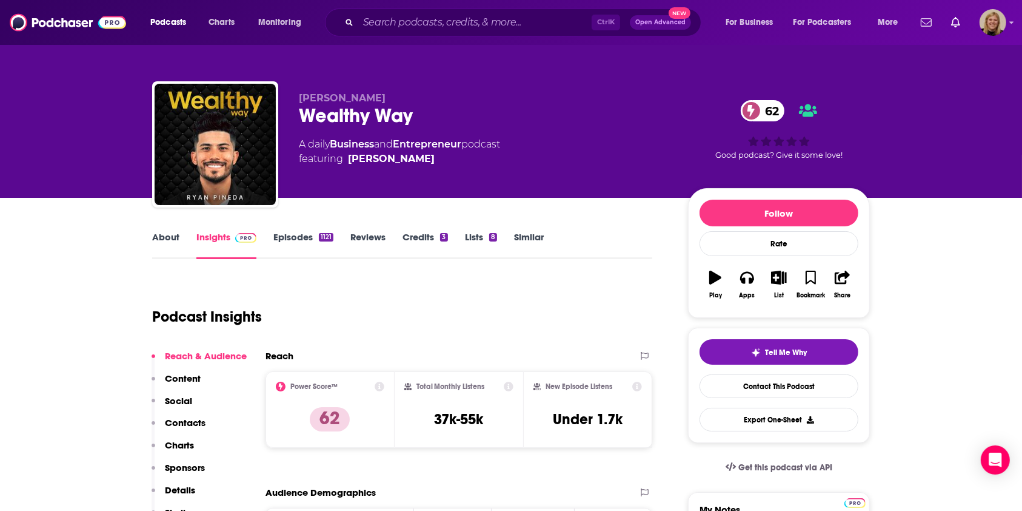
click at [53, 132] on div "Ryan Pineda Wealthy Way 62 A daily Business and Entrepreneur podcast featuring …" at bounding box center [511, 99] width 1022 height 198
click at [158, 238] on link "About" at bounding box center [165, 245] width 27 height 28
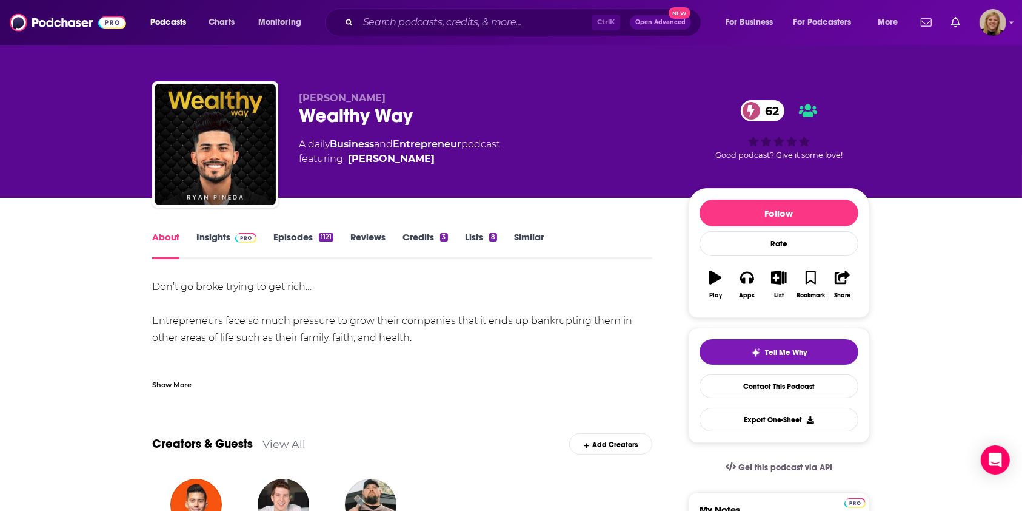
click at [175, 383] on div "Show More" at bounding box center [171, 384] width 39 height 12
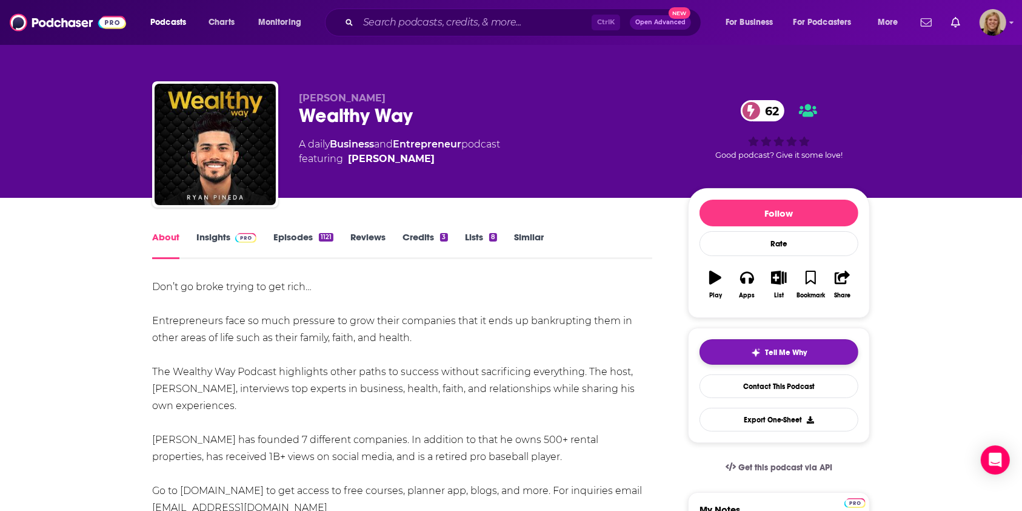
click at [784, 349] on span "Tell Me Why" at bounding box center [787, 352] width 42 height 10
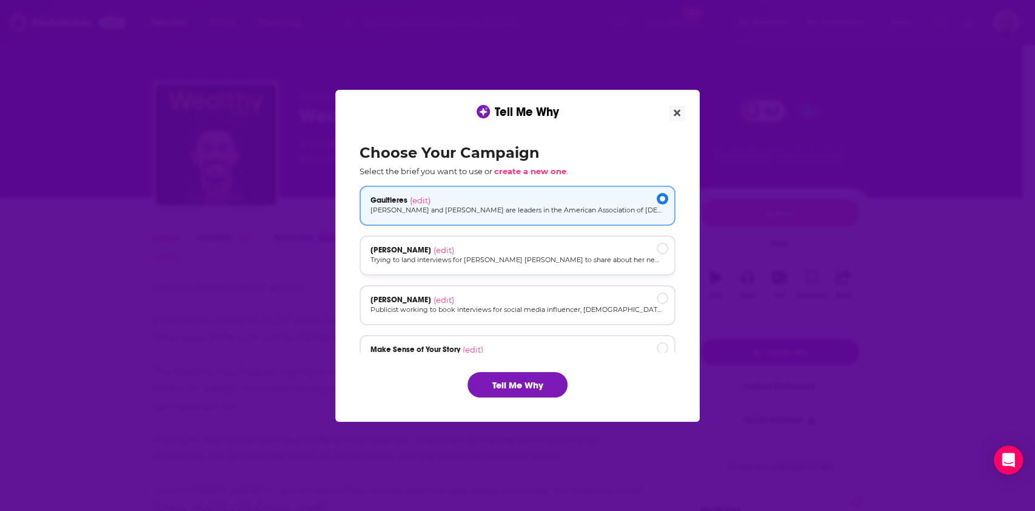
click at [518, 251] on div "Portia preston (edit)" at bounding box center [518, 250] width 294 height 10
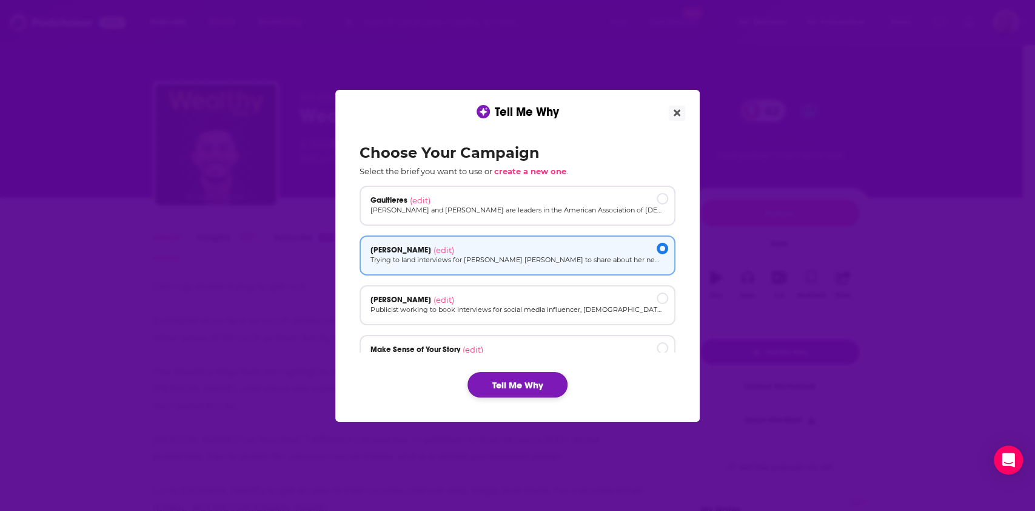
click at [495, 384] on button "Tell Me Why" at bounding box center [518, 384] width 100 height 25
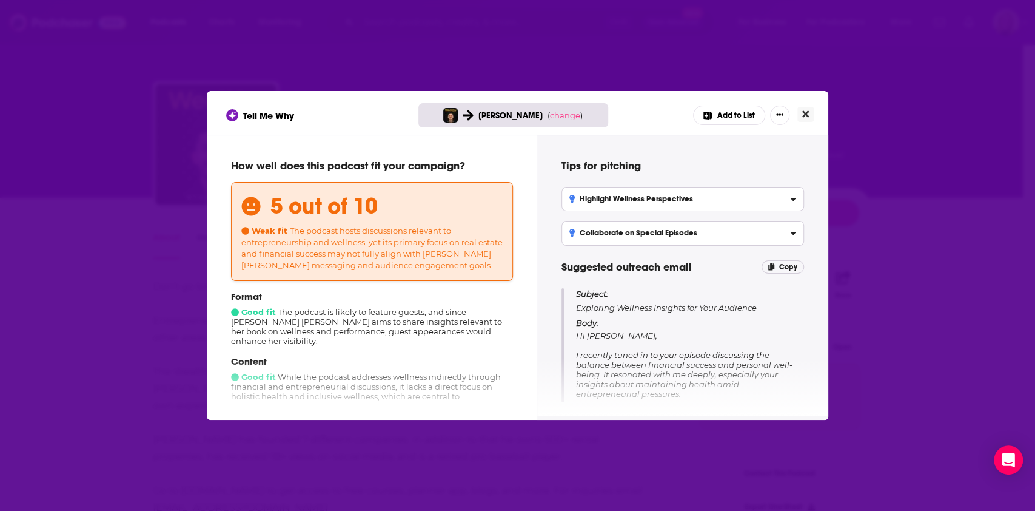
click at [803, 112] on icon "Close" at bounding box center [805, 114] width 7 height 7
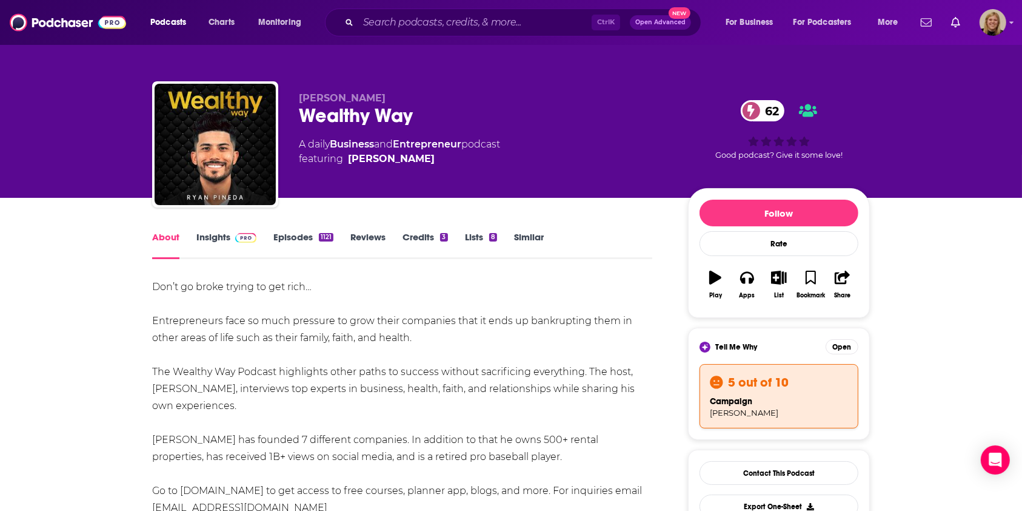
click at [226, 238] on link "Insights" at bounding box center [226, 245] width 60 height 28
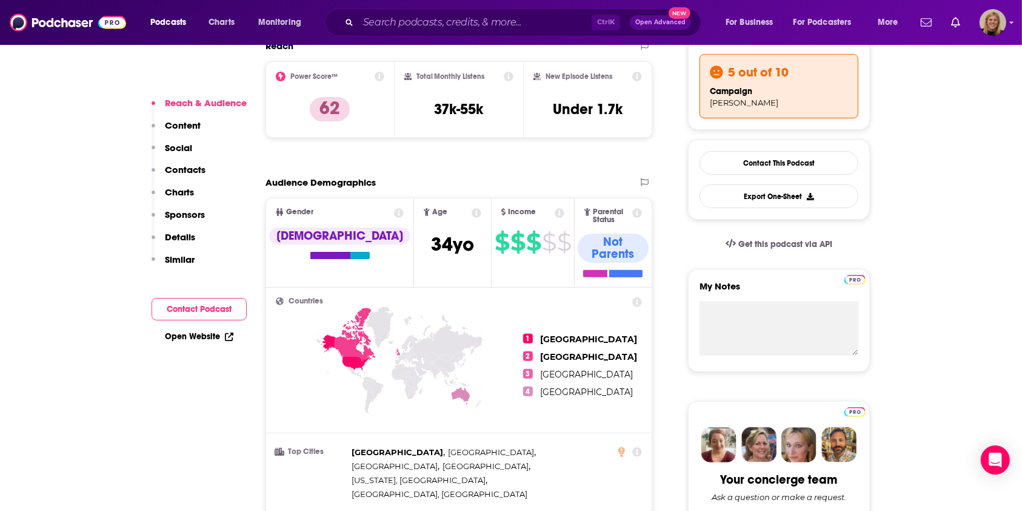
scroll to position [323, 0]
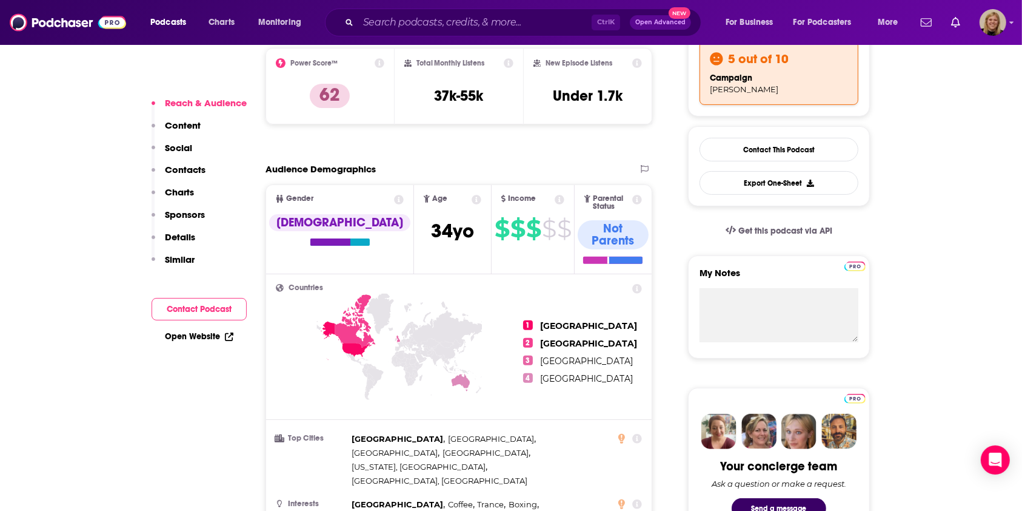
click at [210, 306] on button "Contact Podcast" at bounding box center [199, 309] width 95 height 22
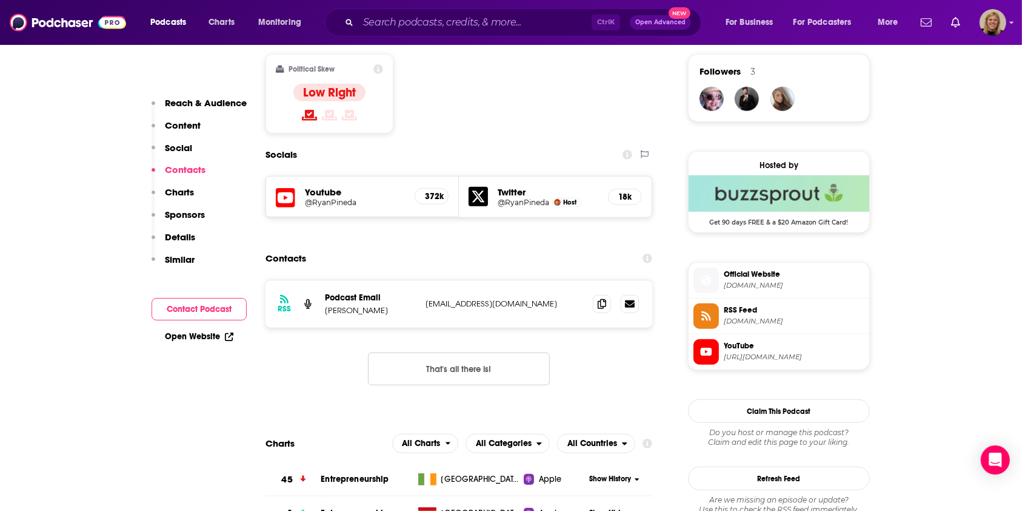
scroll to position [971, 0]
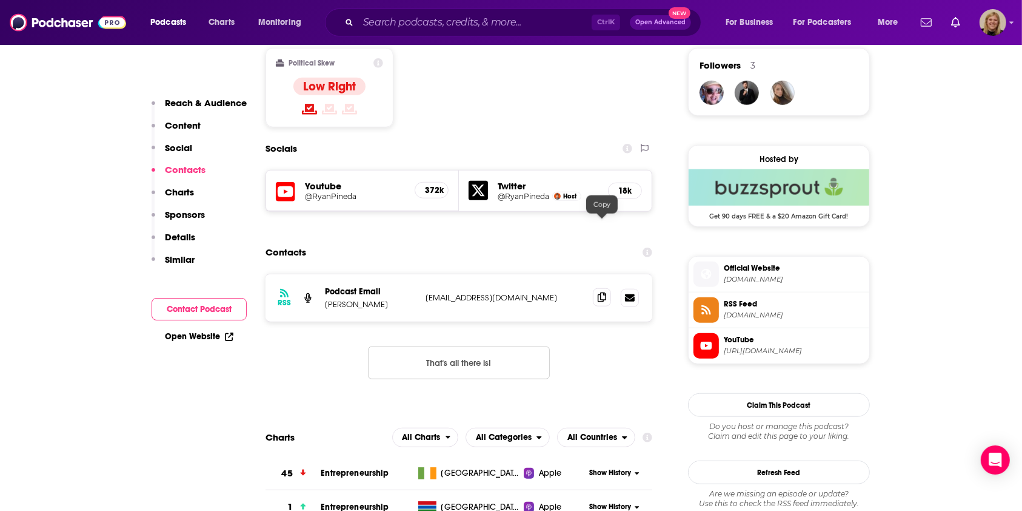
click at [602, 292] on icon at bounding box center [602, 297] width 8 height 10
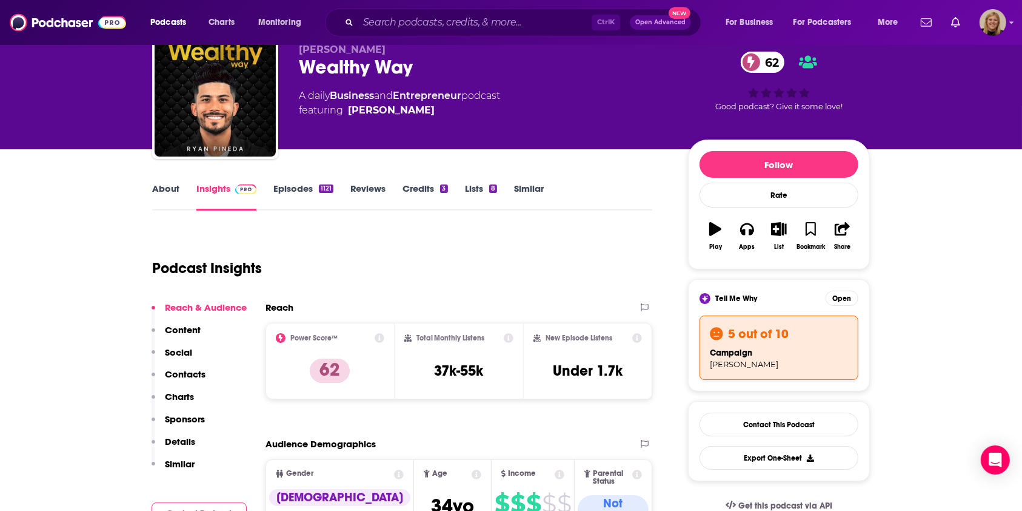
scroll to position [1, 0]
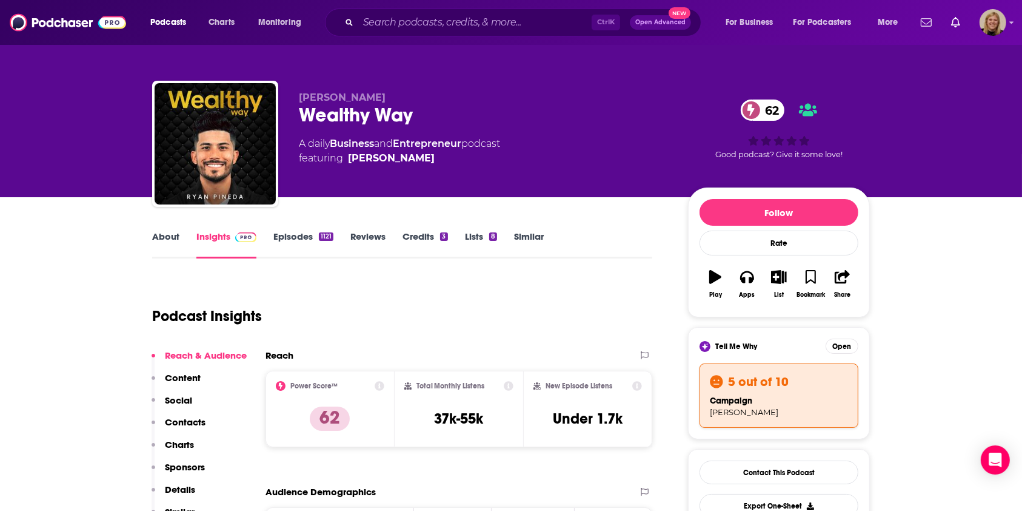
click at [173, 235] on link "About" at bounding box center [165, 244] width 27 height 28
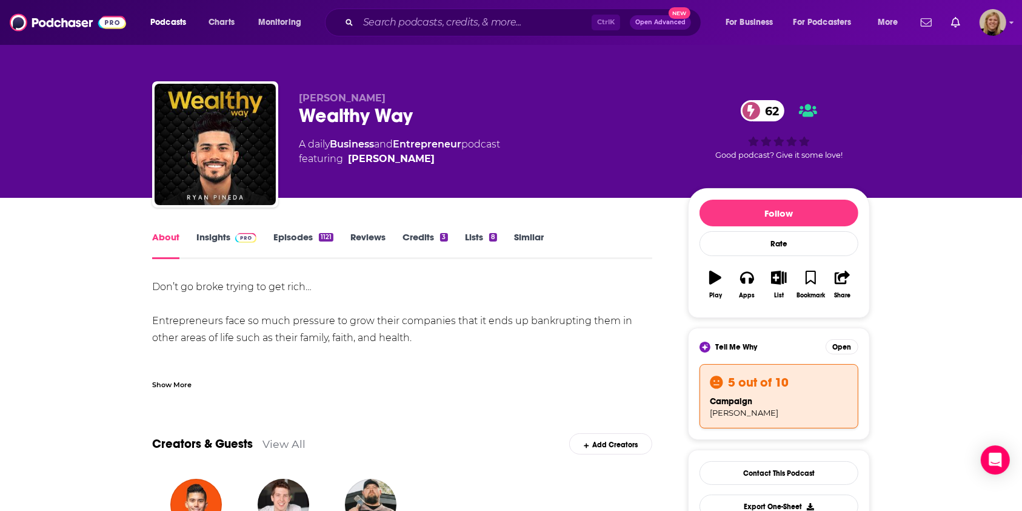
click at [172, 378] on div "Show More" at bounding box center [171, 384] width 39 height 12
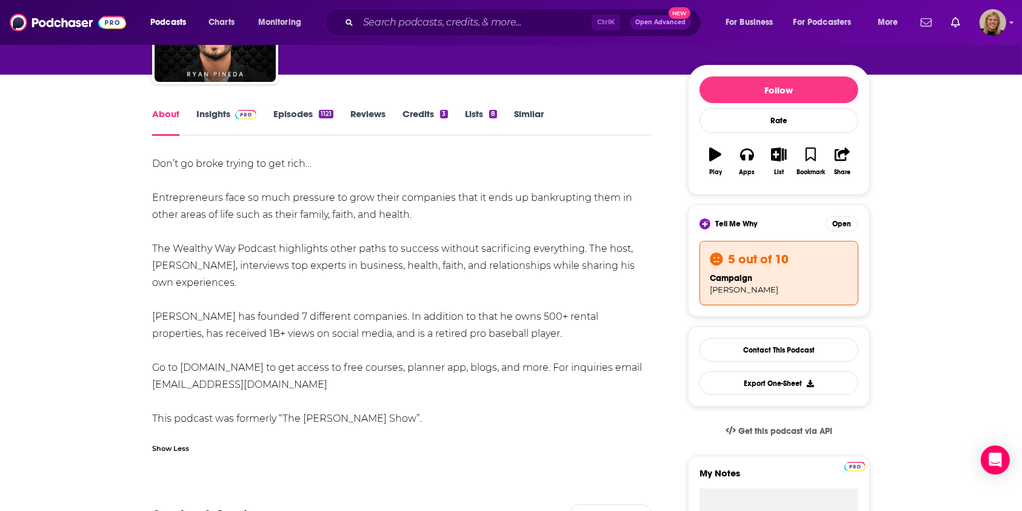
scroll to position [161, 0]
